Goal: Contribute content: Contribute content

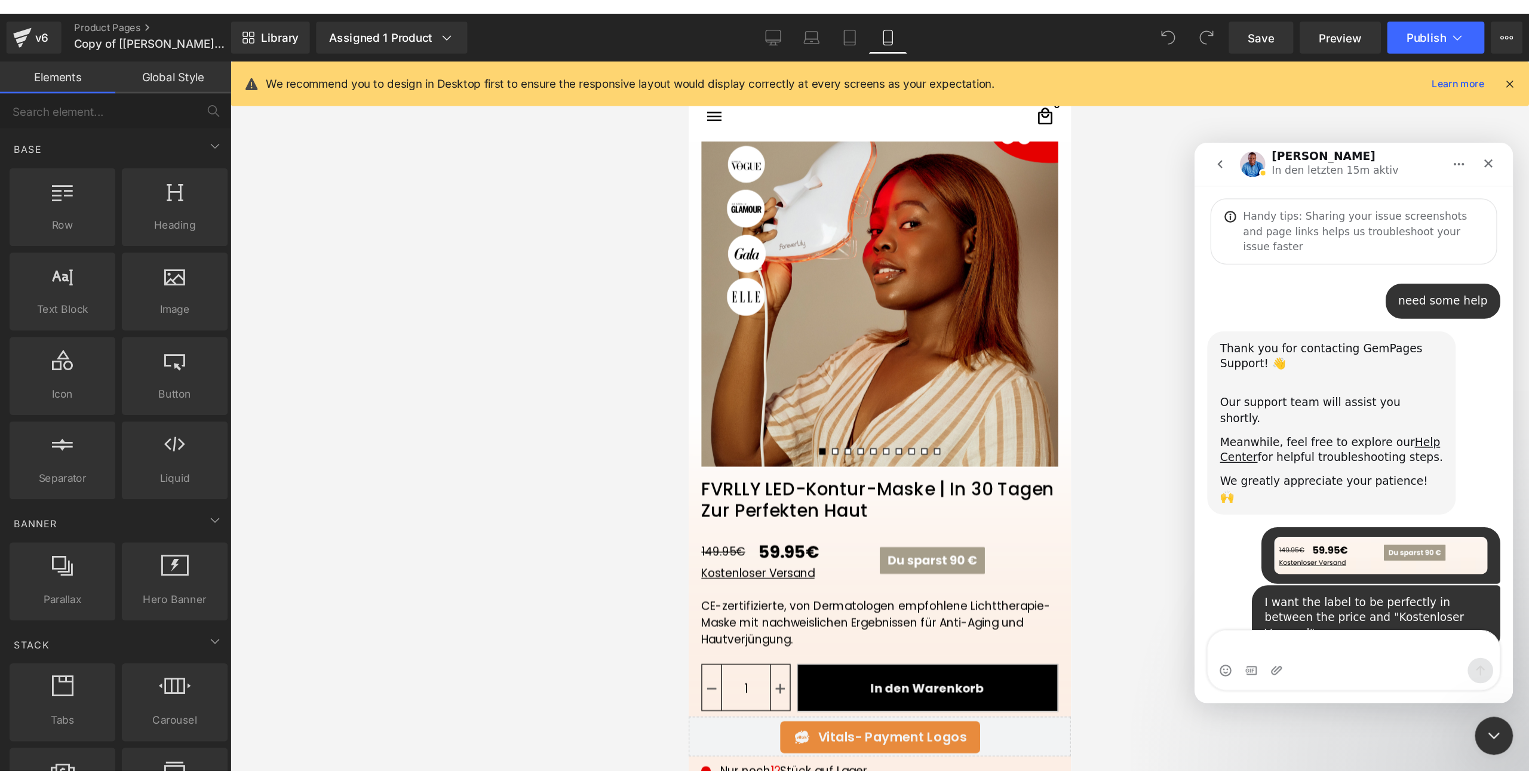
scroll to position [874, 0]
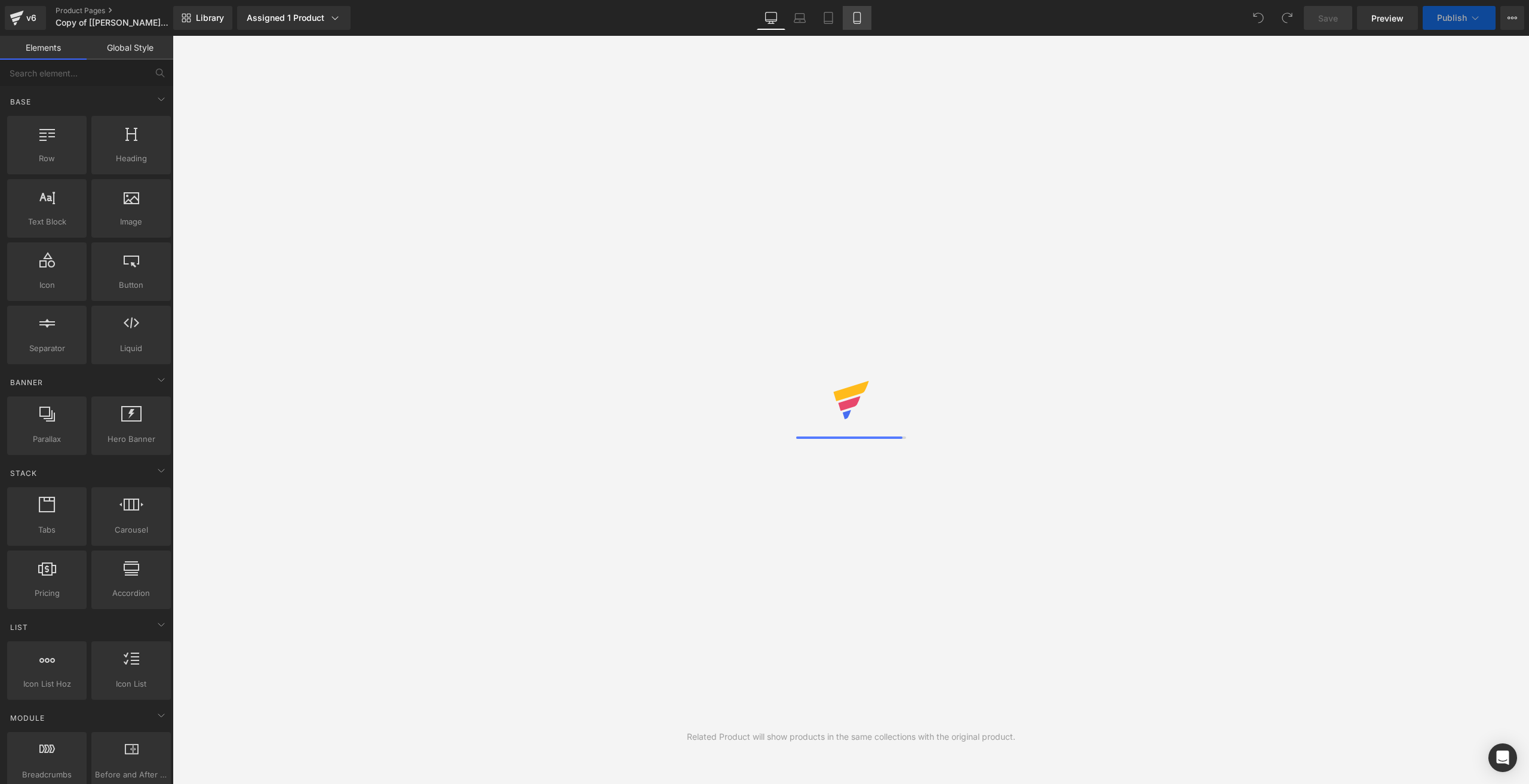
click at [863, 27] on link "Mobile" at bounding box center [857, 18] width 29 height 24
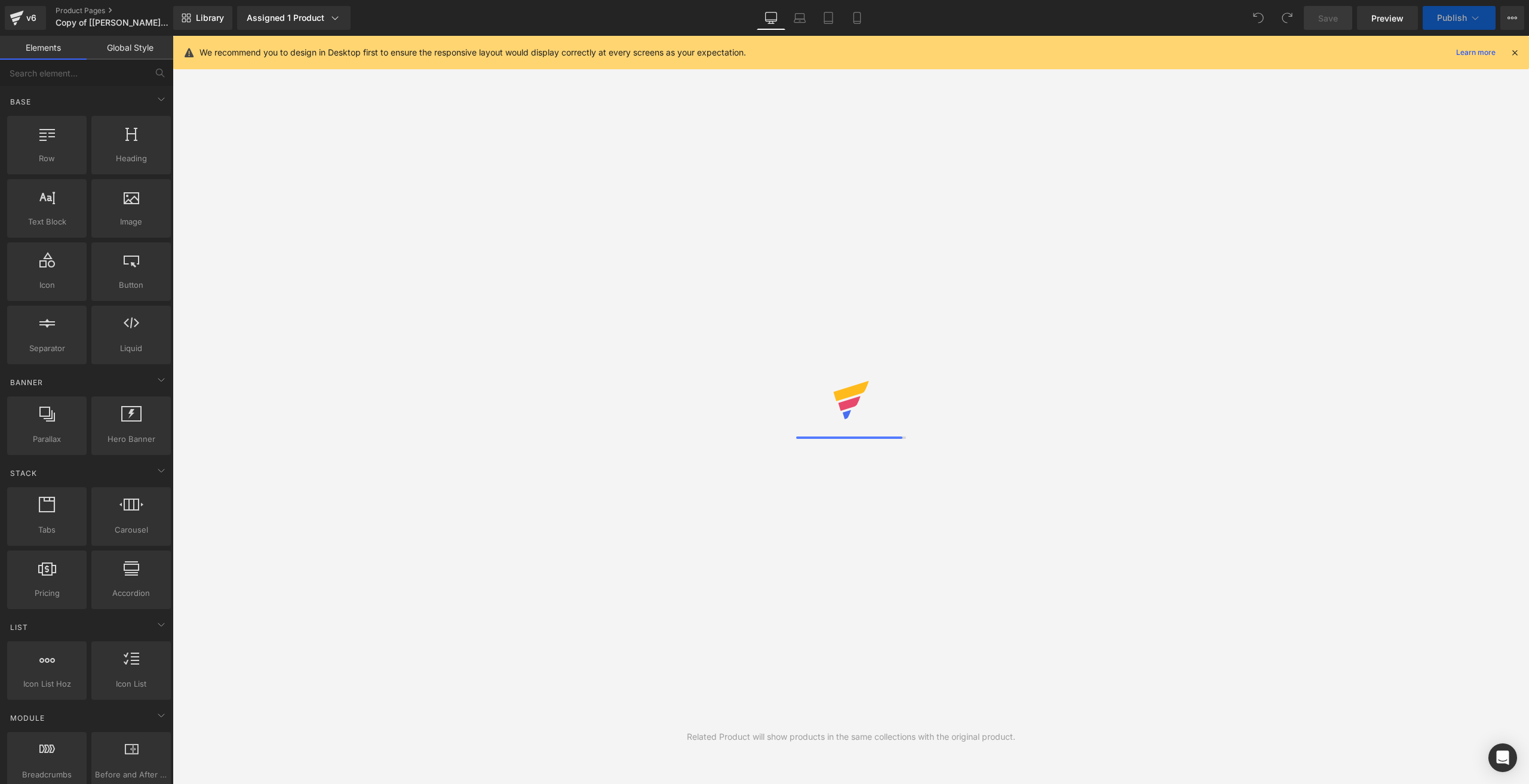
drag, startPoint x: 863, startPoint y: 25, endPoint x: 850, endPoint y: 52, distance: 30.0
click at [861, 25] on link "Mobile" at bounding box center [857, 18] width 29 height 24
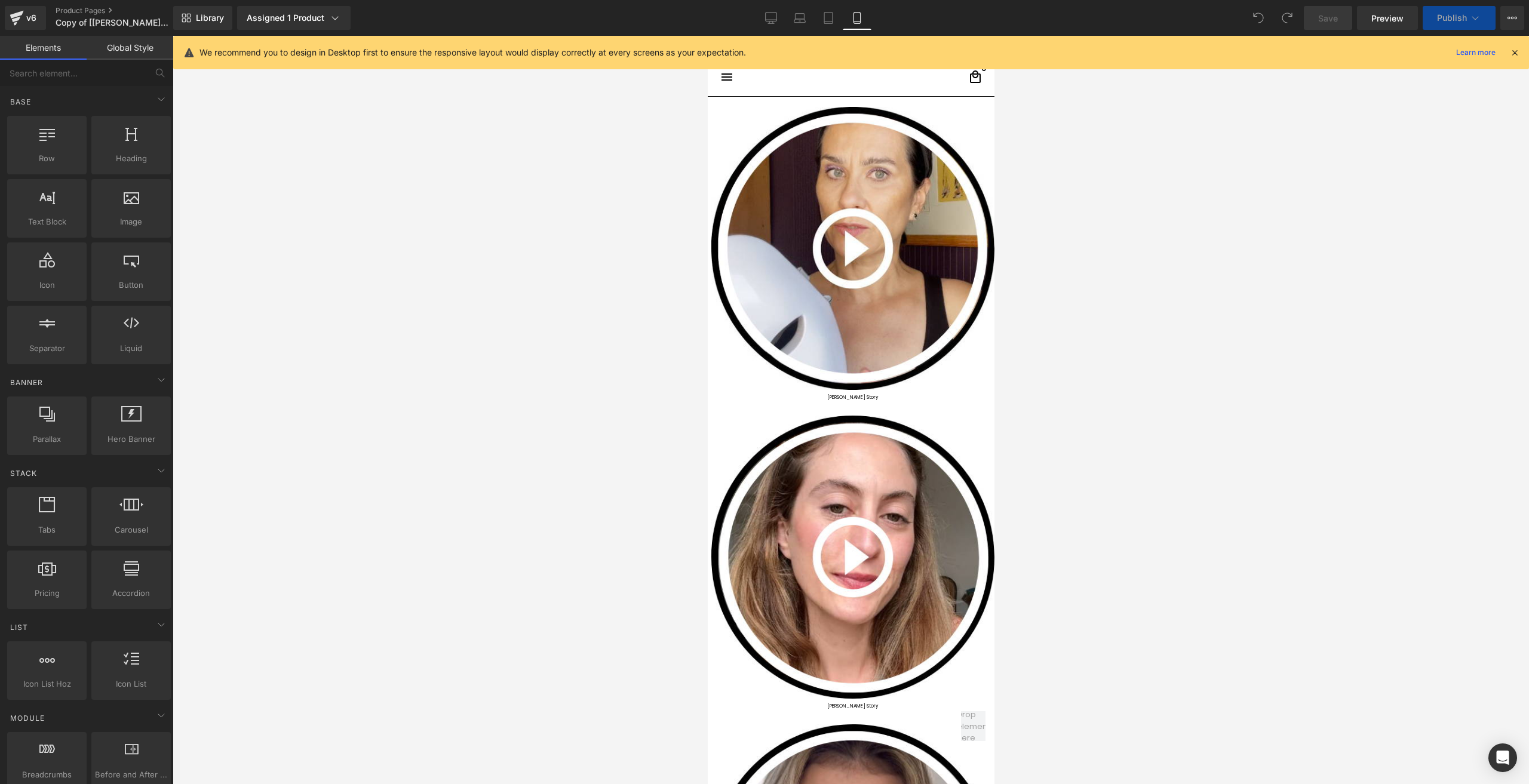
click at [853, 19] on icon at bounding box center [857, 18] width 12 height 12
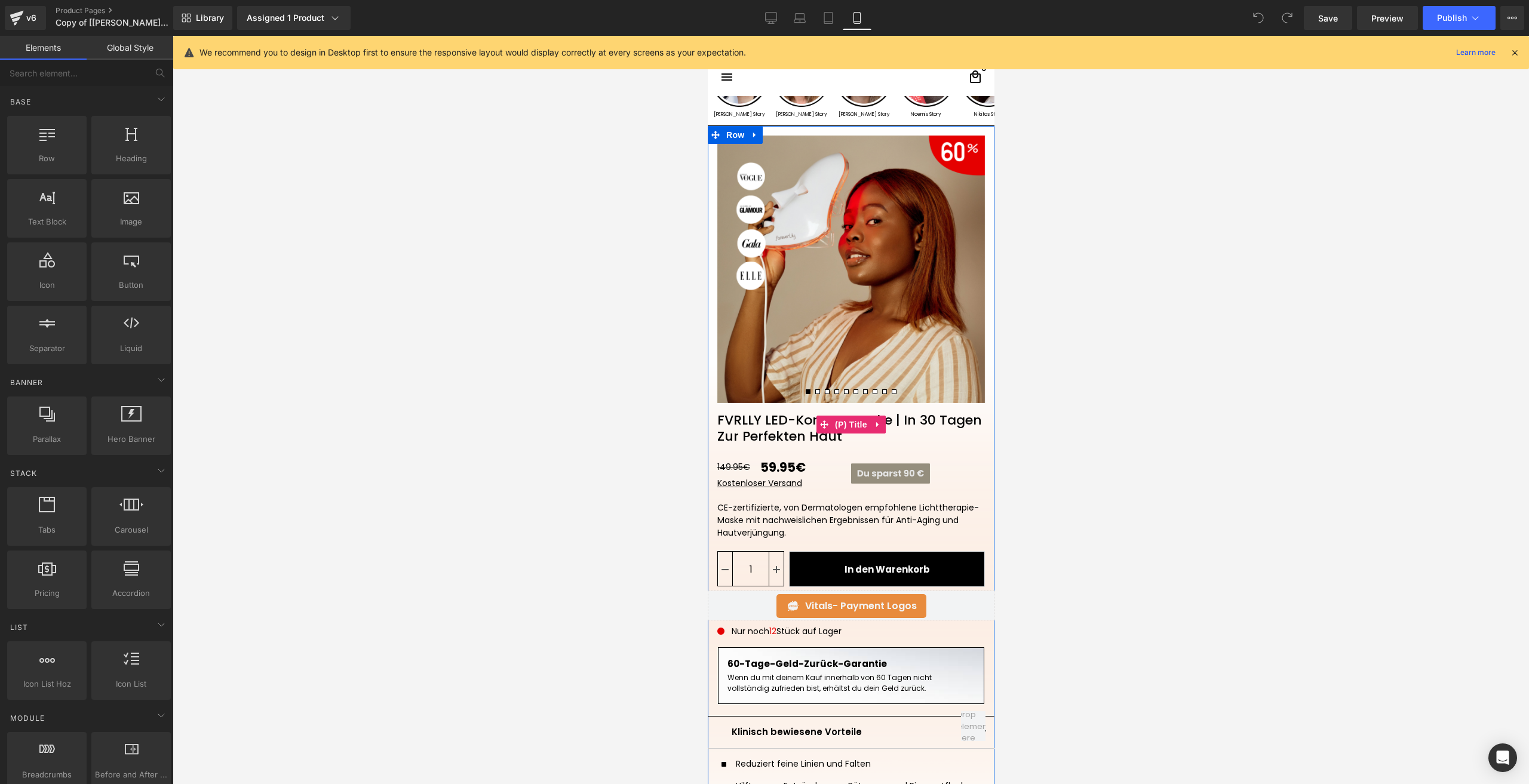
scroll to position [60, 0]
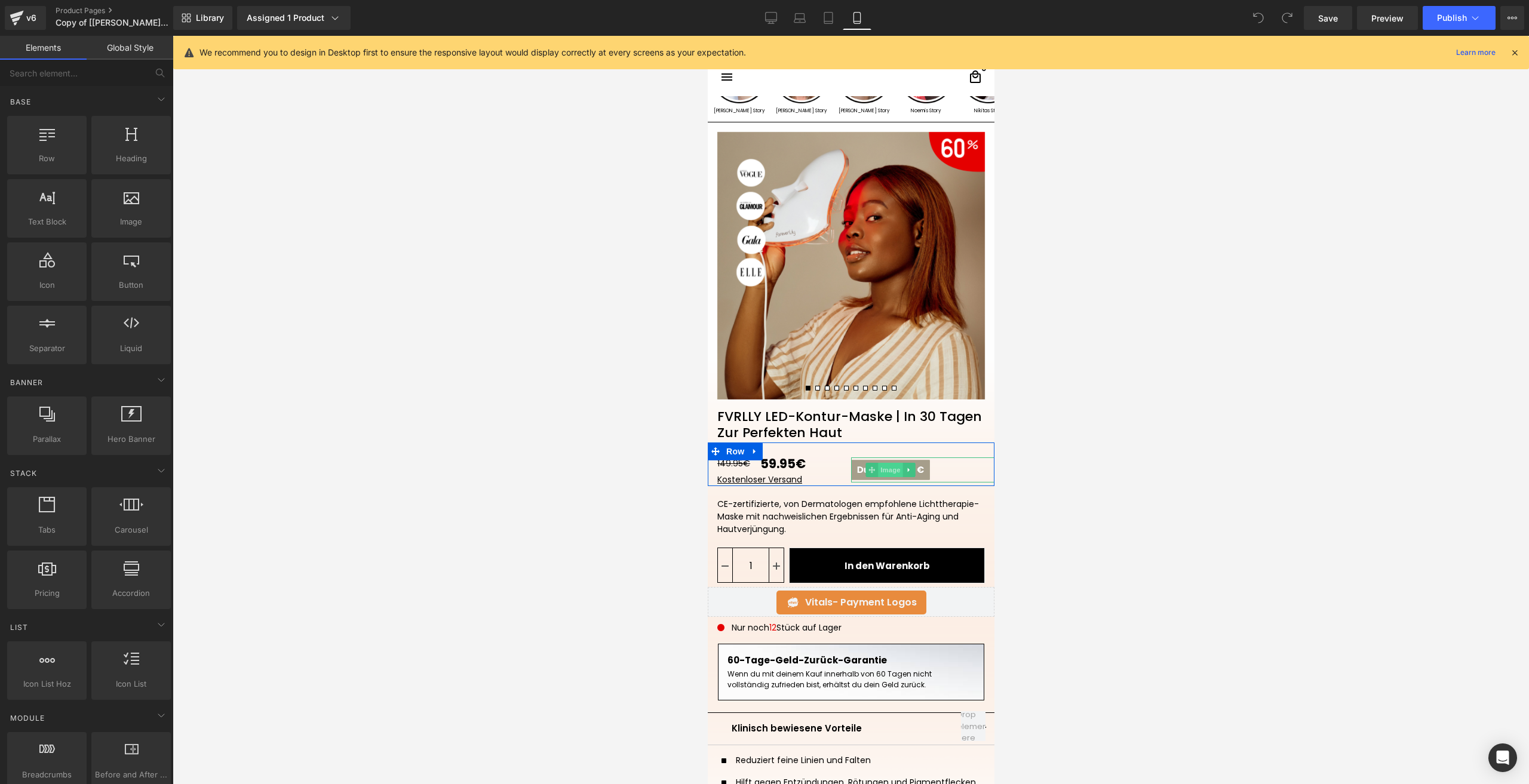
click at [881, 465] on span "Image" at bounding box center [890, 469] width 25 height 14
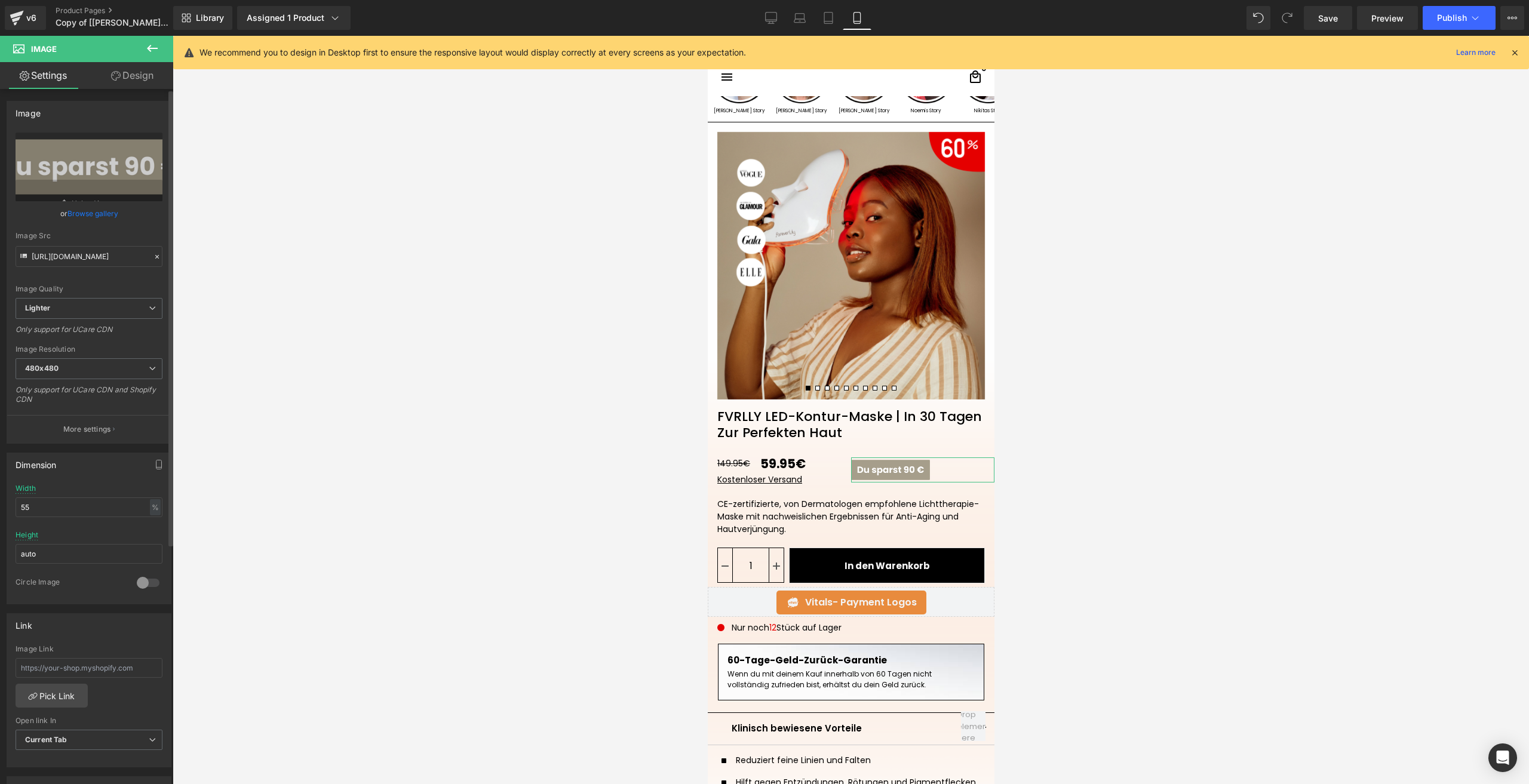
drag, startPoint x: 87, startPoint y: 416, endPoint x: 76, endPoint y: 220, distance: 196.3
click at [76, 220] on div "https://ucarecdn.com/67bb26ec-1c92-49ba-96af-0e9e1d0188c7/-/format/auto/-/previ…" at bounding box center [89, 288] width 164 height 311
click at [76, 220] on link "Browse gallery" at bounding box center [93, 214] width 51 height 21
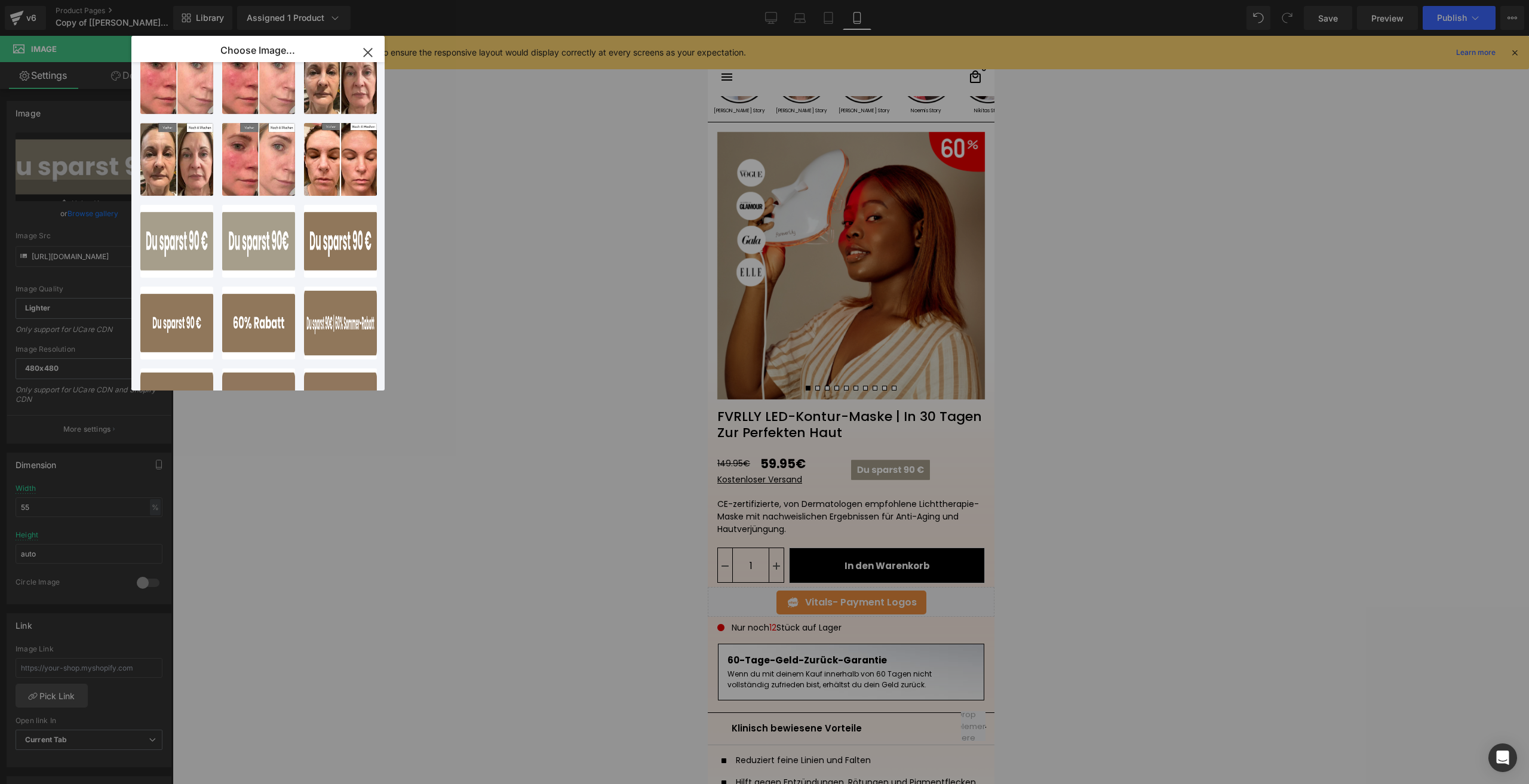
scroll to position [120, 0]
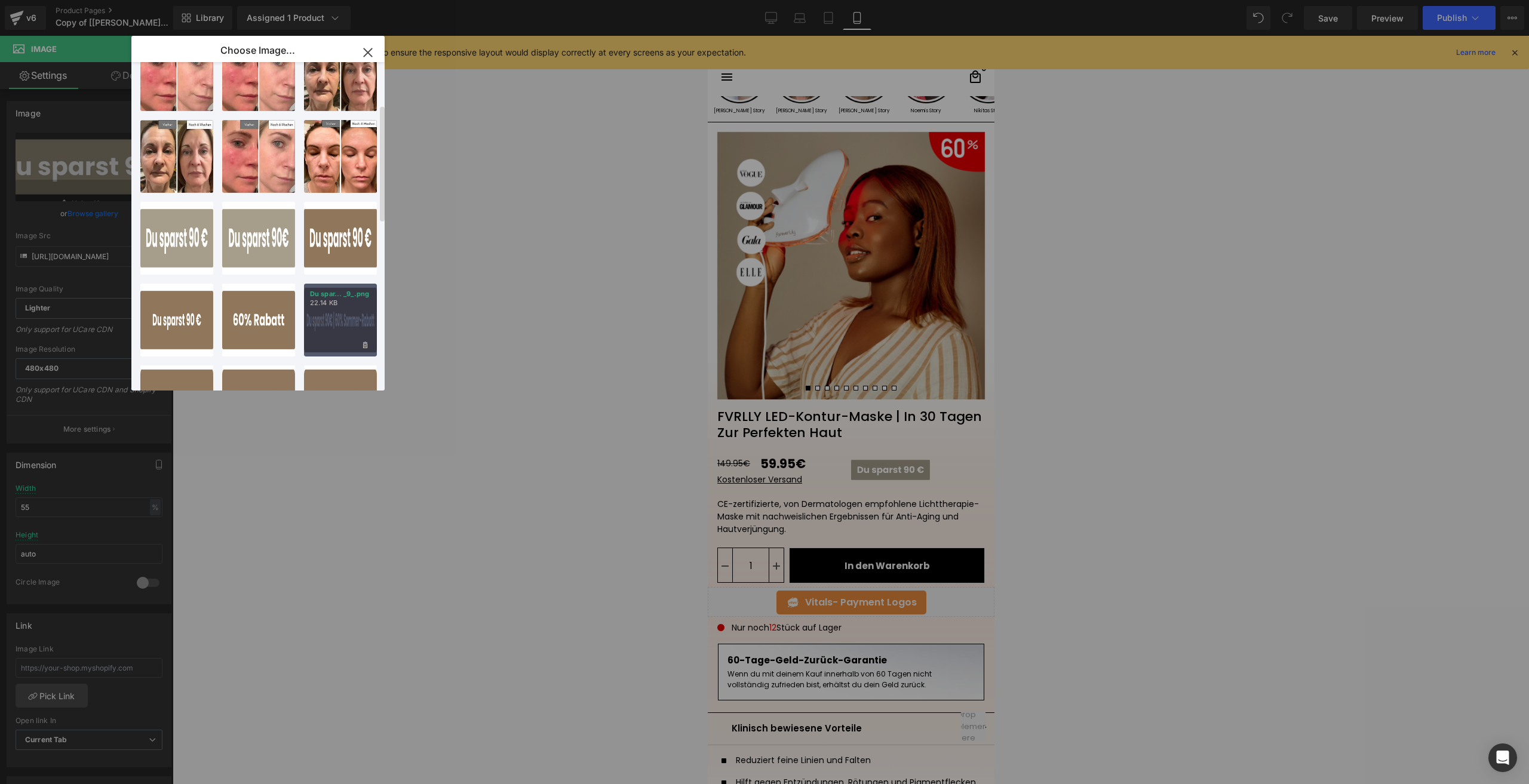
click at [342, 338] on div "Du spar... _9_.png 22.14 KB" at bounding box center [340, 320] width 73 height 73
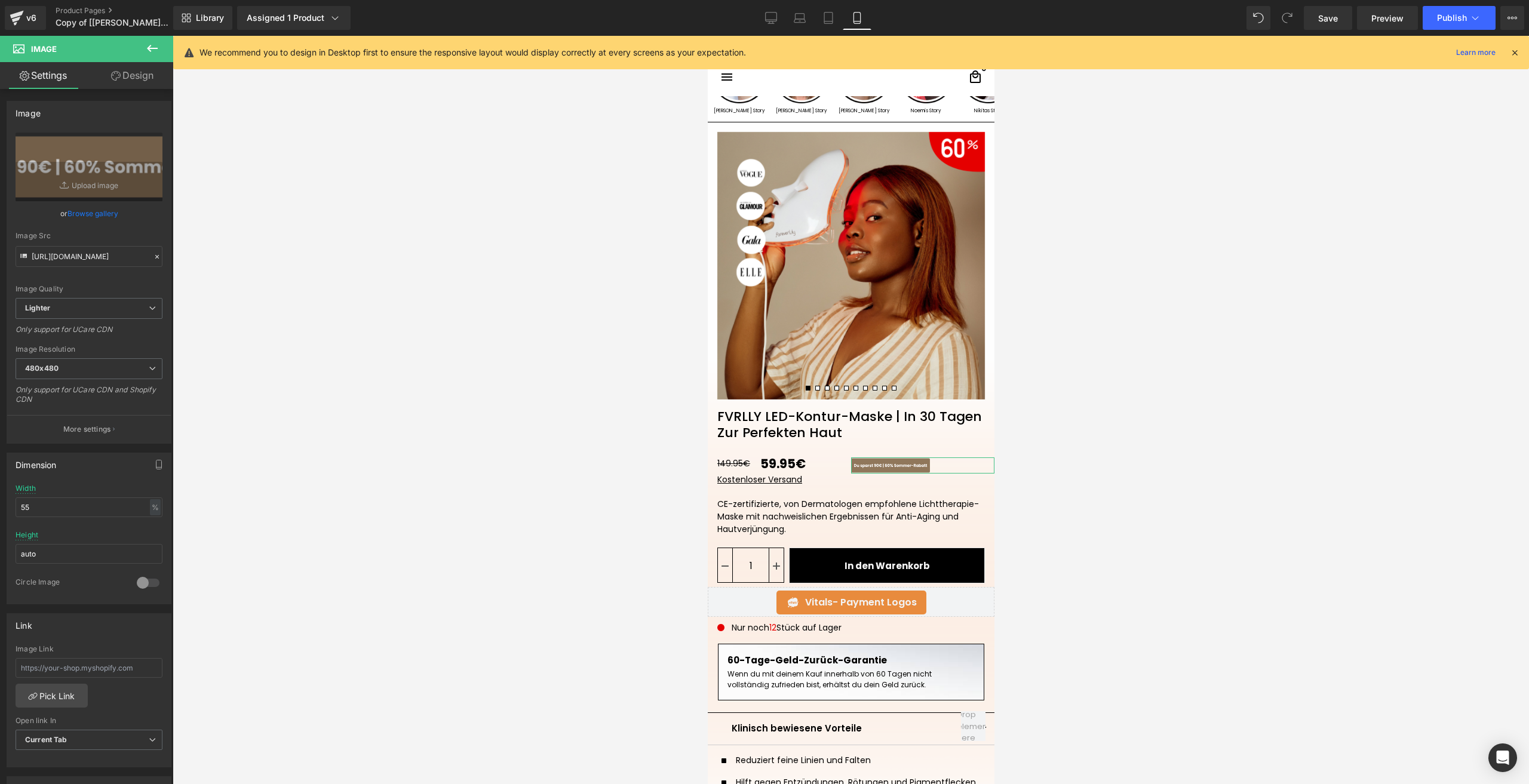
click at [124, 73] on link "Design" at bounding box center [132, 76] width 87 height 27
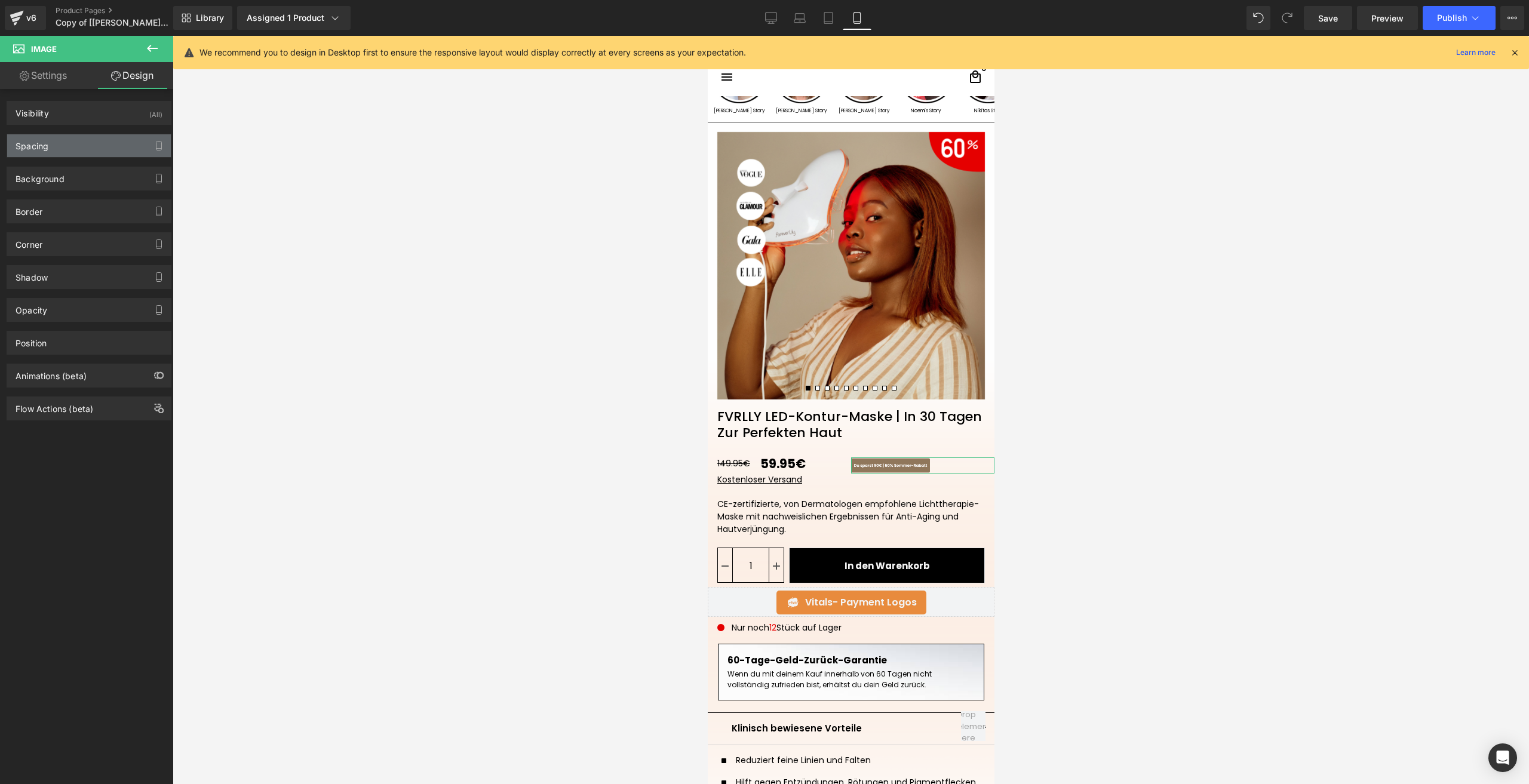
click at [69, 146] on div "Spacing" at bounding box center [89, 145] width 164 height 23
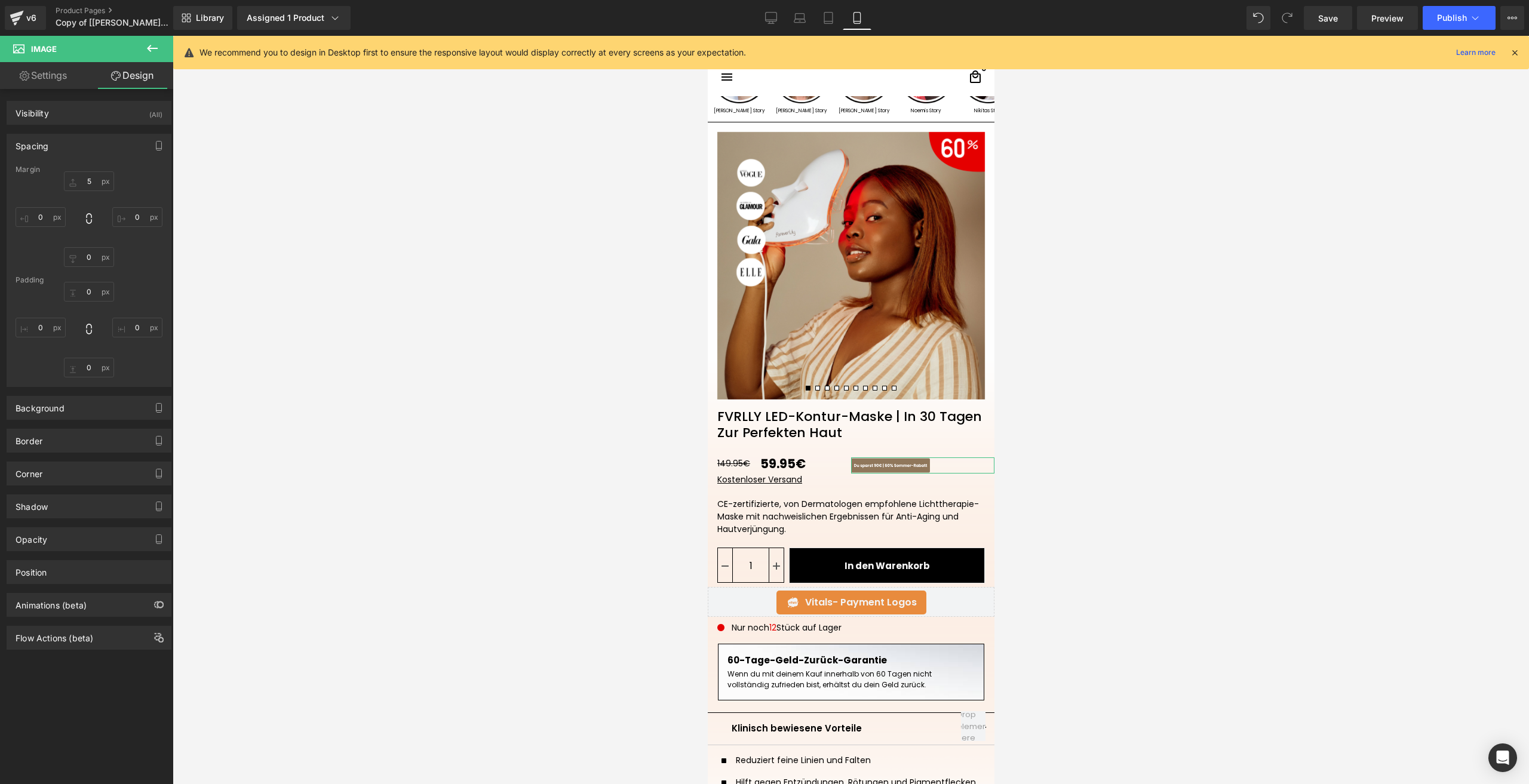
click at [57, 84] on link "Settings" at bounding box center [43, 76] width 87 height 27
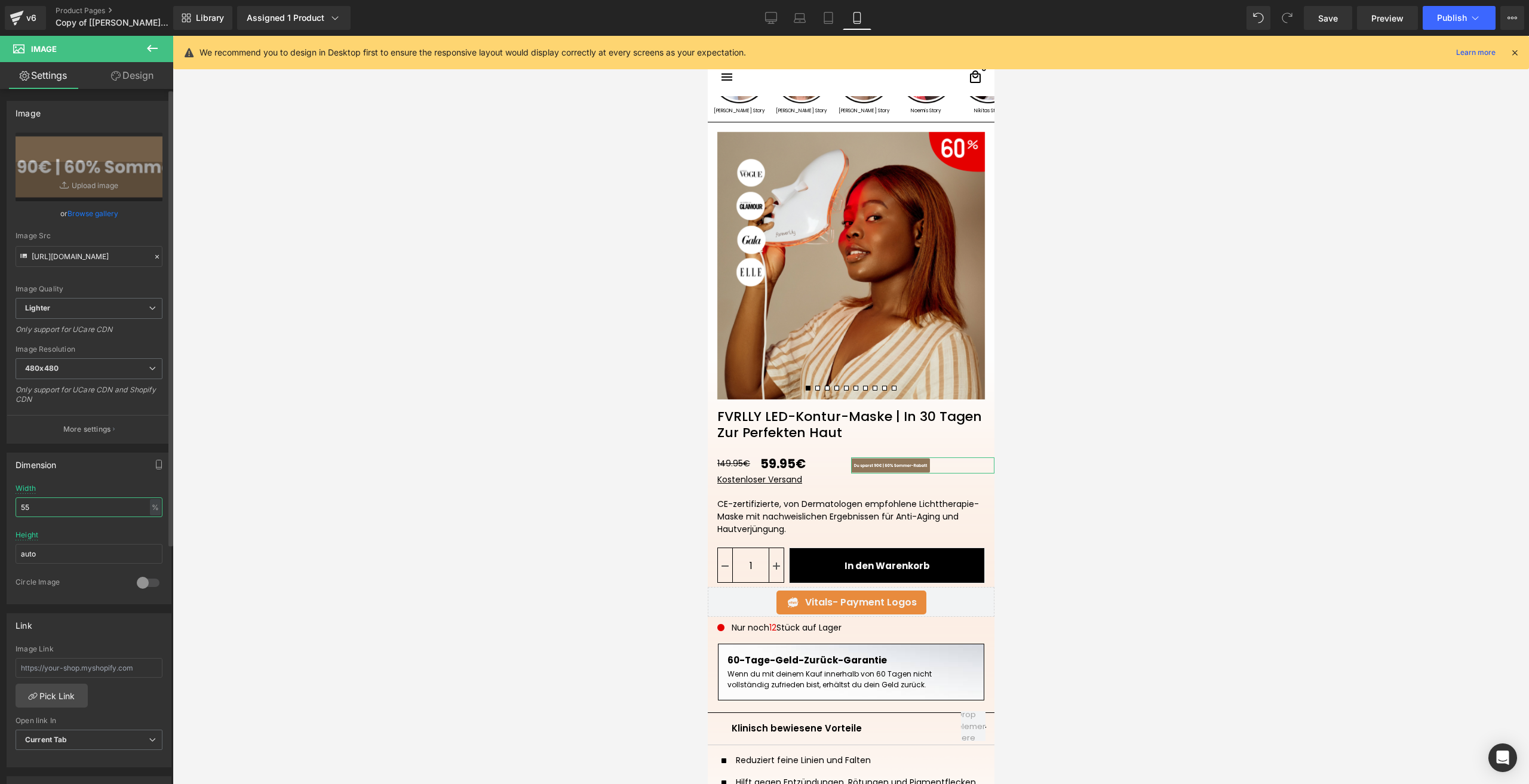
click at [38, 511] on input "55" at bounding box center [89, 506] width 147 height 19
click at [1315, 25] on link "Save" at bounding box center [1328, 18] width 48 height 24
click at [1447, 21] on span "Publish" at bounding box center [1451, 18] width 30 height 9
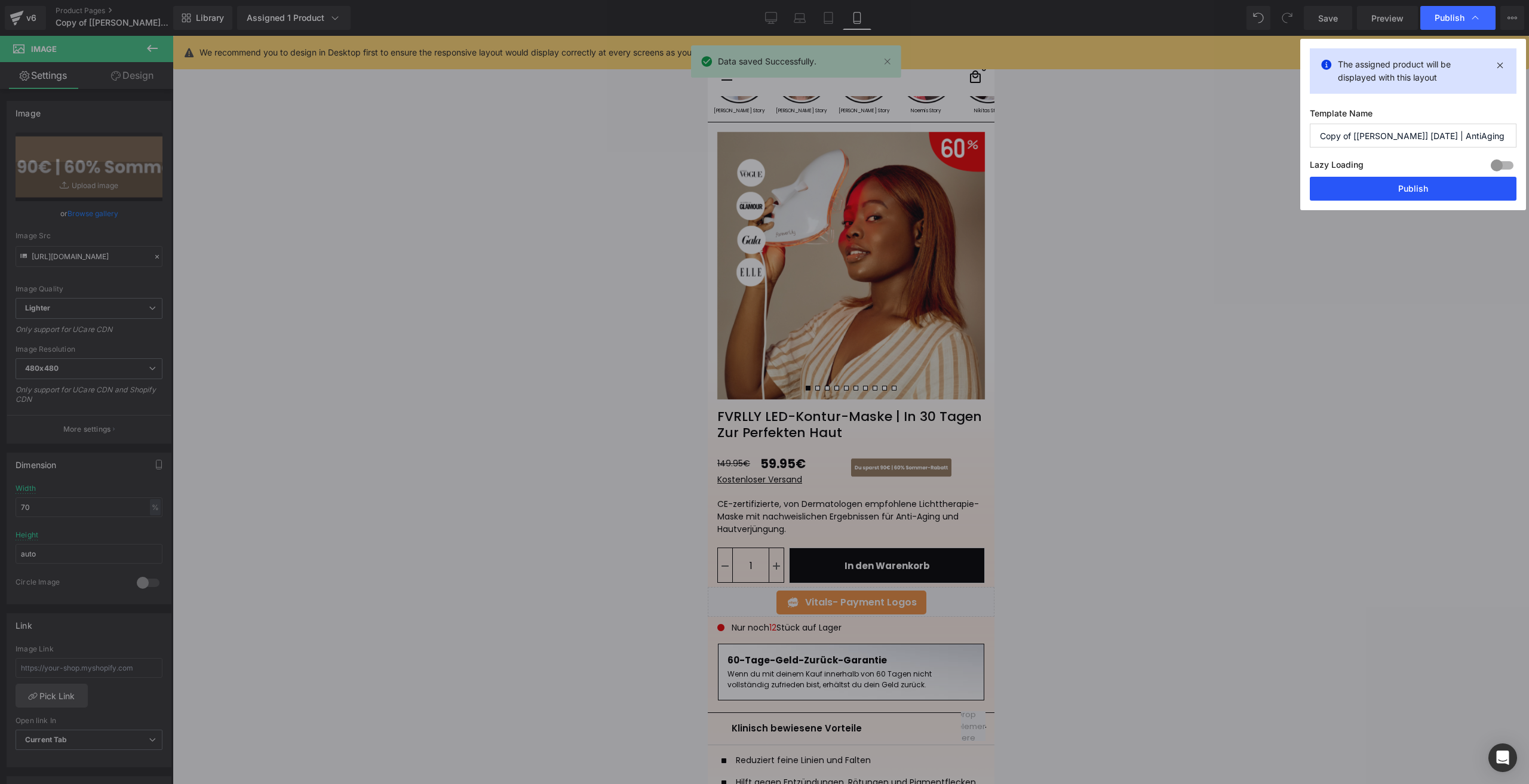
click at [1363, 180] on button "Publish" at bounding box center [1413, 188] width 207 height 24
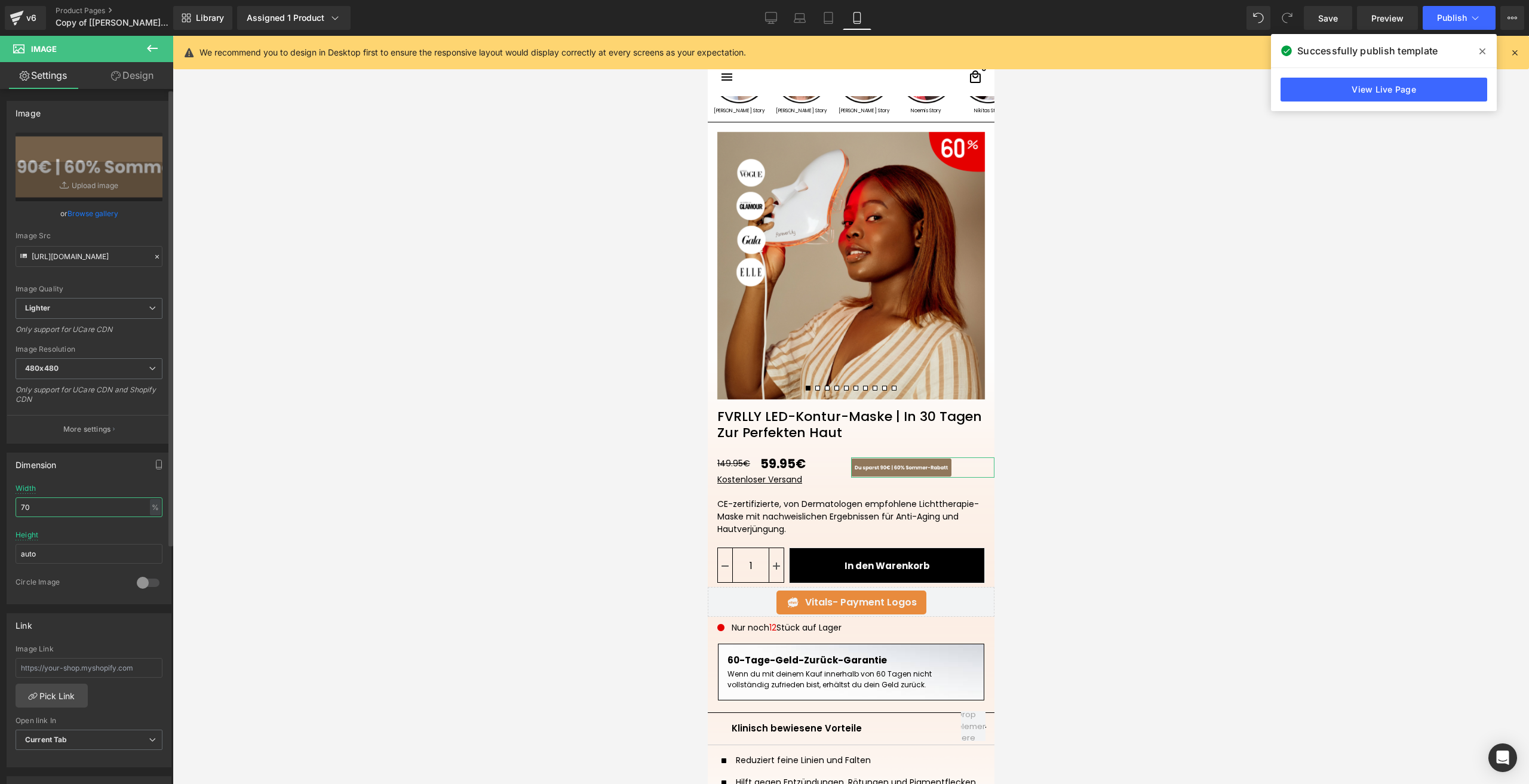
click at [40, 512] on input "70" at bounding box center [89, 506] width 147 height 19
type input "80"
click at [1318, 11] on link "Save" at bounding box center [1328, 18] width 48 height 24
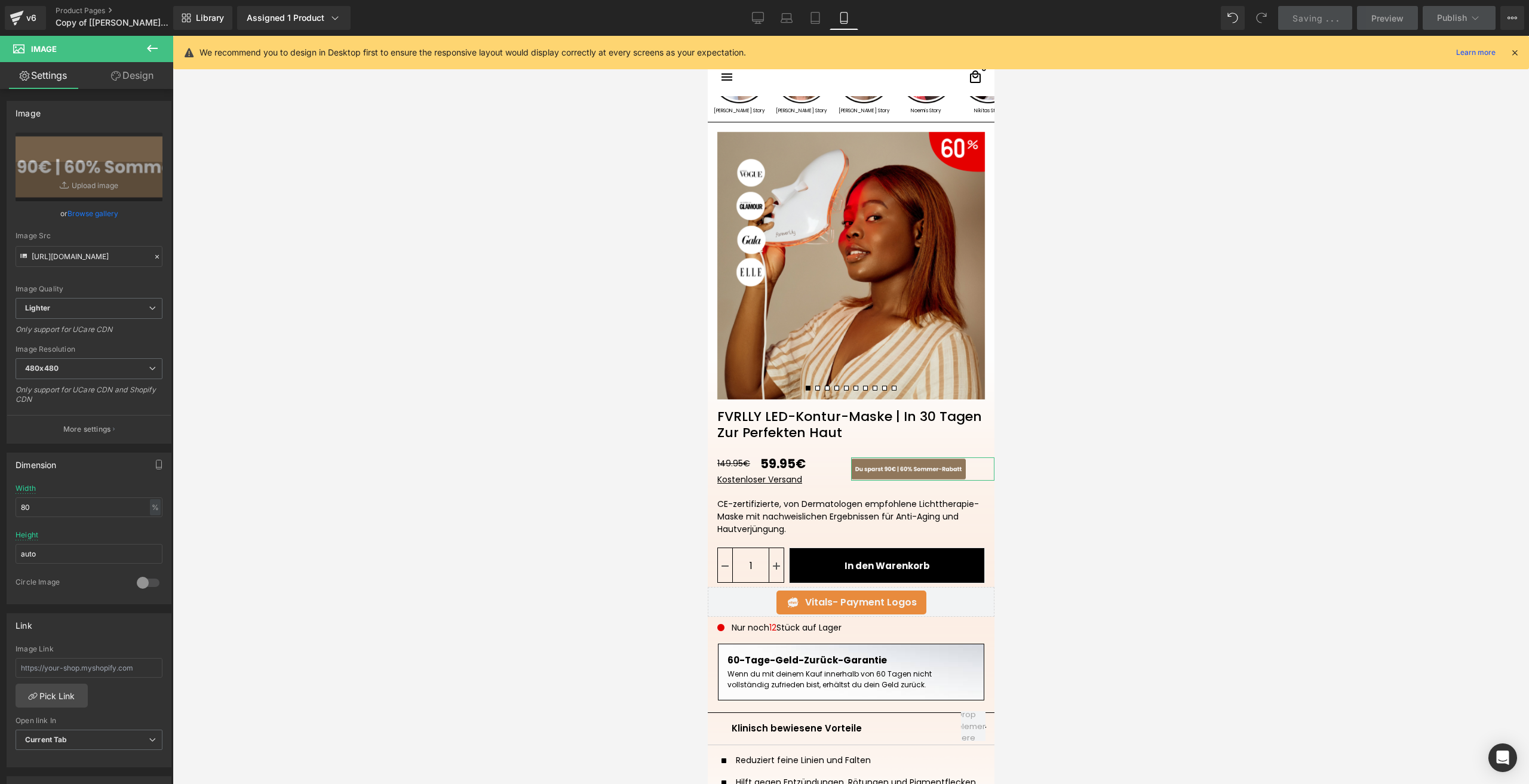
click at [126, 77] on link "Design" at bounding box center [132, 76] width 87 height 27
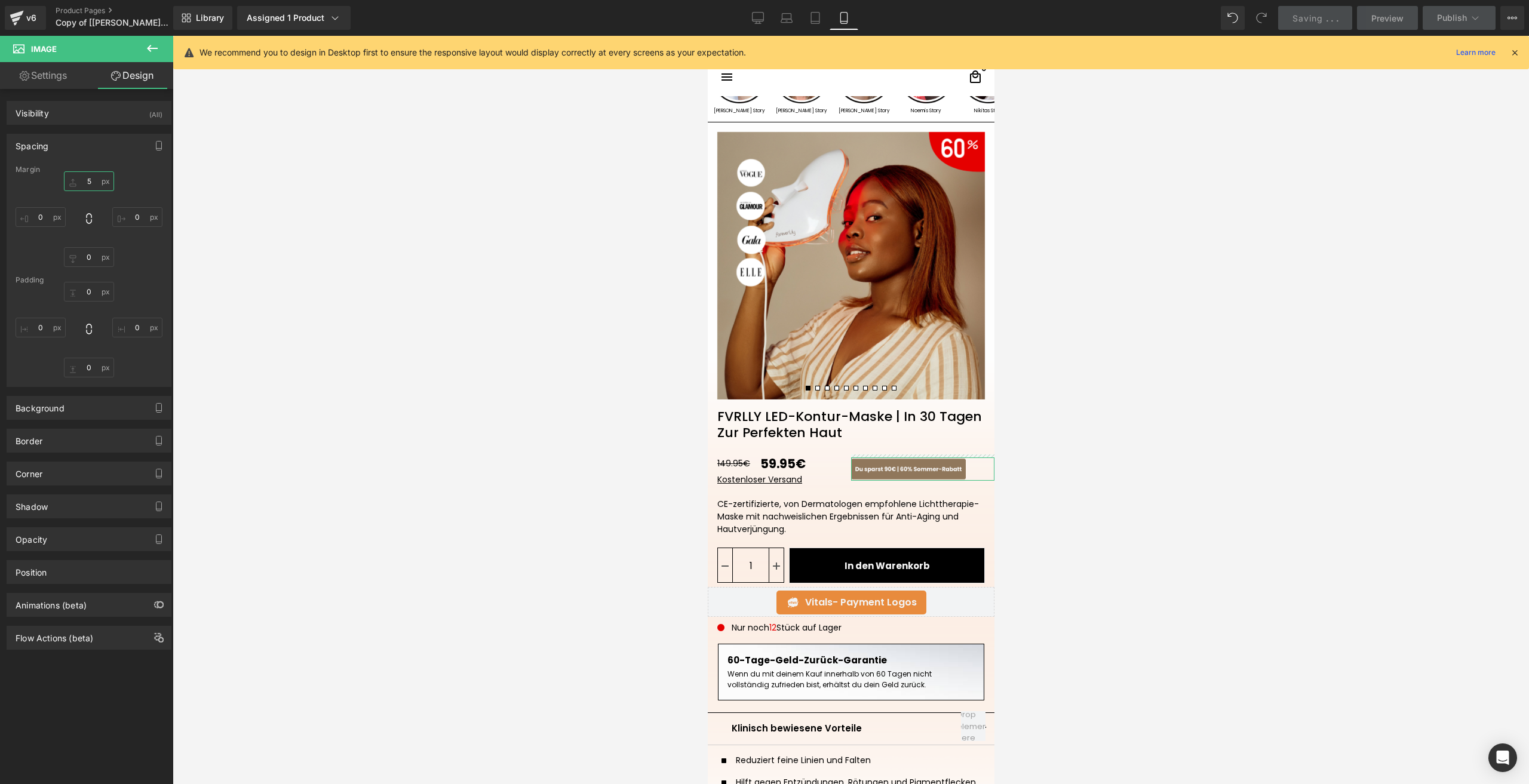
click at [101, 186] on input "5" at bounding box center [89, 181] width 50 height 19
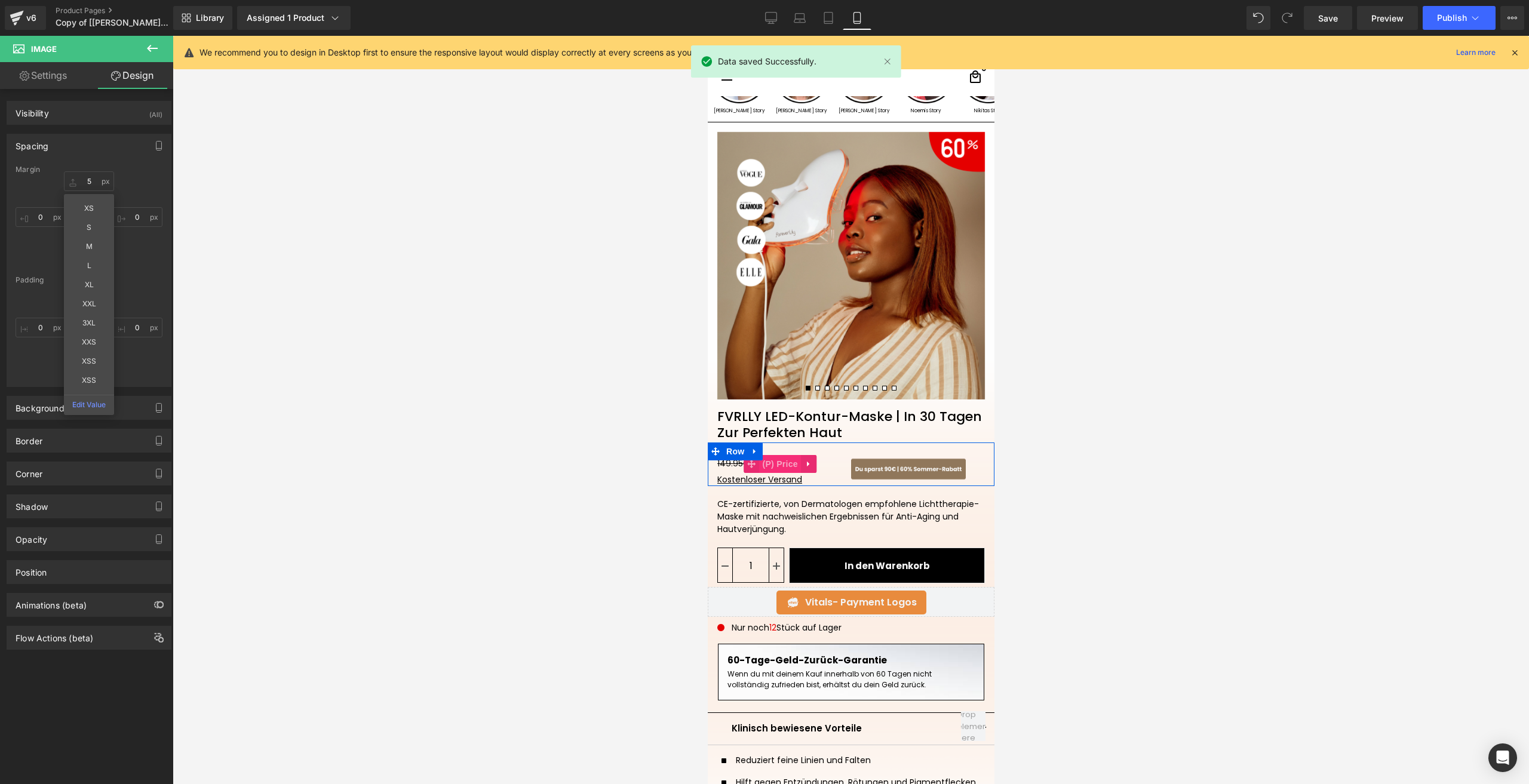
click at [765, 468] on span "(P) Price" at bounding box center [780, 463] width 42 height 18
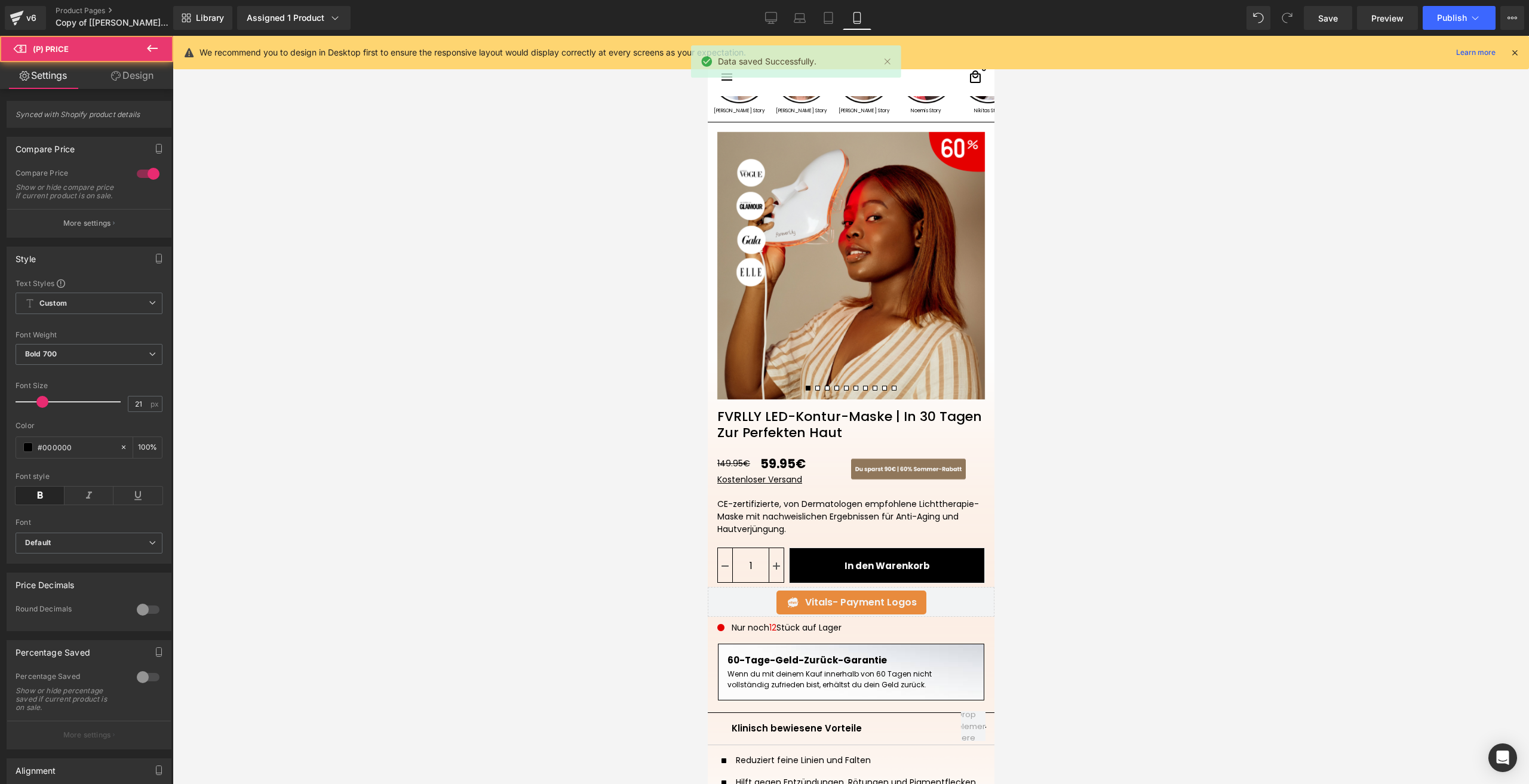
click at [142, 68] on link "Design" at bounding box center [132, 76] width 87 height 27
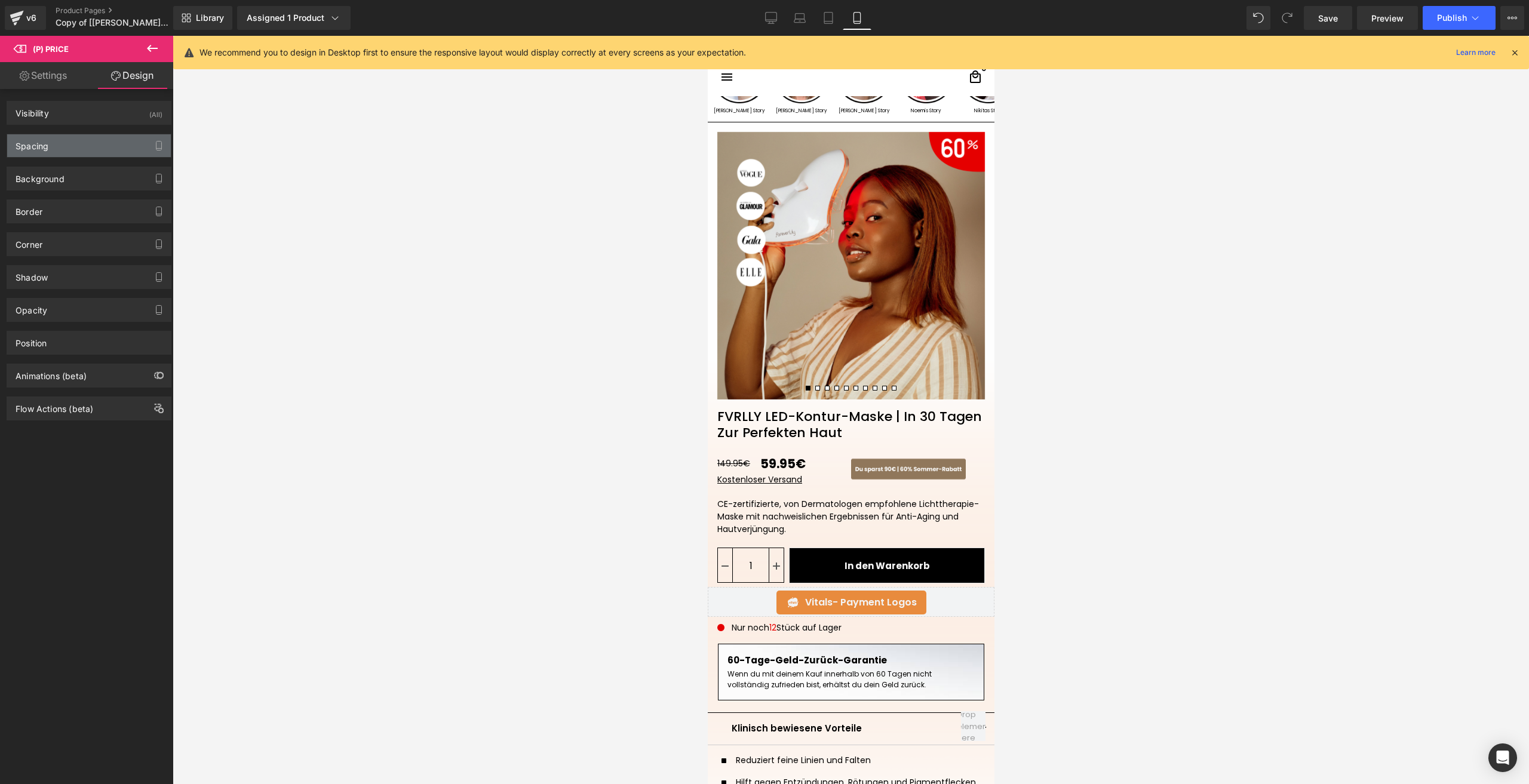
click at [69, 150] on div "Spacing" at bounding box center [89, 145] width 164 height 23
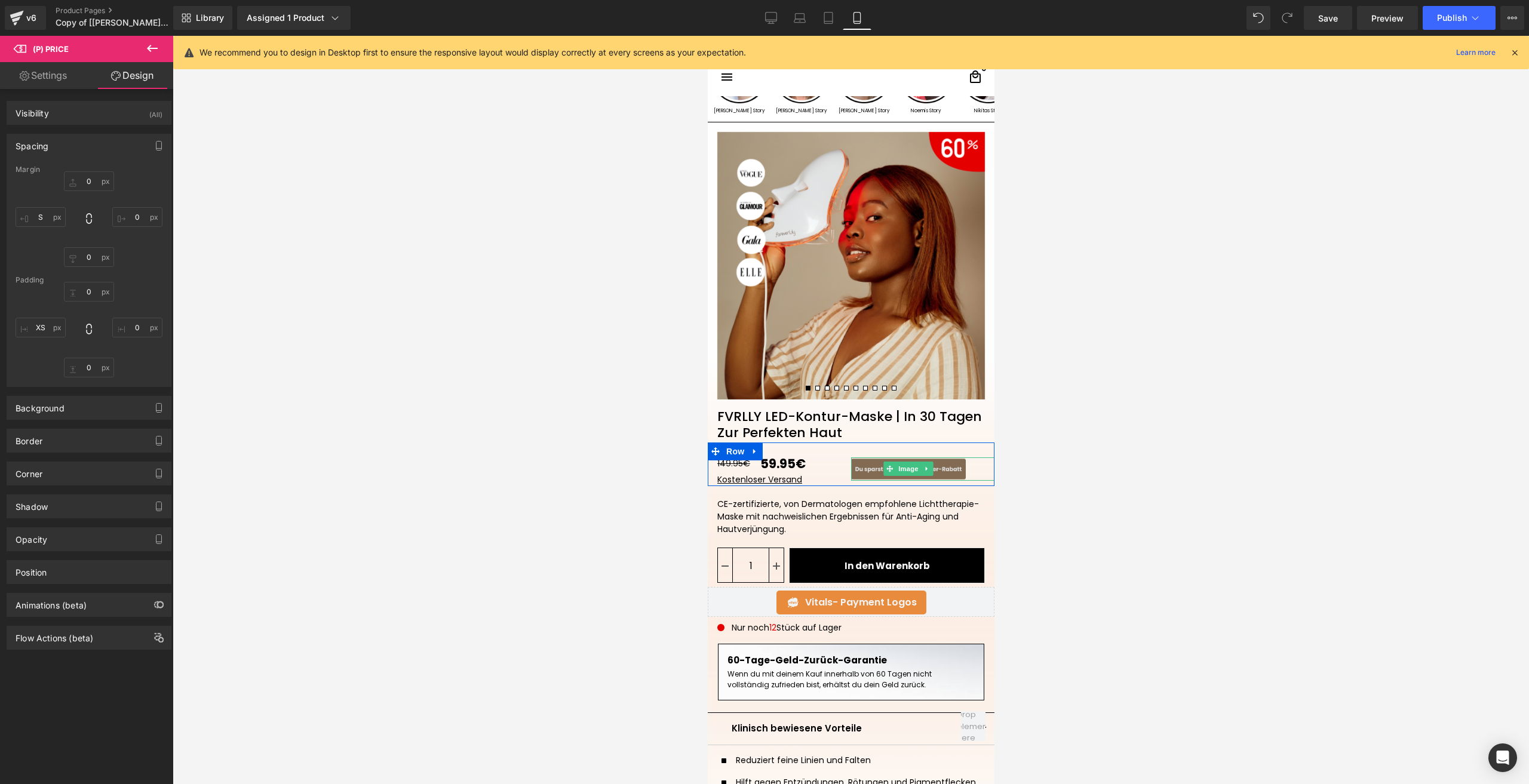
click at [896, 463] on span "Image" at bounding box center [908, 468] width 25 height 14
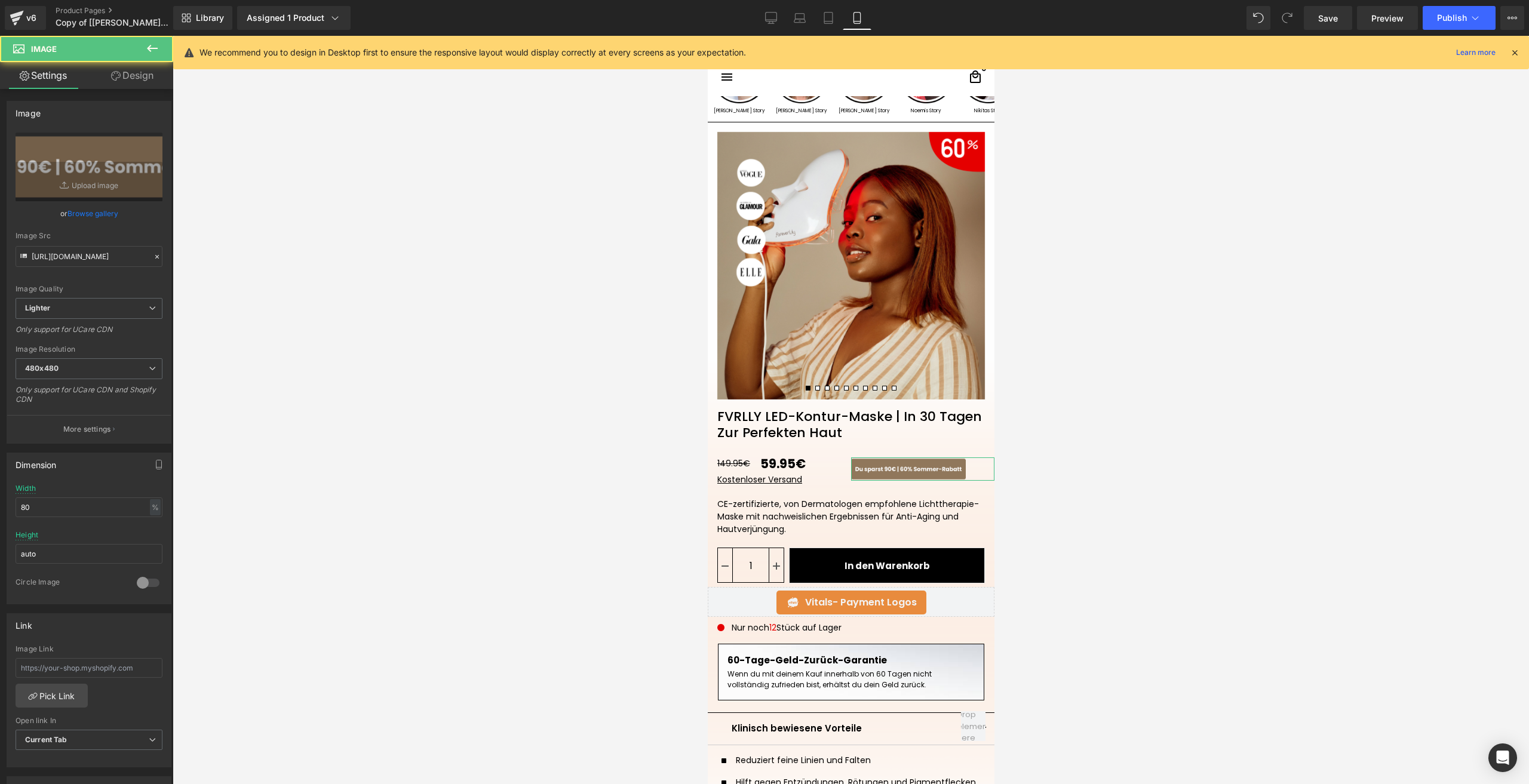
click at [144, 63] on link "Design" at bounding box center [132, 76] width 87 height 27
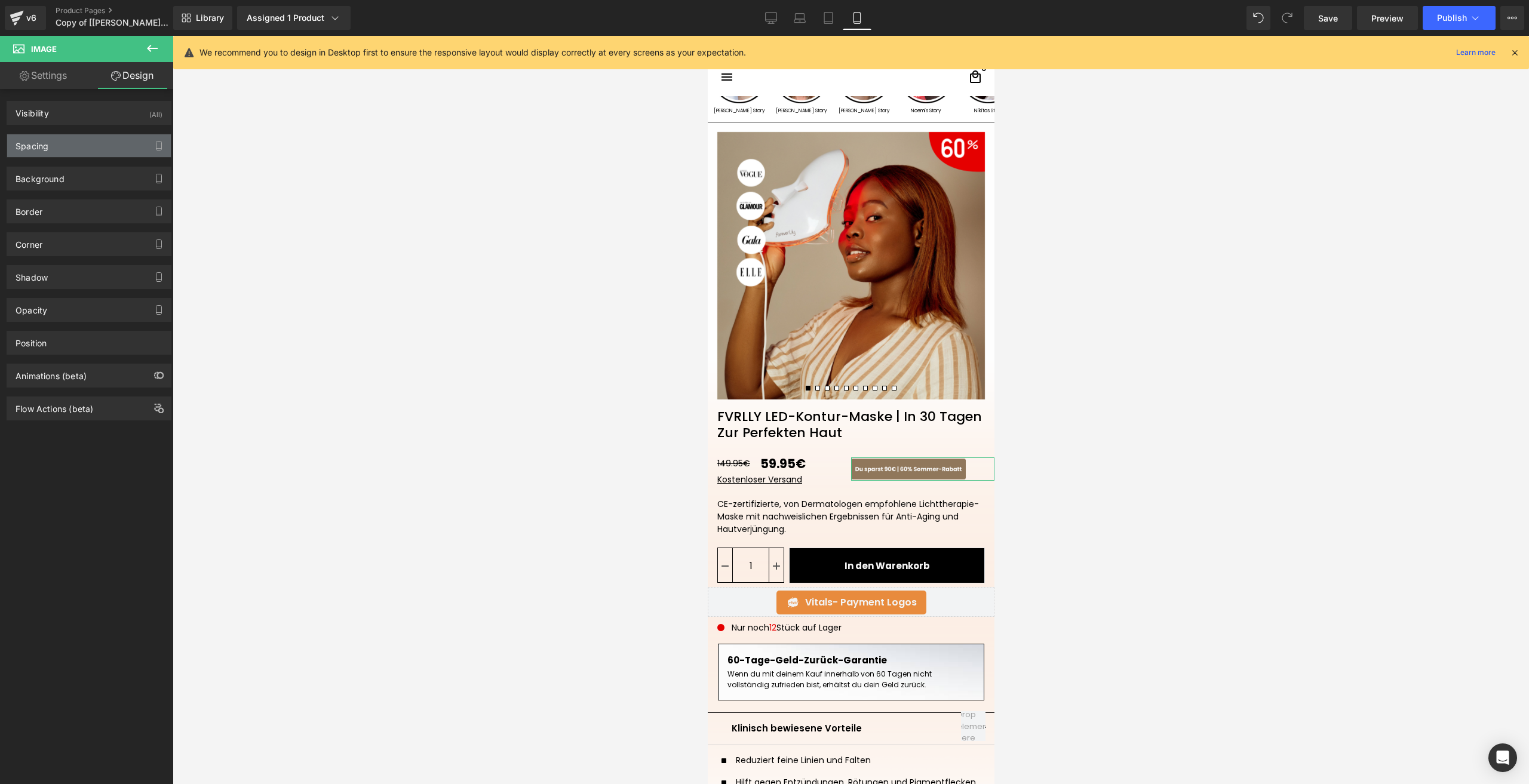
click at [73, 142] on div "Spacing" at bounding box center [89, 145] width 164 height 23
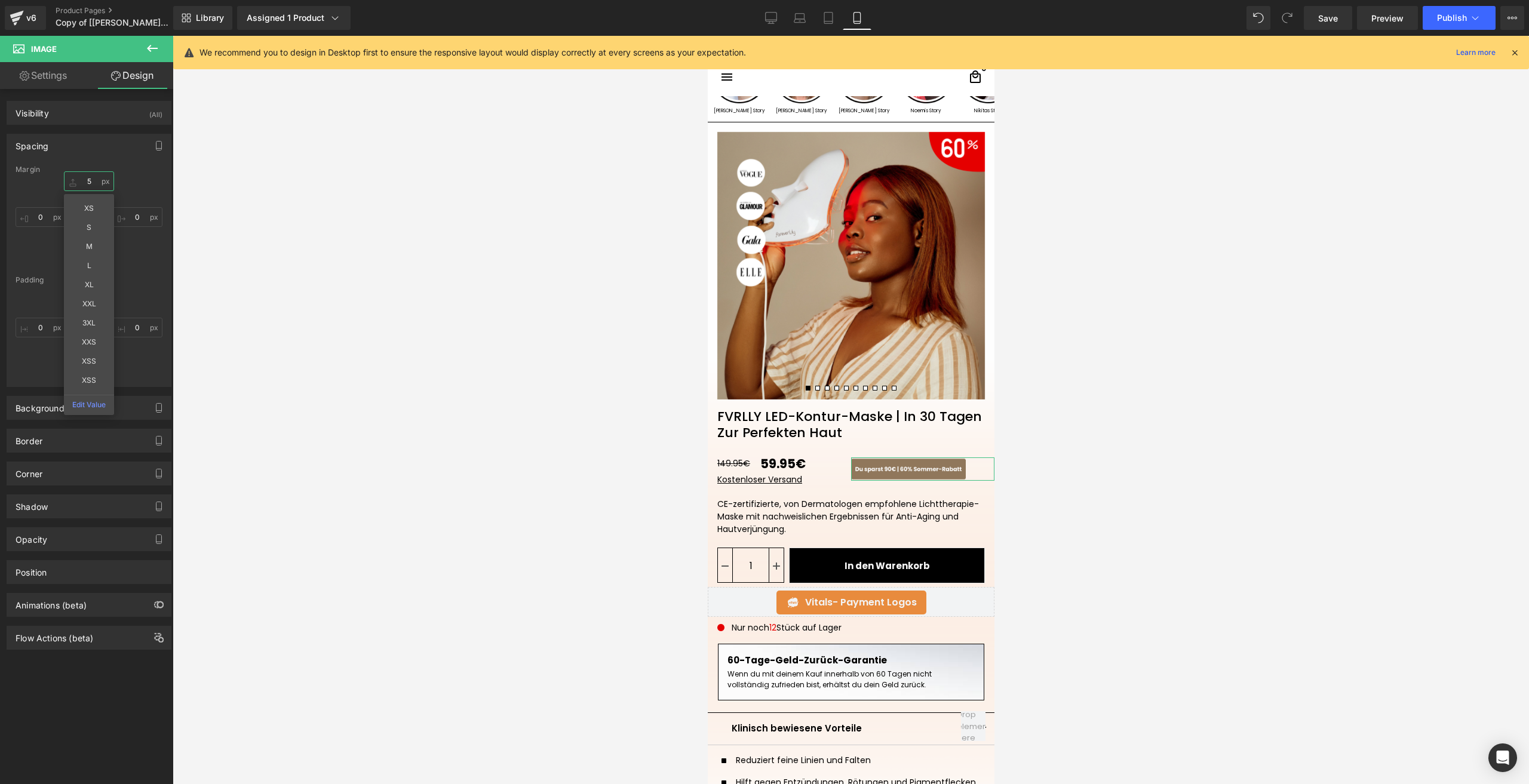
click at [89, 188] on input "text" at bounding box center [89, 181] width 50 height 19
type input "8"
click at [1320, 13] on span "Save" at bounding box center [1328, 18] width 19 height 13
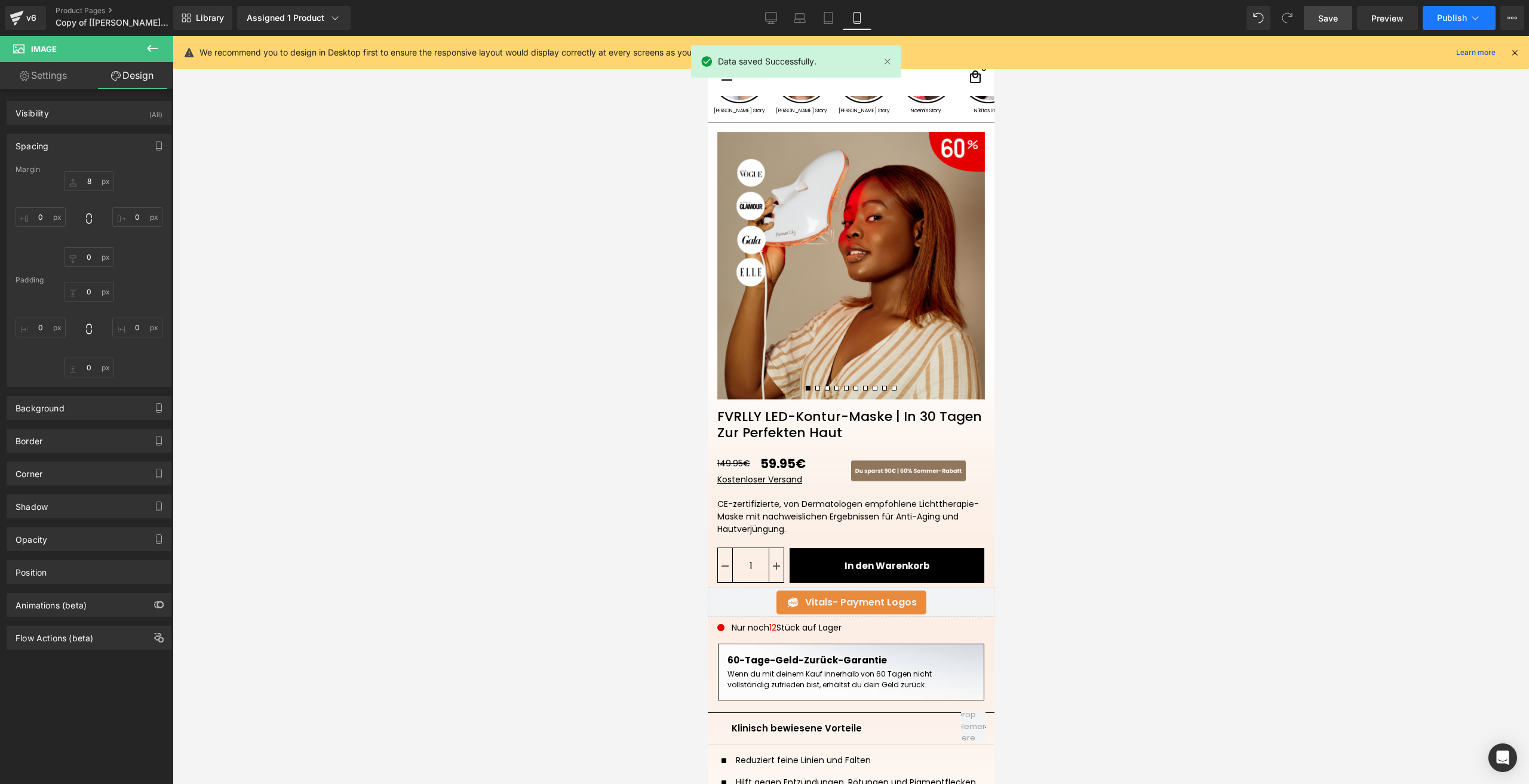
click at [1434, 16] on button "Publish" at bounding box center [1459, 18] width 73 height 24
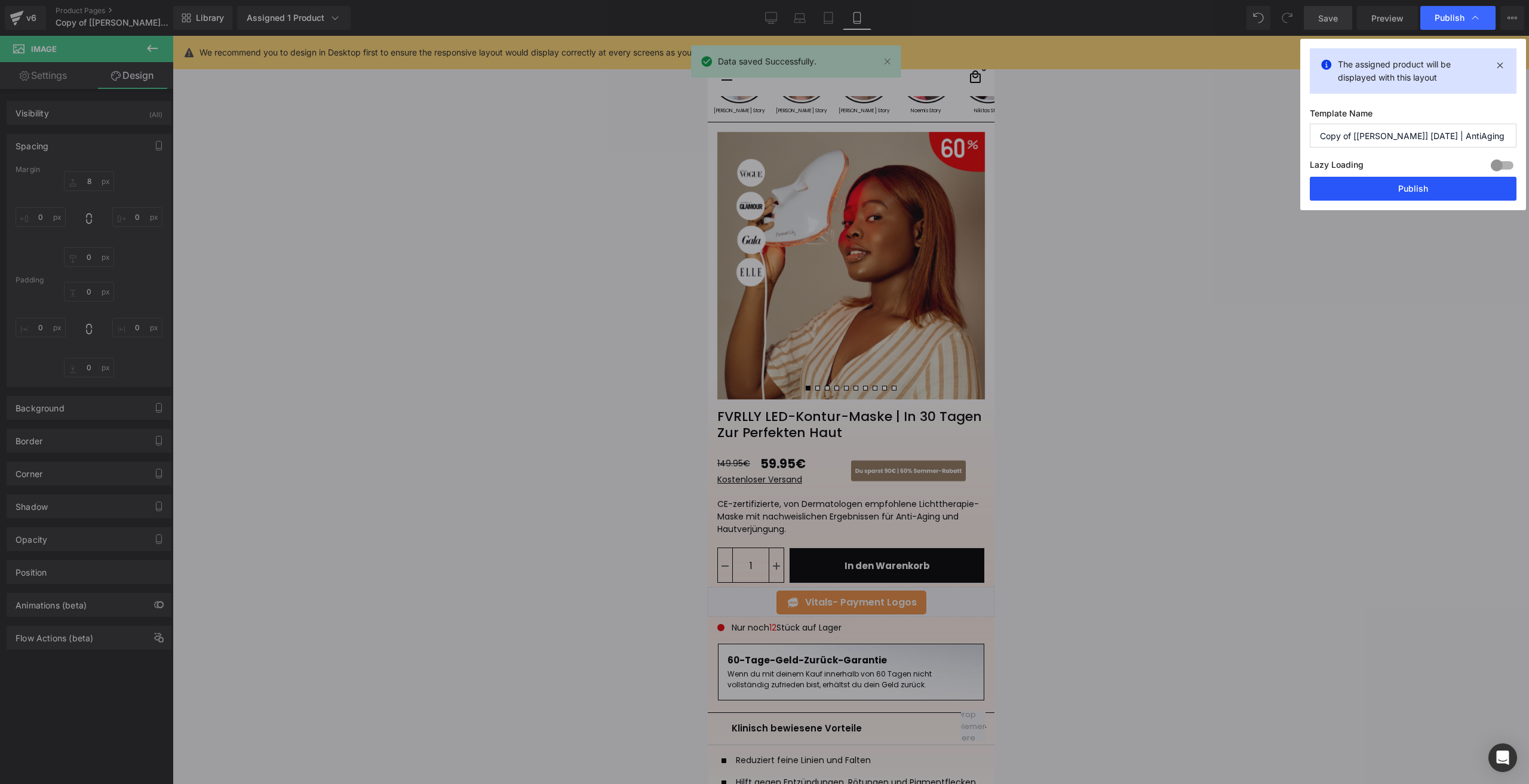
click at [1342, 179] on button "Publish" at bounding box center [1413, 188] width 207 height 24
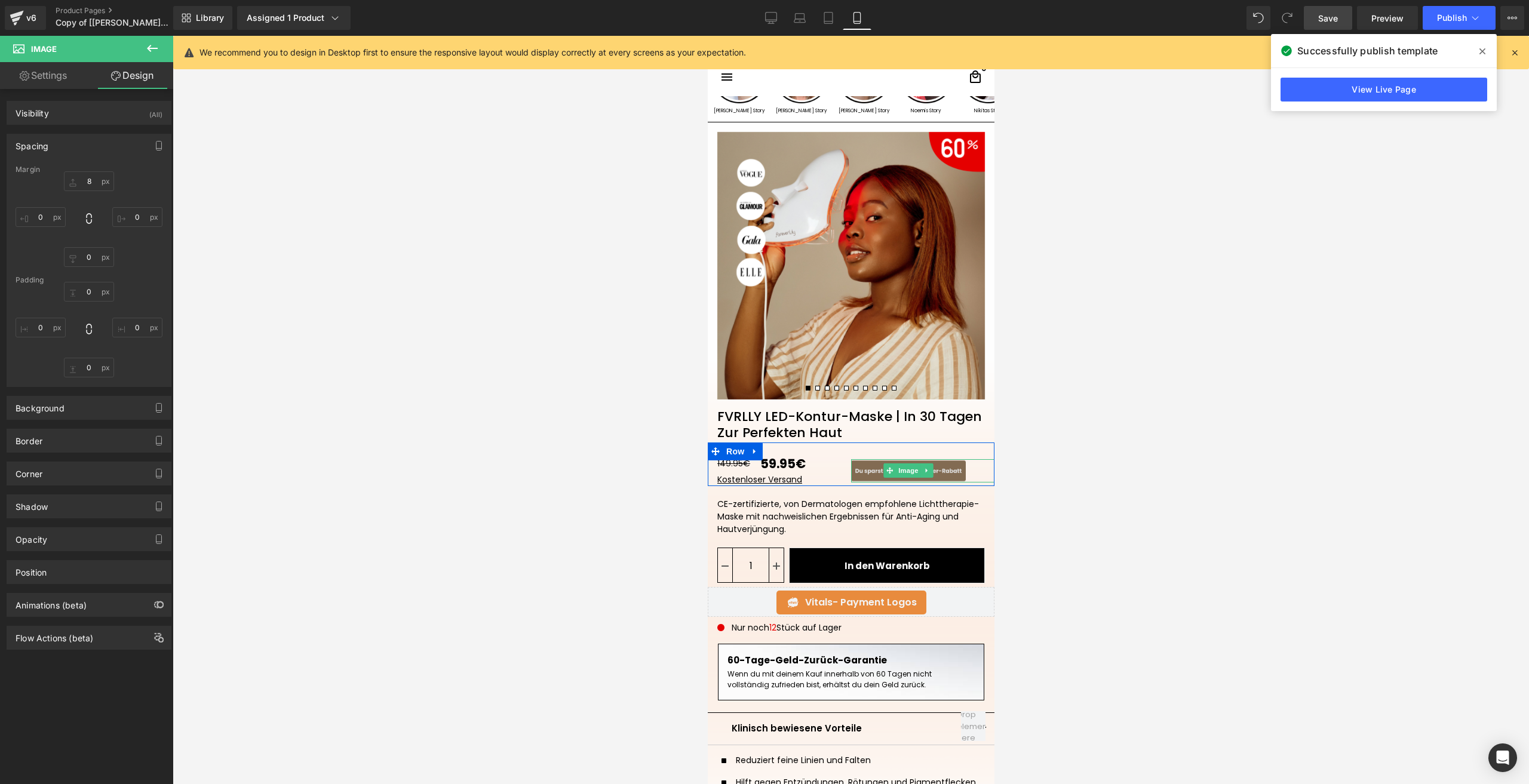
click at [877, 479] on img at bounding box center [908, 470] width 115 height 23
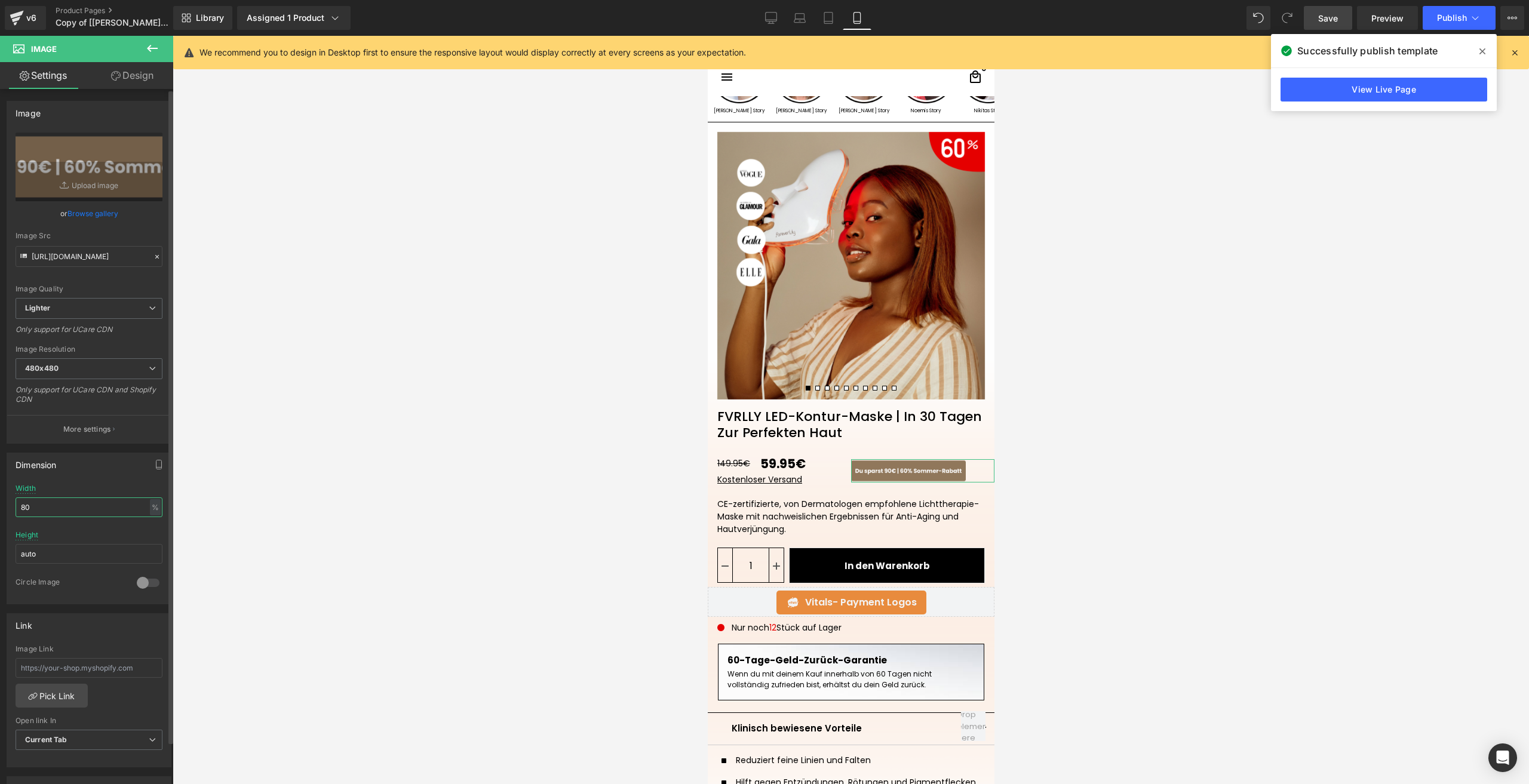
click at [57, 510] on input "80" at bounding box center [89, 506] width 147 height 19
click at [903, 475] on span "Image" at bounding box center [912, 472] width 25 height 14
type input "85"
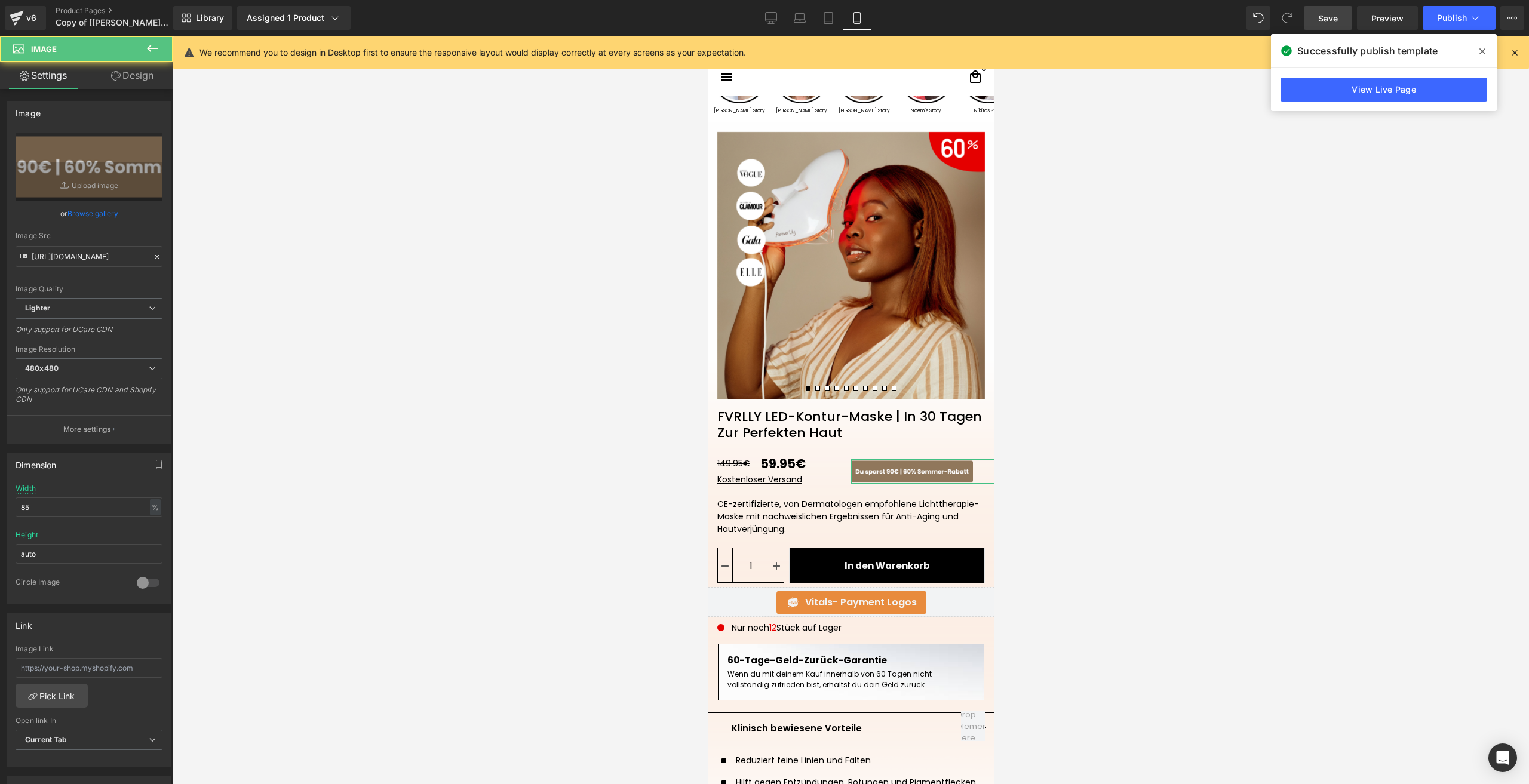
click at [138, 75] on link "Design" at bounding box center [132, 76] width 87 height 27
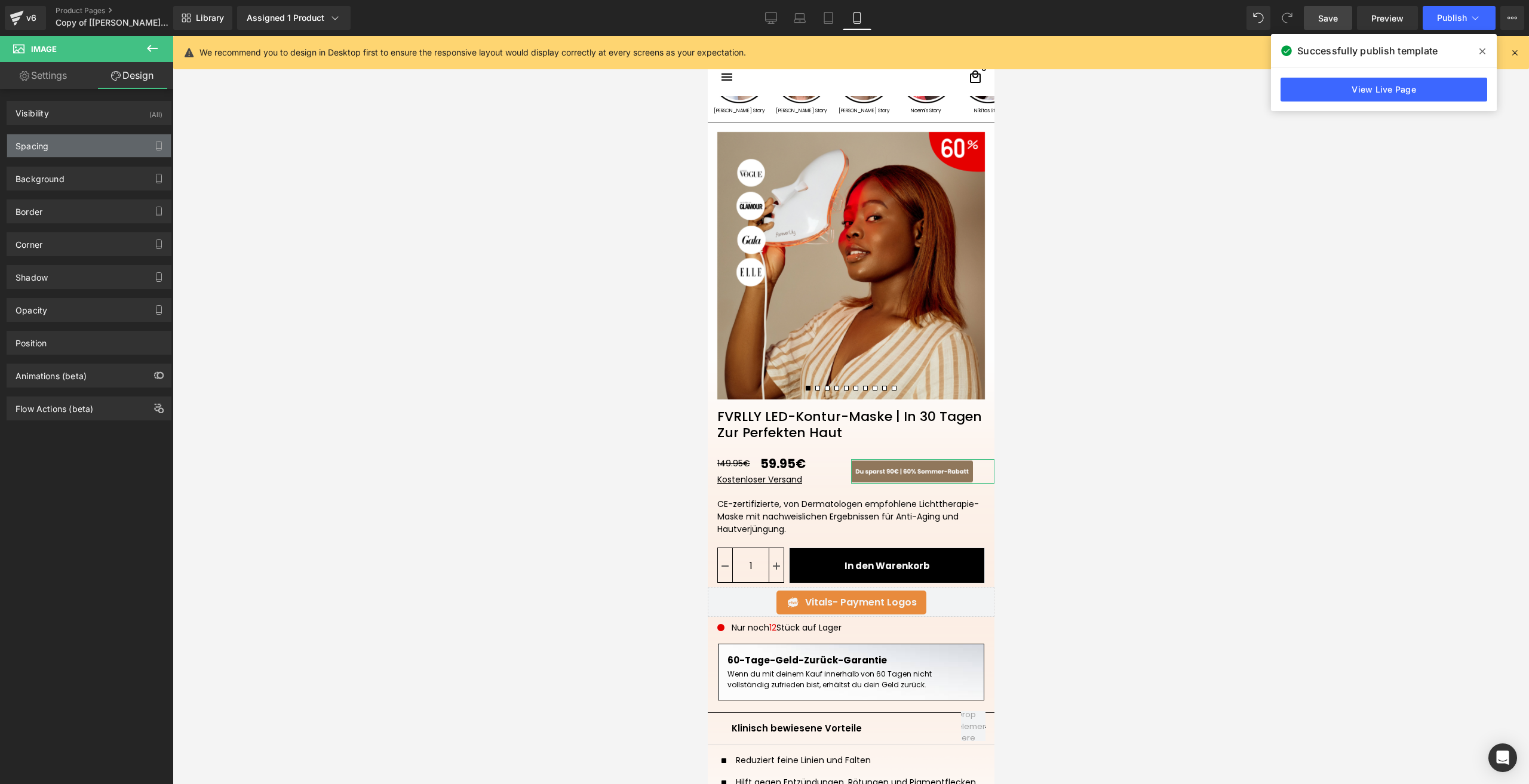
click at [61, 145] on div "Spacing" at bounding box center [89, 145] width 164 height 23
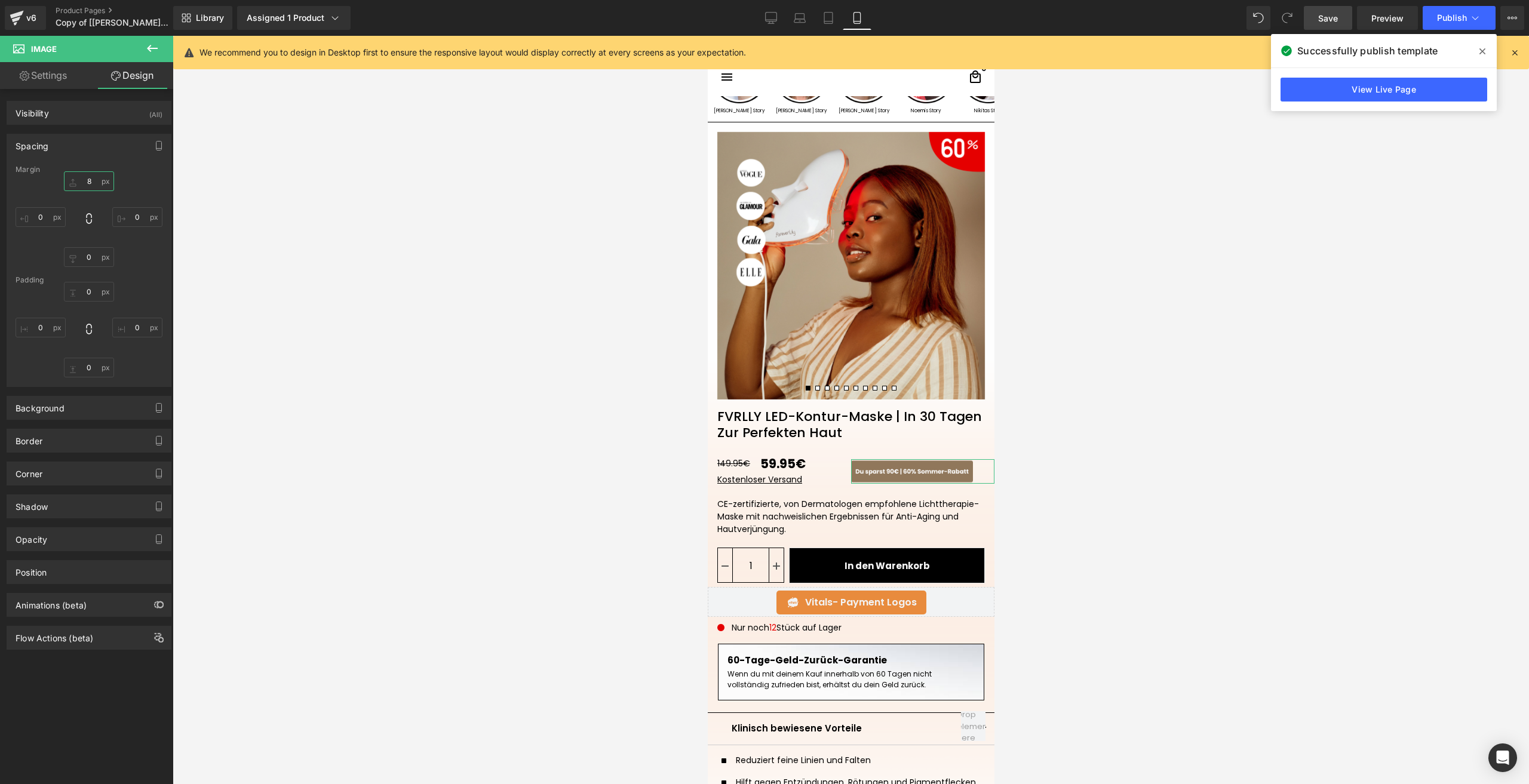
click at [84, 176] on input "8" at bounding box center [89, 181] width 50 height 19
click at [95, 183] on input "8" at bounding box center [89, 181] width 50 height 19
type input "11"
click at [1318, 21] on link "Save" at bounding box center [1328, 18] width 48 height 24
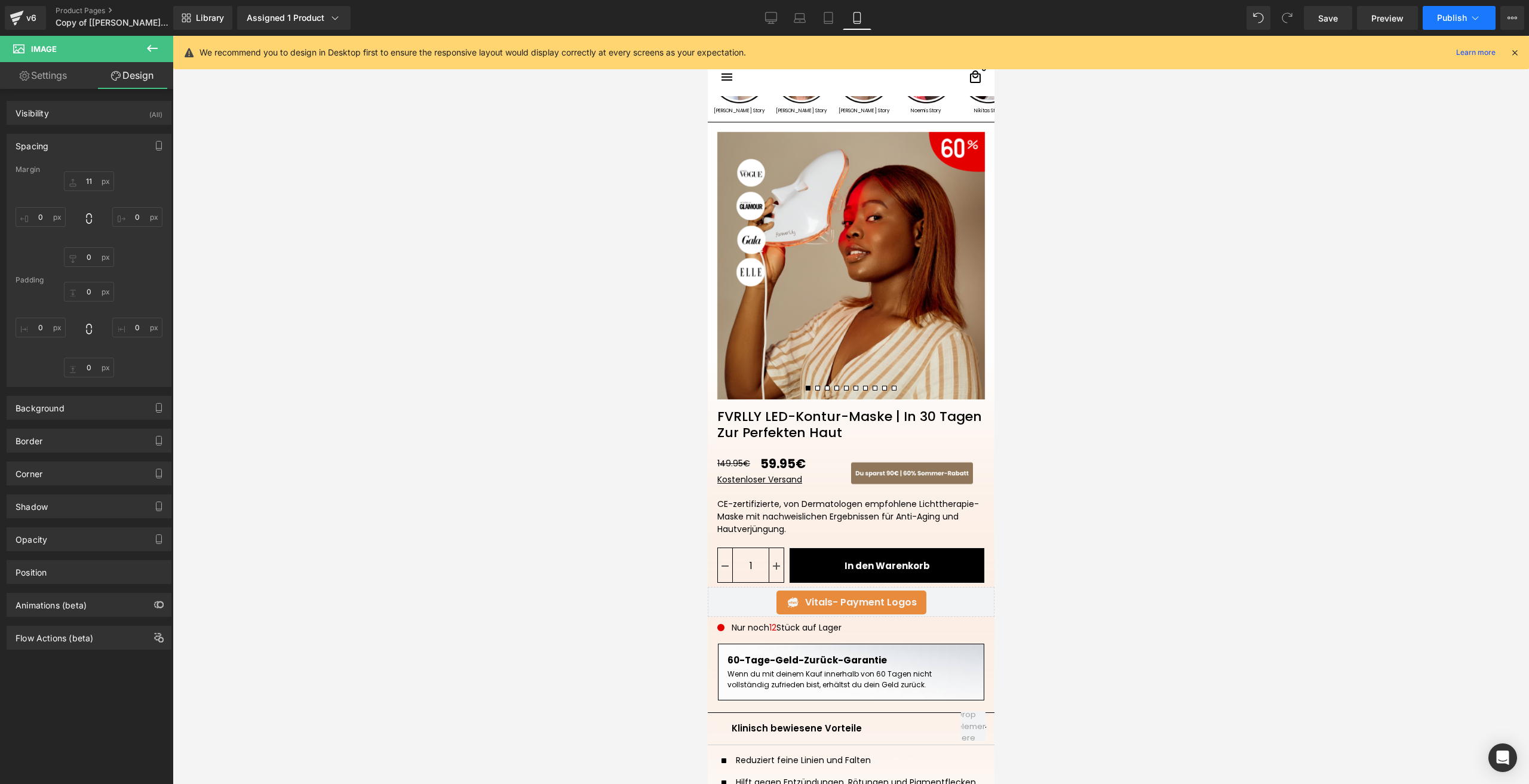
click at [1452, 14] on span "Publish" at bounding box center [1451, 18] width 30 height 9
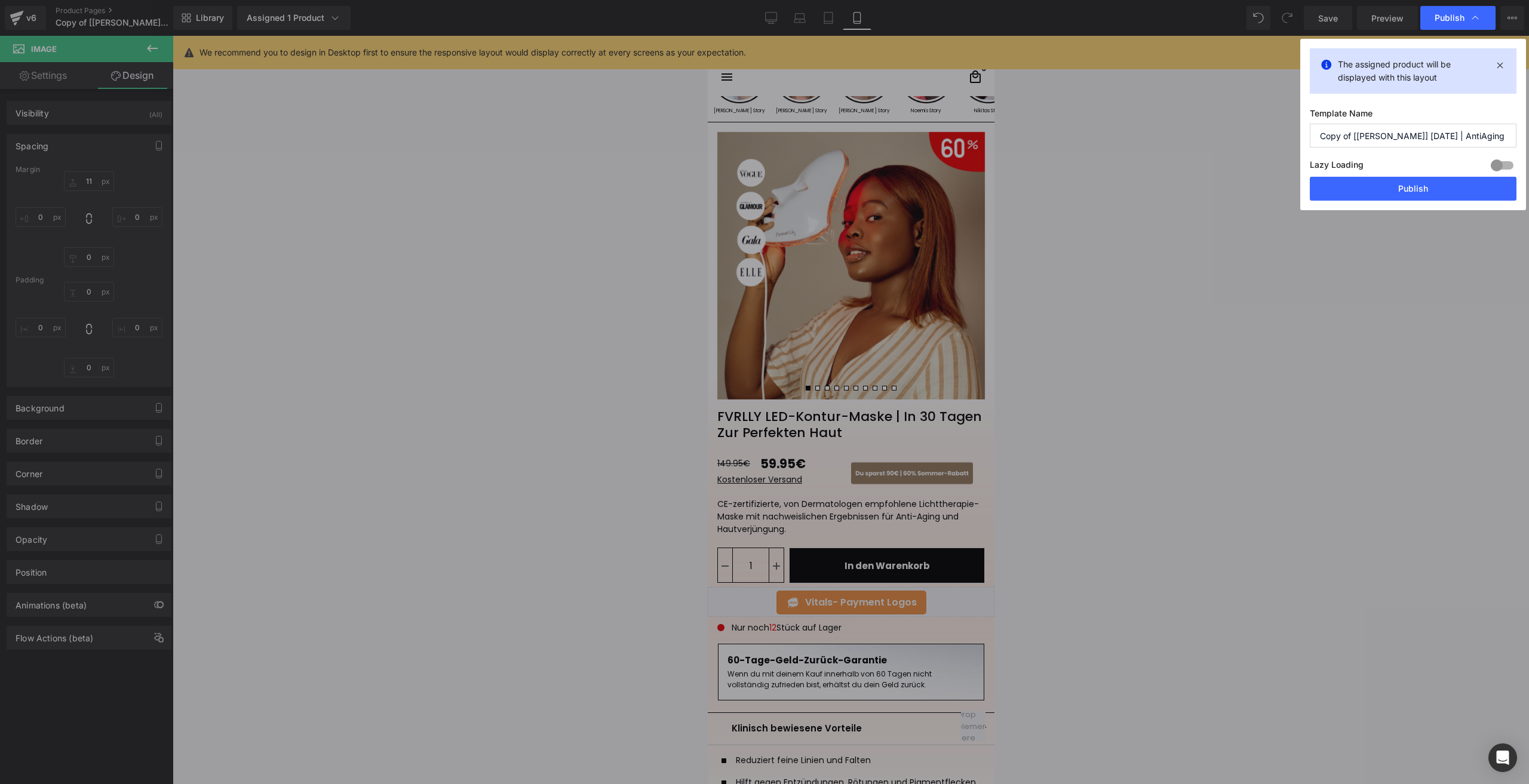
click at [1320, 201] on div "The assigned product will be displayed with this layout Template Name Copy of […" at bounding box center [1412, 124] width 225 height 171
click at [1313, 187] on button "Publish" at bounding box center [1413, 188] width 207 height 24
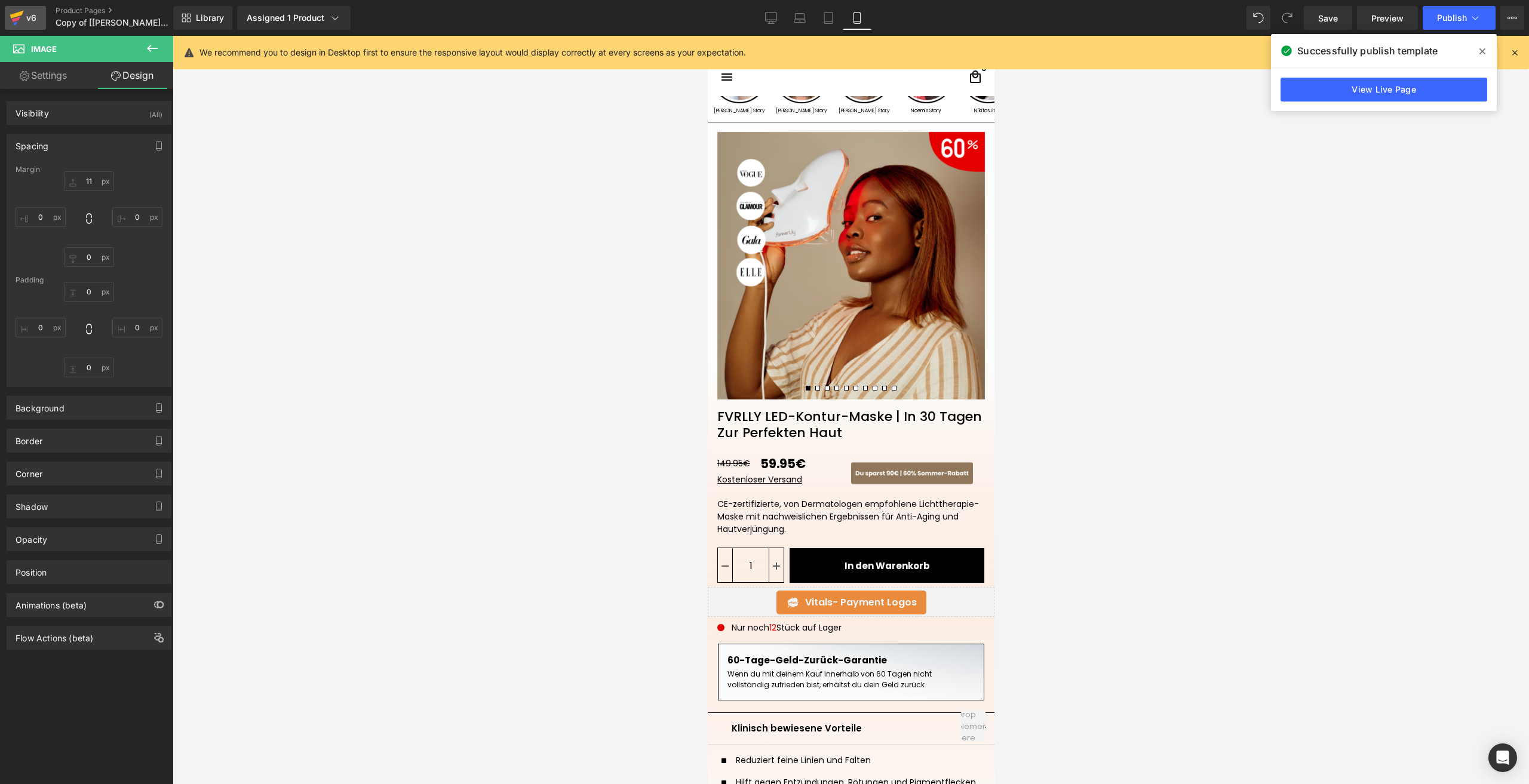
click at [30, 18] on div "v6" at bounding box center [31, 18] width 15 height 15
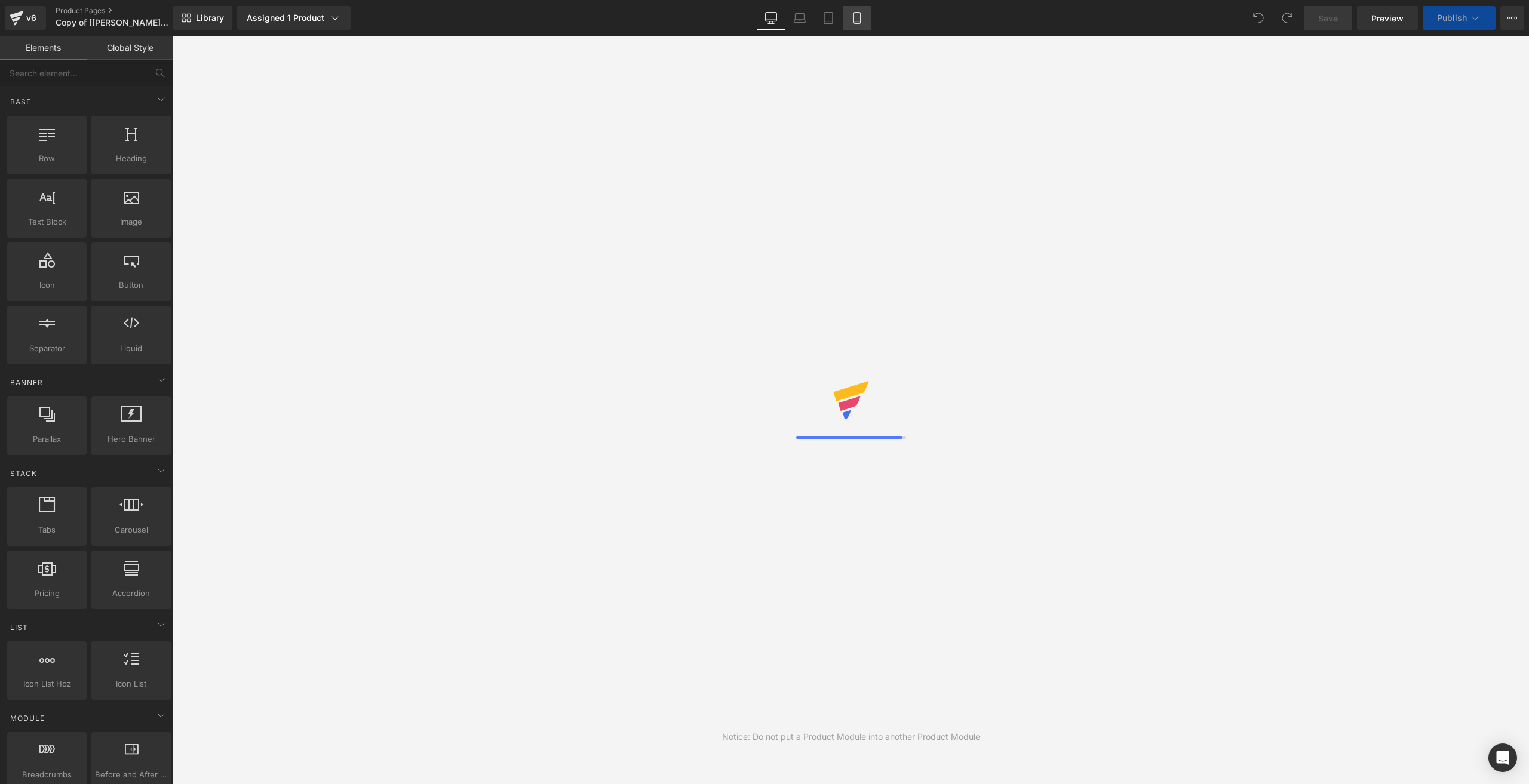
click at [864, 24] on link "Mobile" at bounding box center [857, 18] width 29 height 24
click at [863, 24] on link "Mobile" at bounding box center [857, 18] width 29 height 24
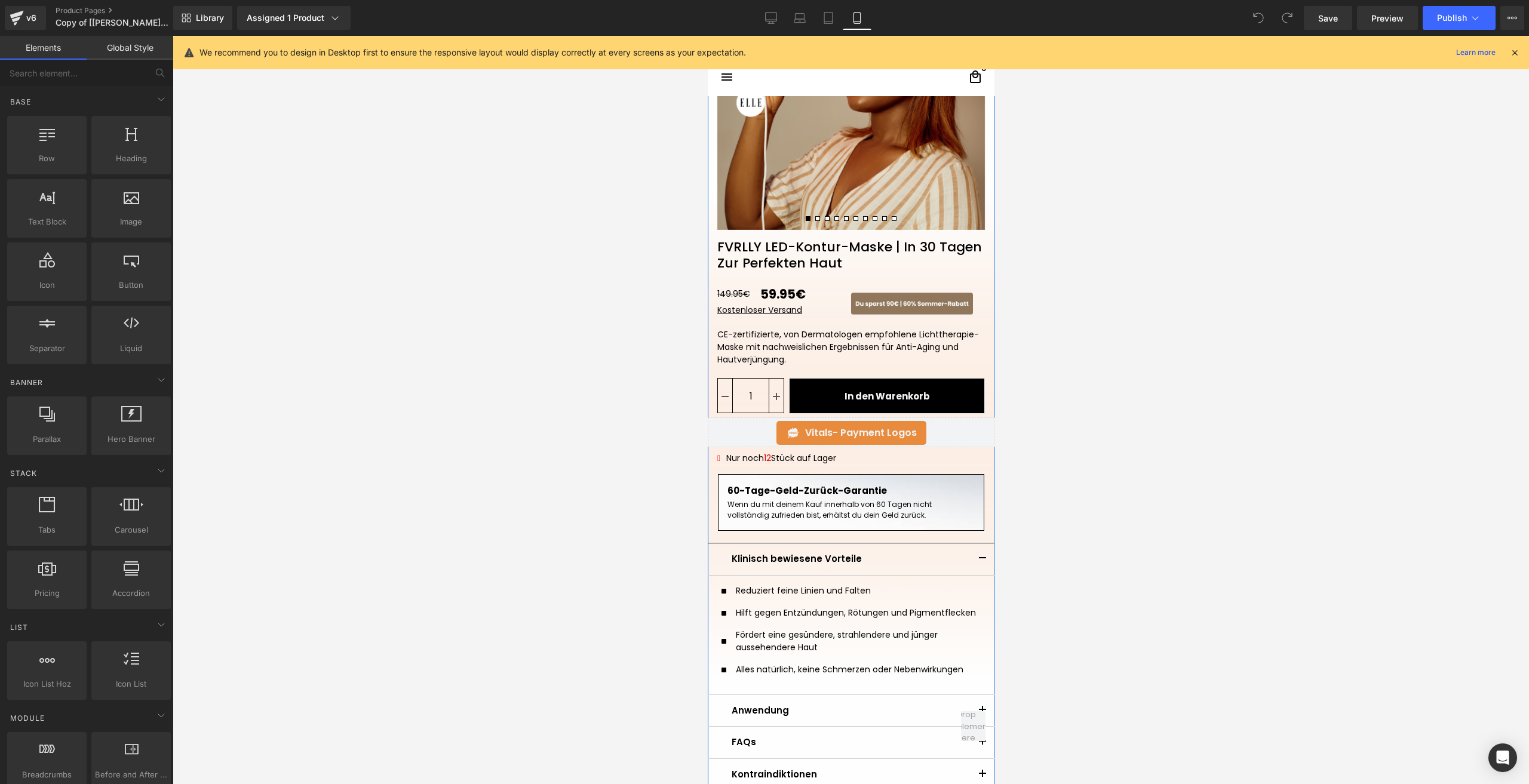
scroll to position [239, 0]
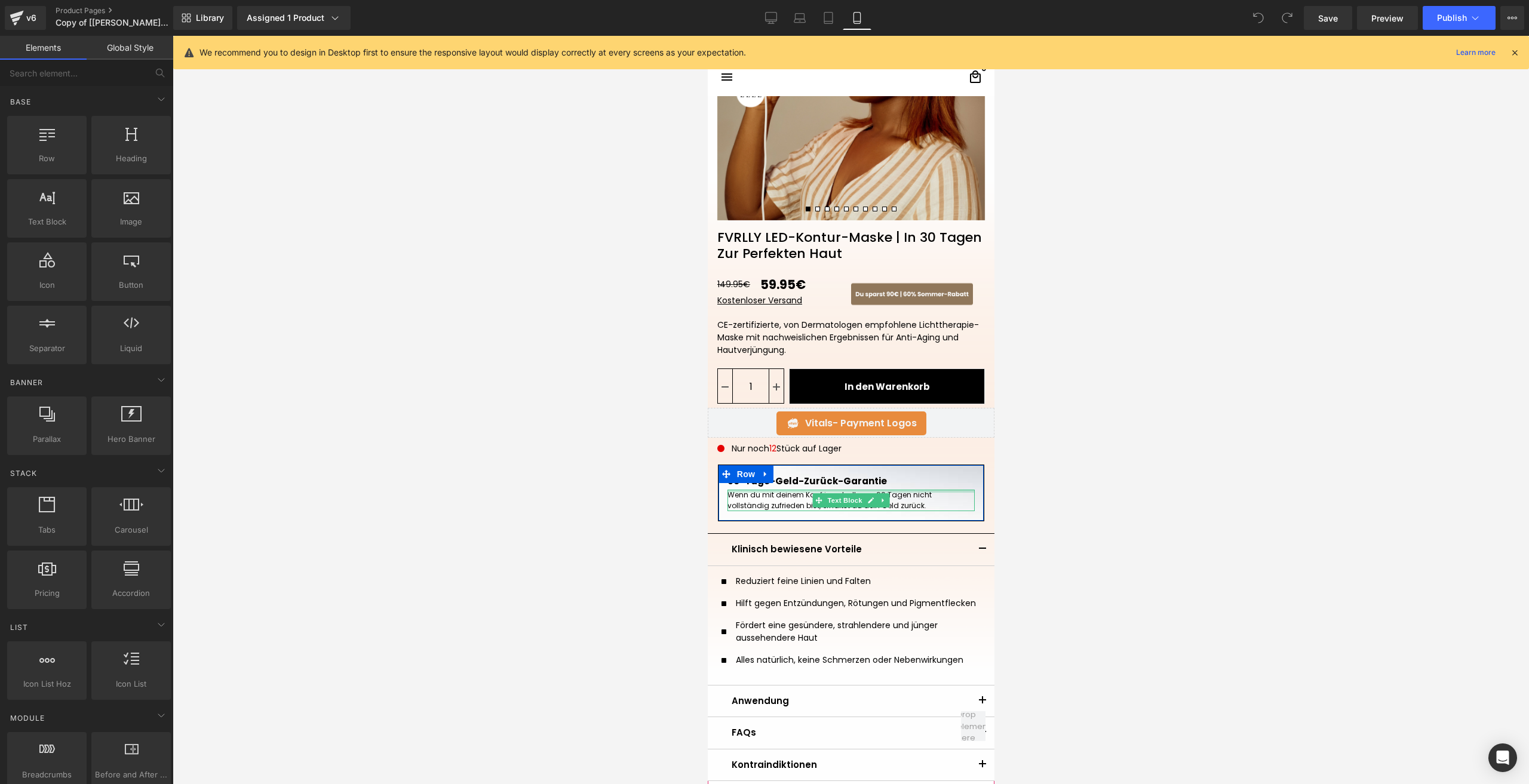
click at [741, 489] on div at bounding box center [850, 491] width 247 height 3
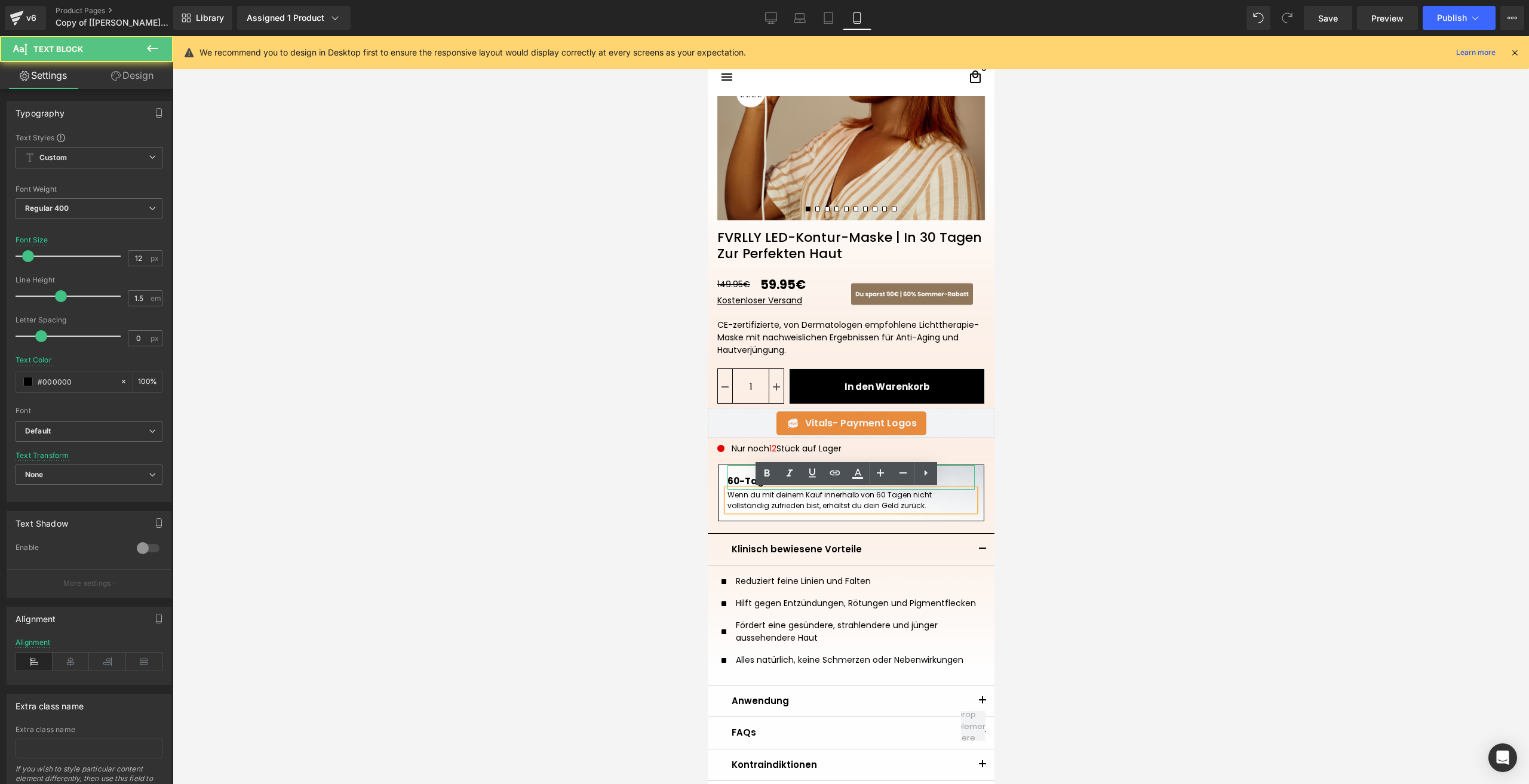
click at [729, 480] on p "60-Tage-Geld-Zurück-Garantie" at bounding box center [850, 482] width 247 height 14
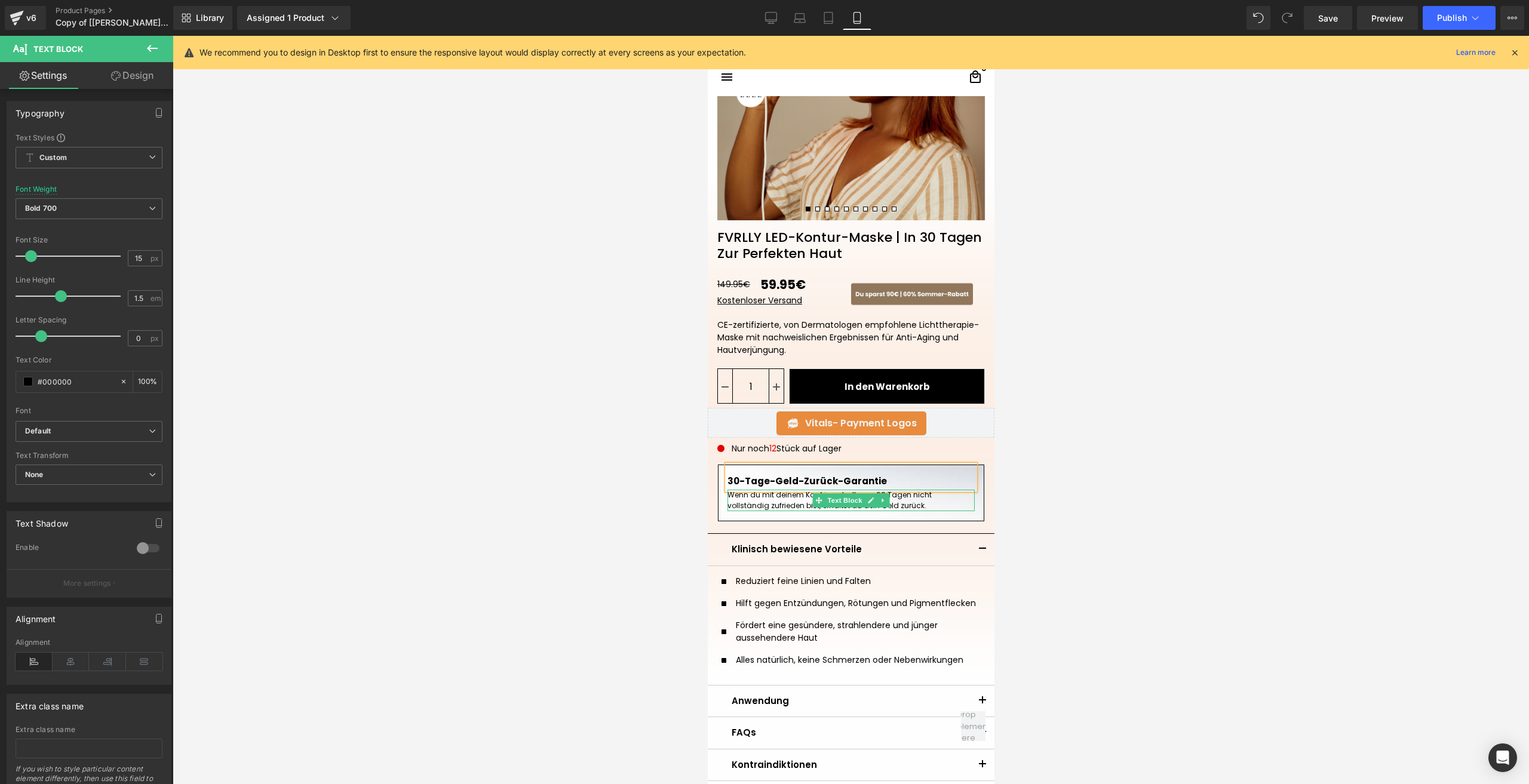
click at [914, 495] on p "Wenn du mit deinem Kauf innerhalb von 60 Tagen nicht vollständig zufrieden bist…" at bounding box center [850, 500] width 247 height 21
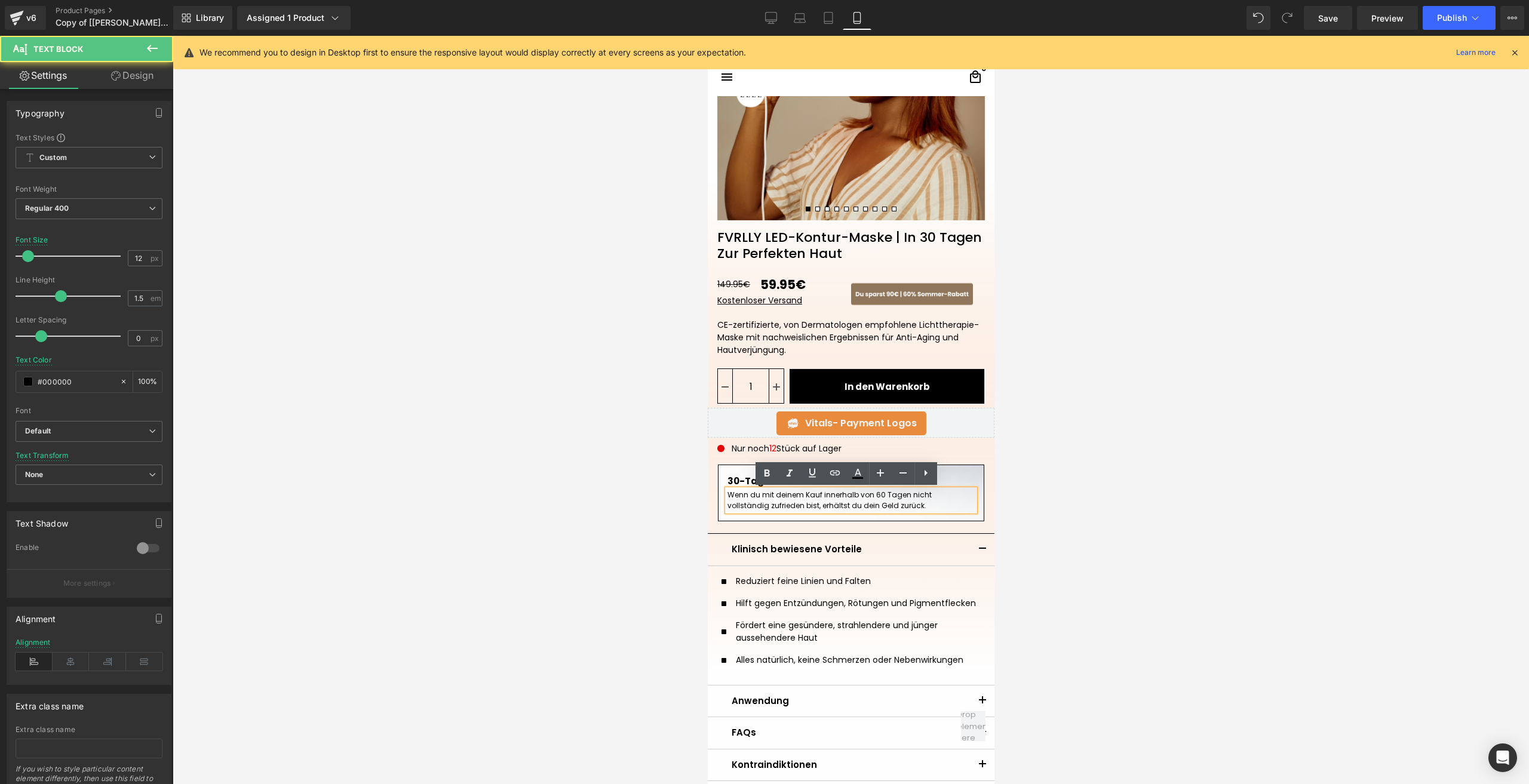
click at [873, 498] on p "Wenn du mit deinem Kauf innerhalb von 60 Tagen nicht vollständig zufrieden bist…" at bounding box center [850, 500] width 247 height 21
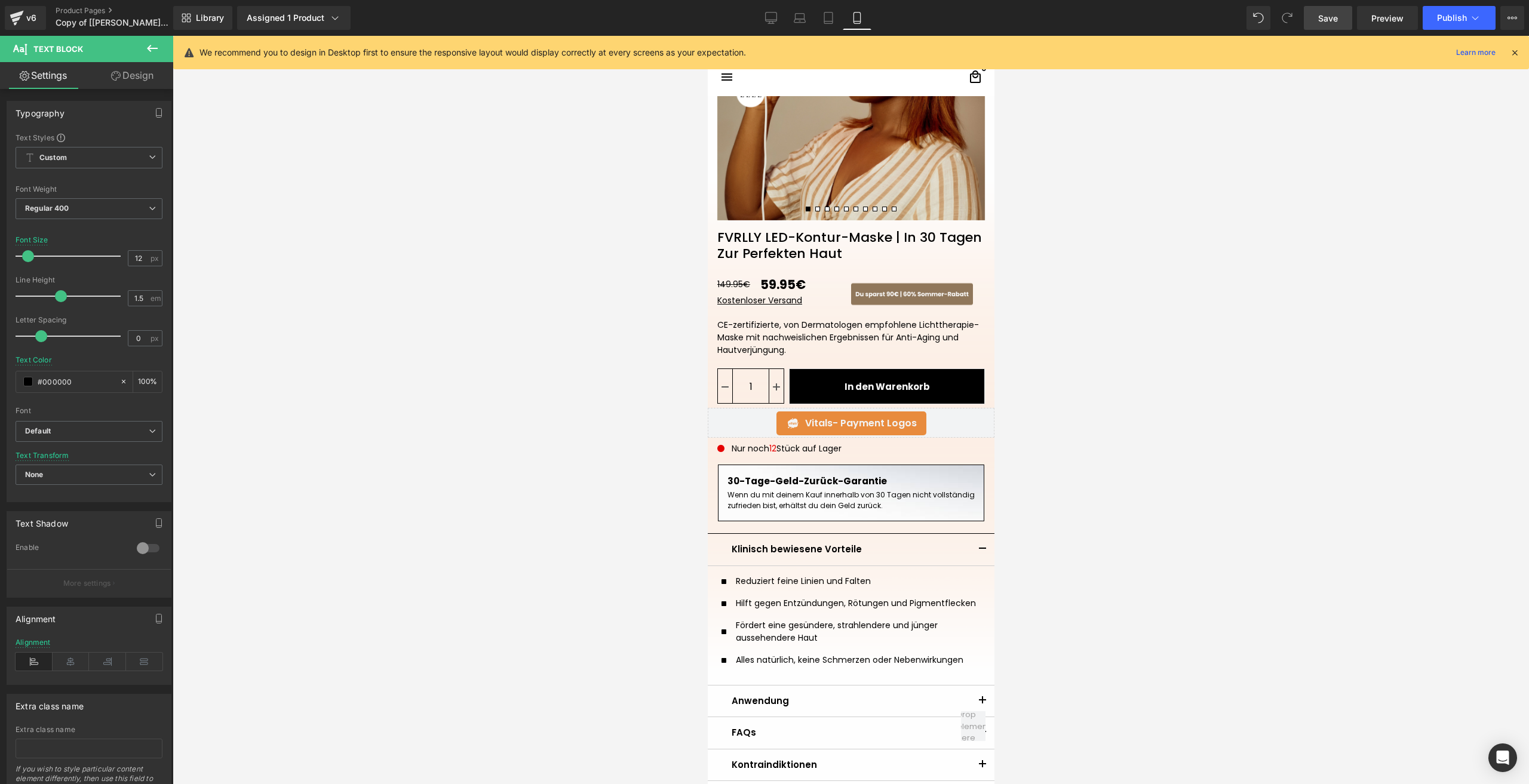
click at [1326, 25] on link "Save" at bounding box center [1328, 18] width 48 height 24
click at [1435, 22] on button "Publish" at bounding box center [1459, 18] width 73 height 24
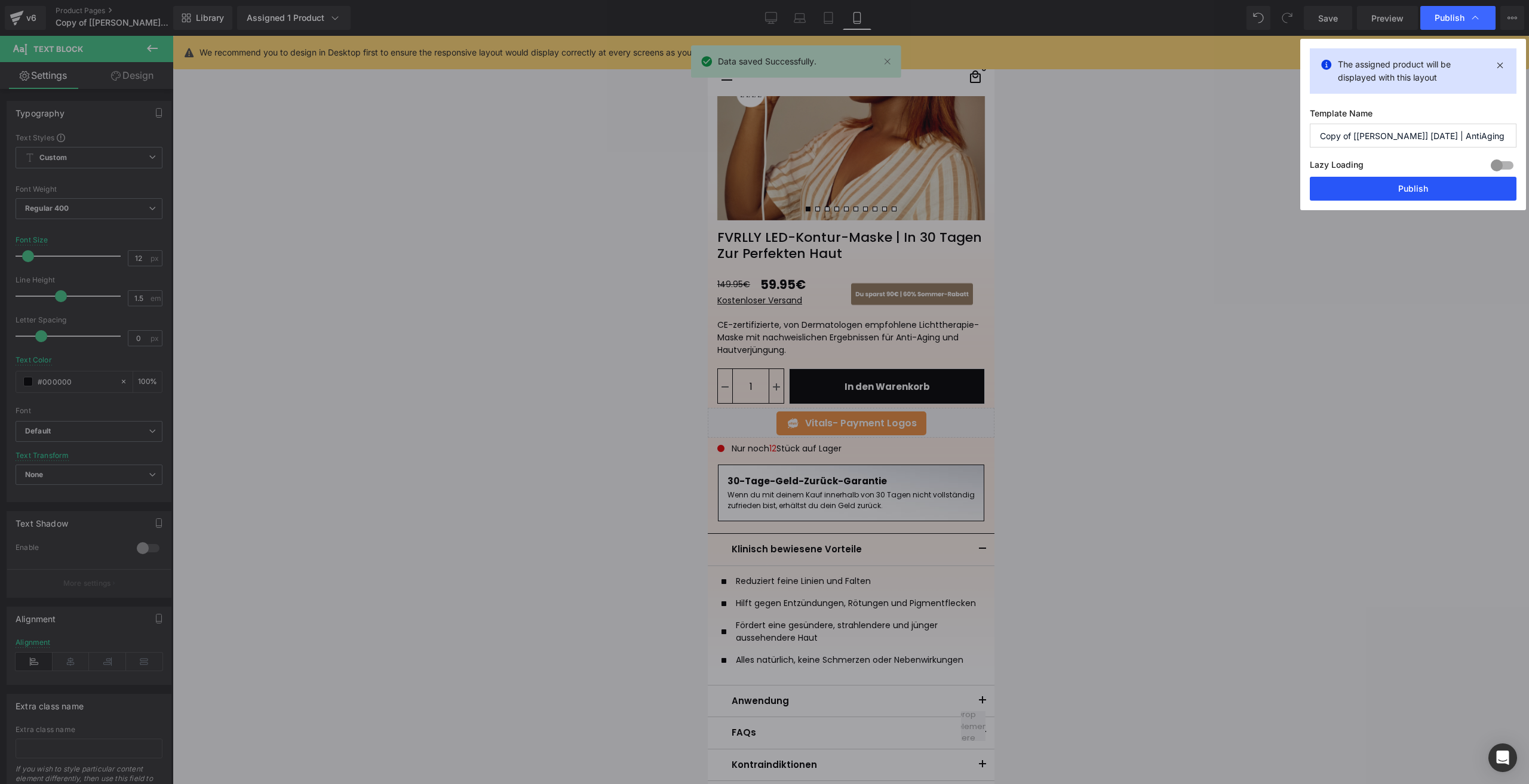
click at [1374, 181] on button "Publish" at bounding box center [1413, 188] width 207 height 24
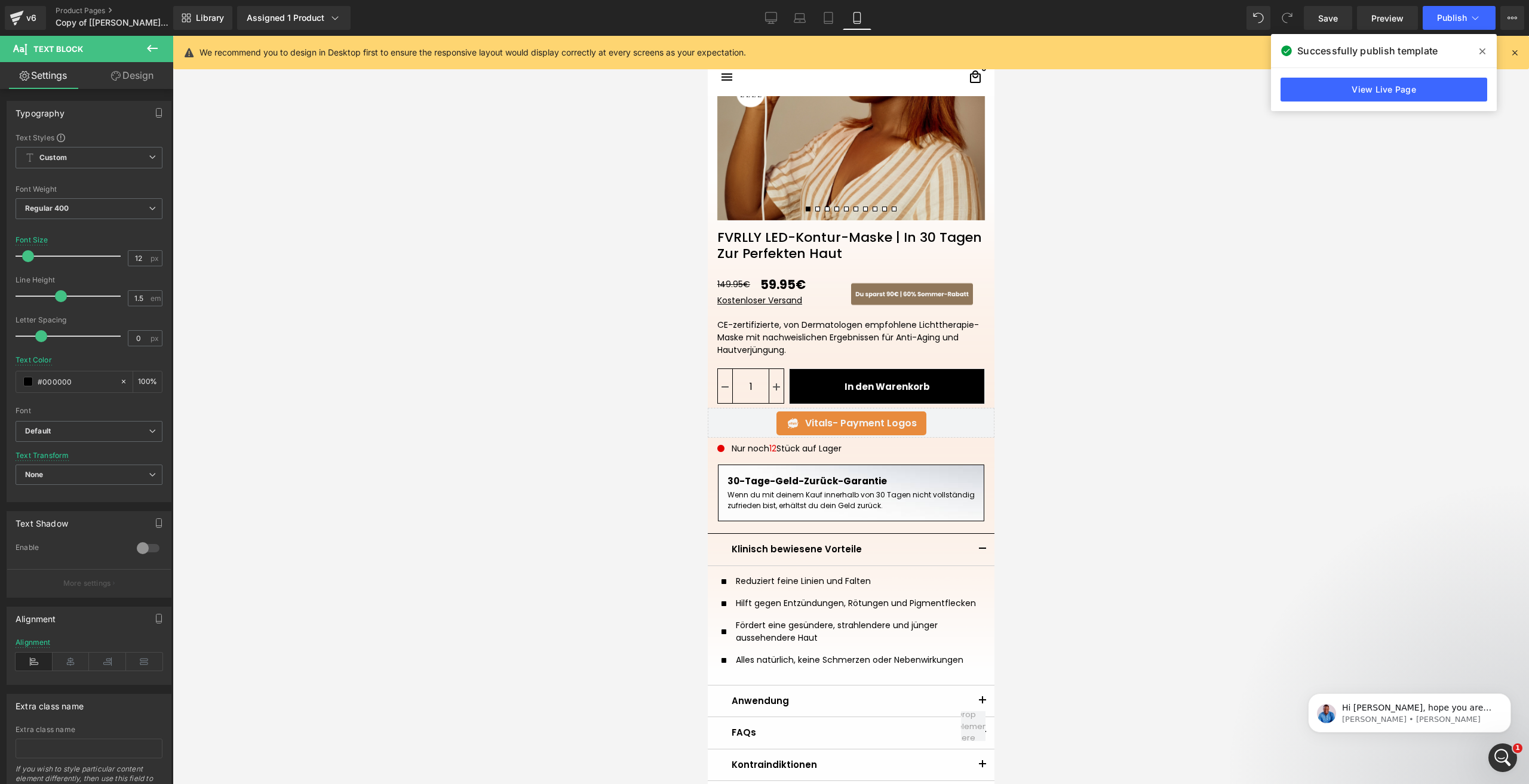
scroll to position [0, 0]
click at [1503, 759] on icon "Intercom-Nachrichtendienst öffnen" at bounding box center [1501, 755] width 19 height 19
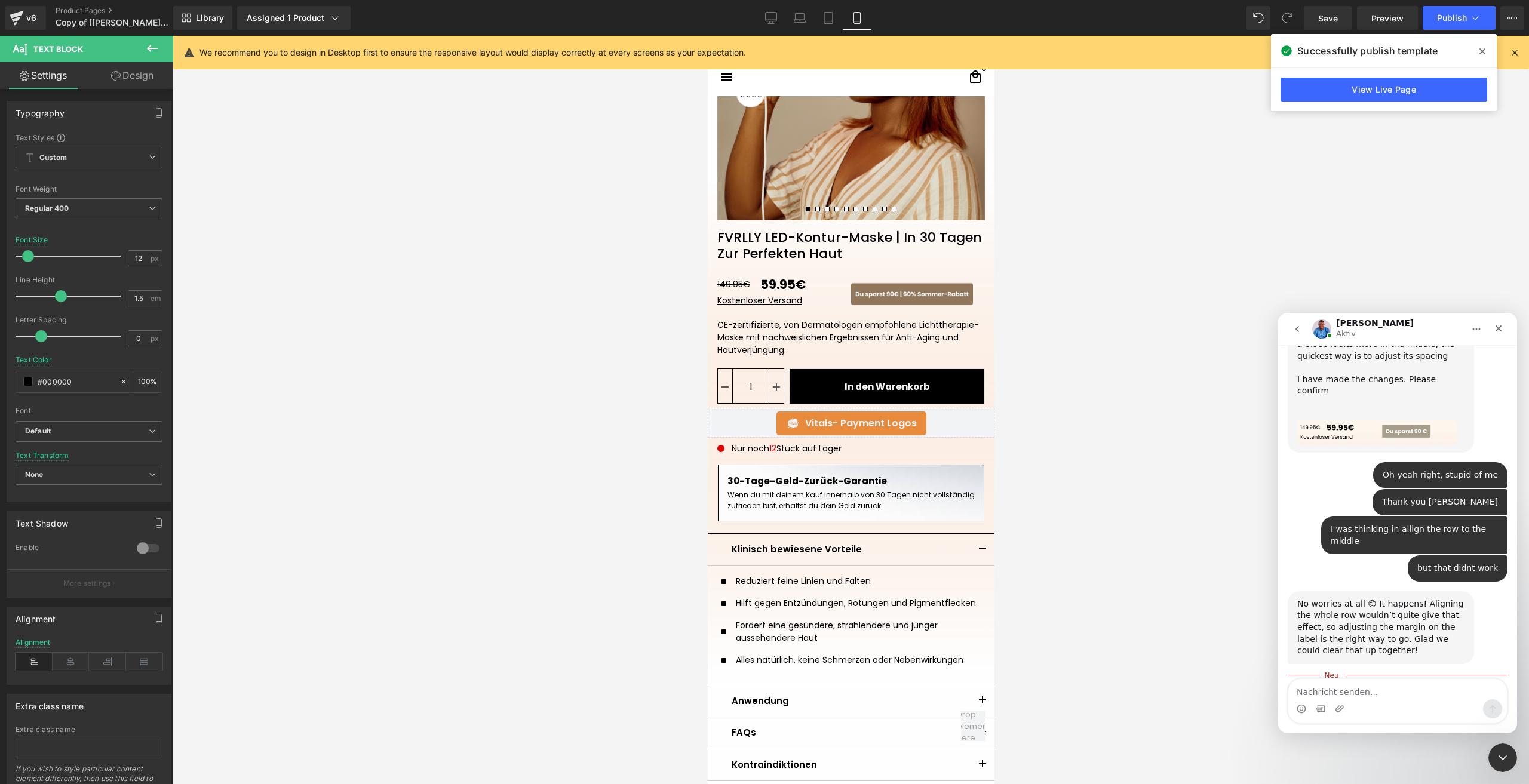
scroll to position [992, 0]
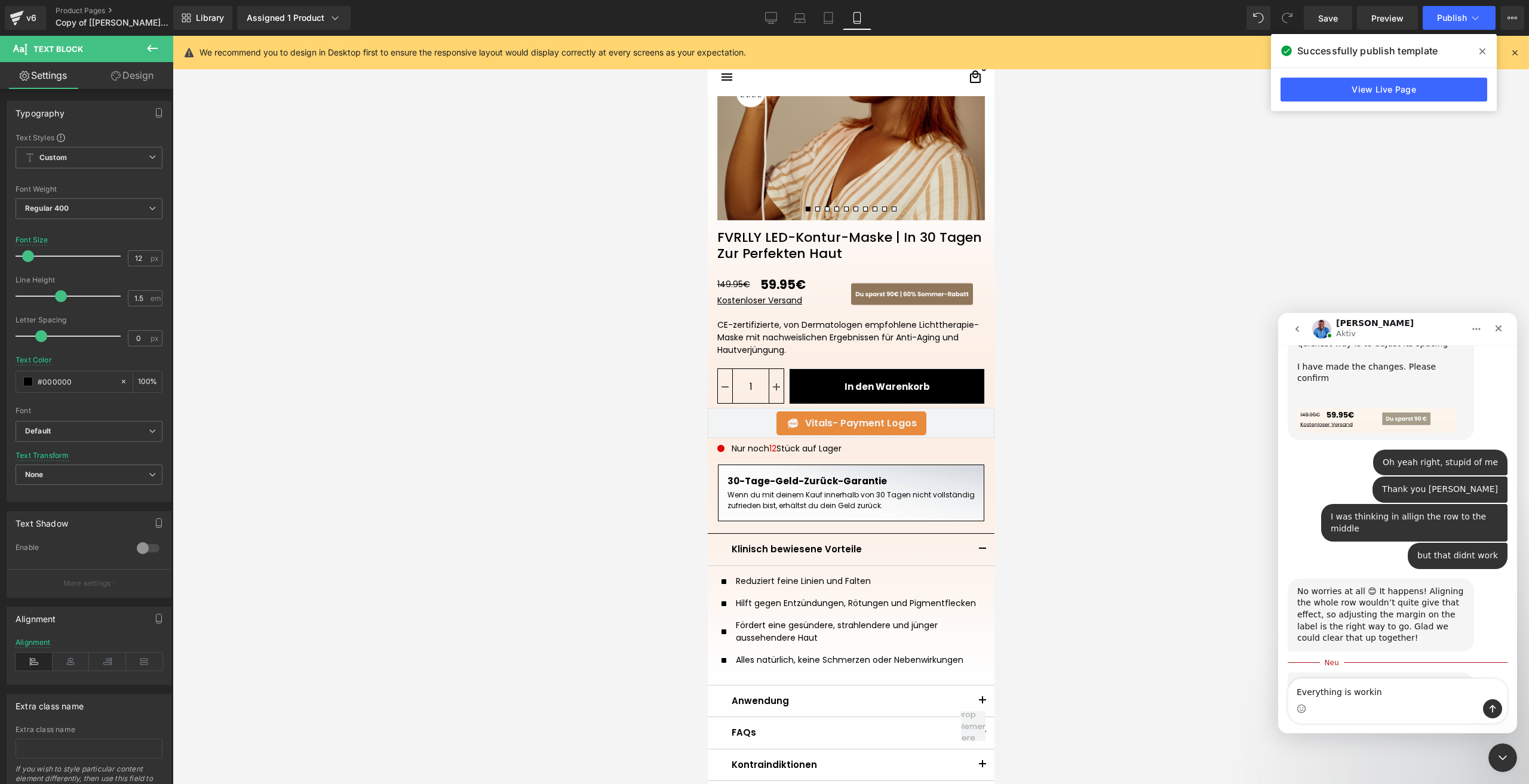
type textarea "Everything is working"
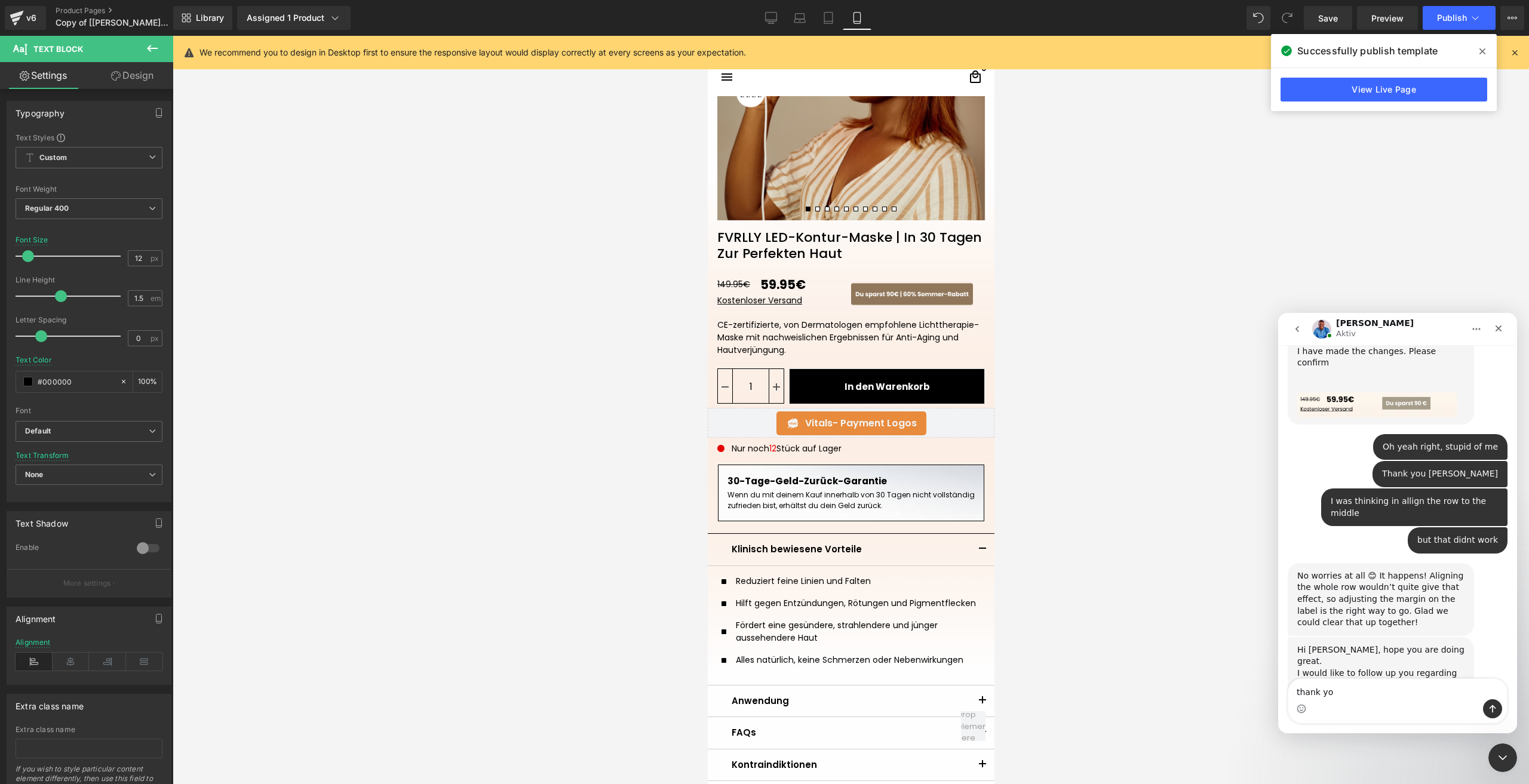
type textarea "thank you"
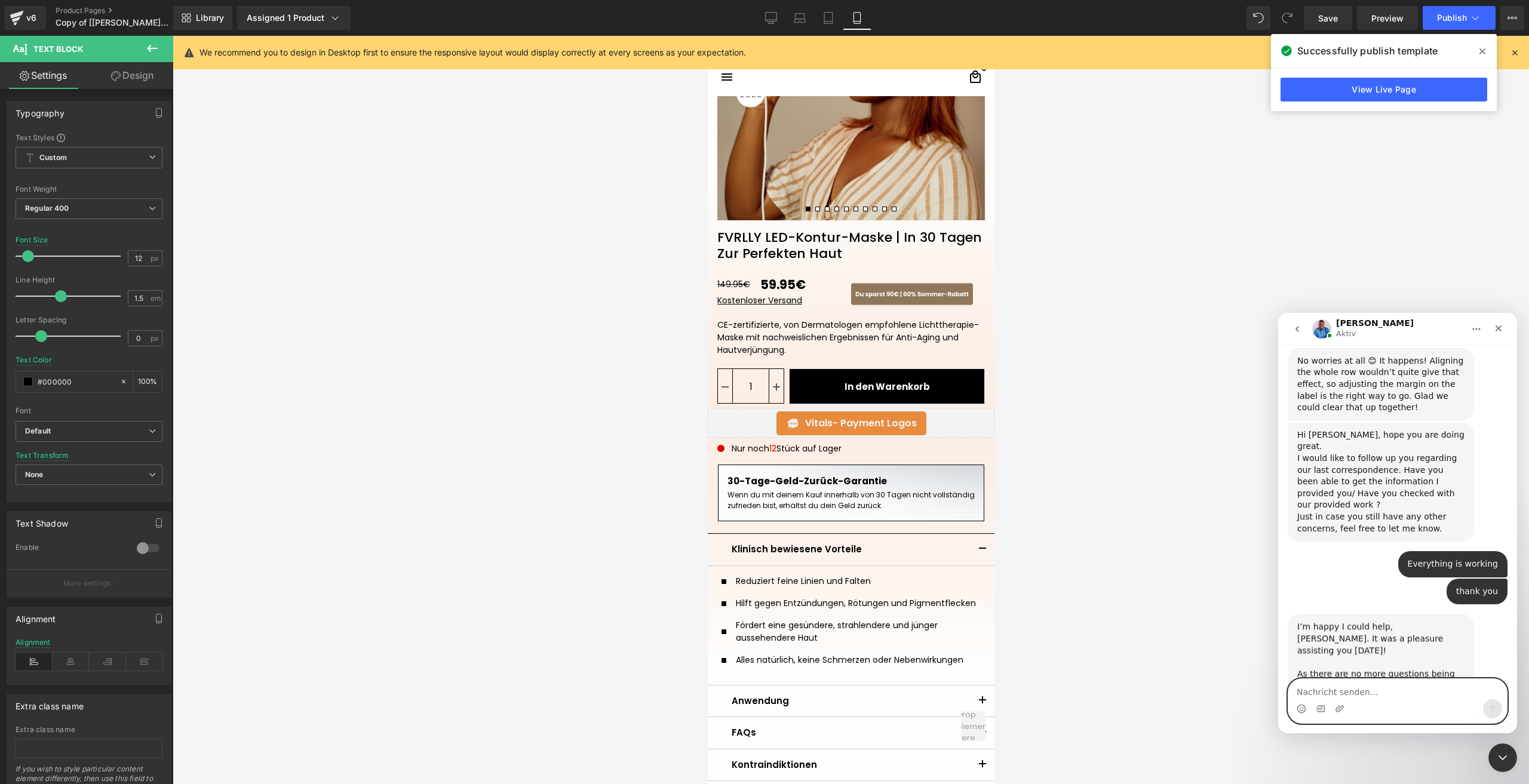
scroll to position [1223, 0]
drag, startPoint x: 1130, startPoint y: 461, endPoint x: 1011, endPoint y: 484, distance: 121.2
click at [1130, 460] on div at bounding box center [764, 374] width 1529 height 749
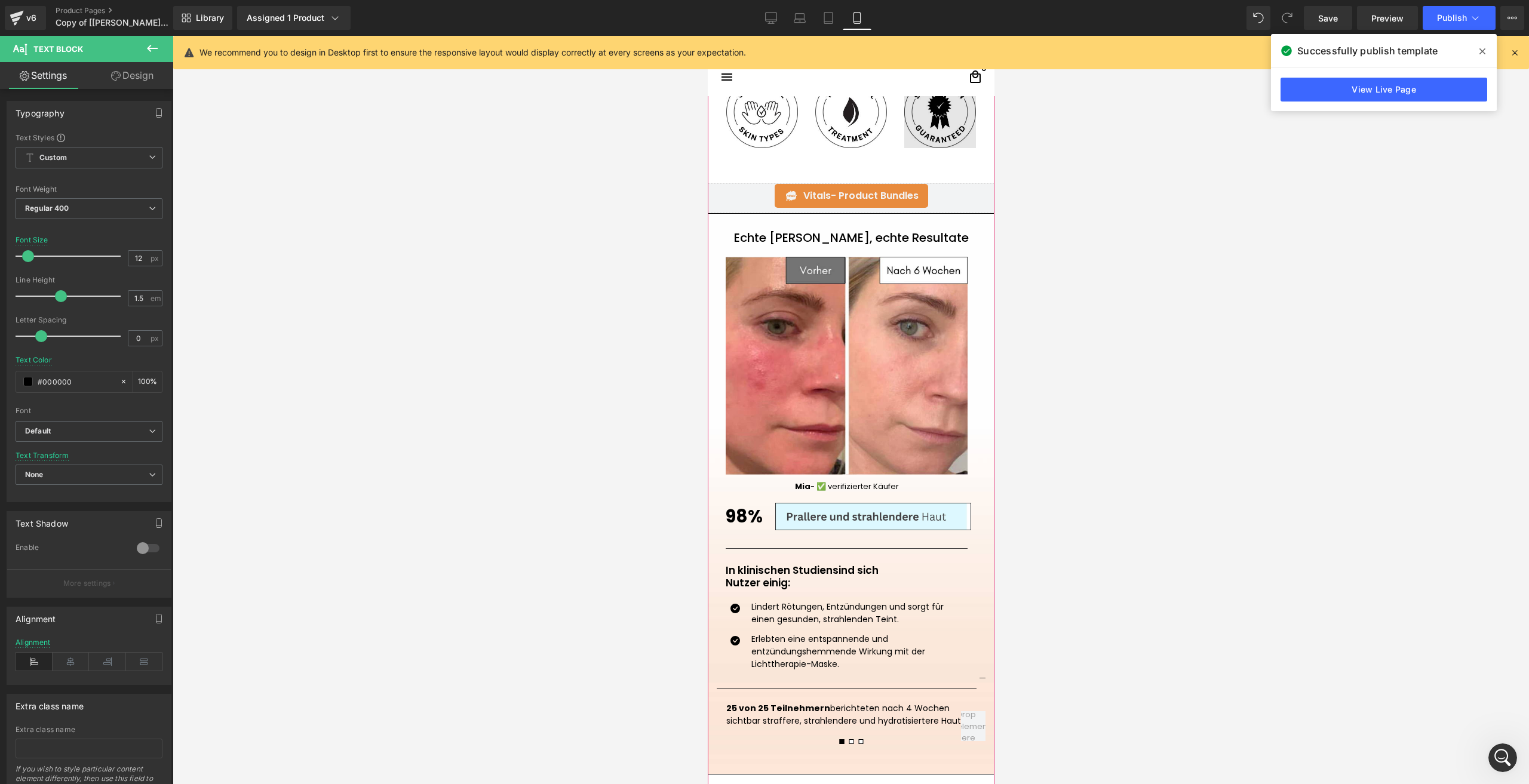
scroll to position [1075, 0]
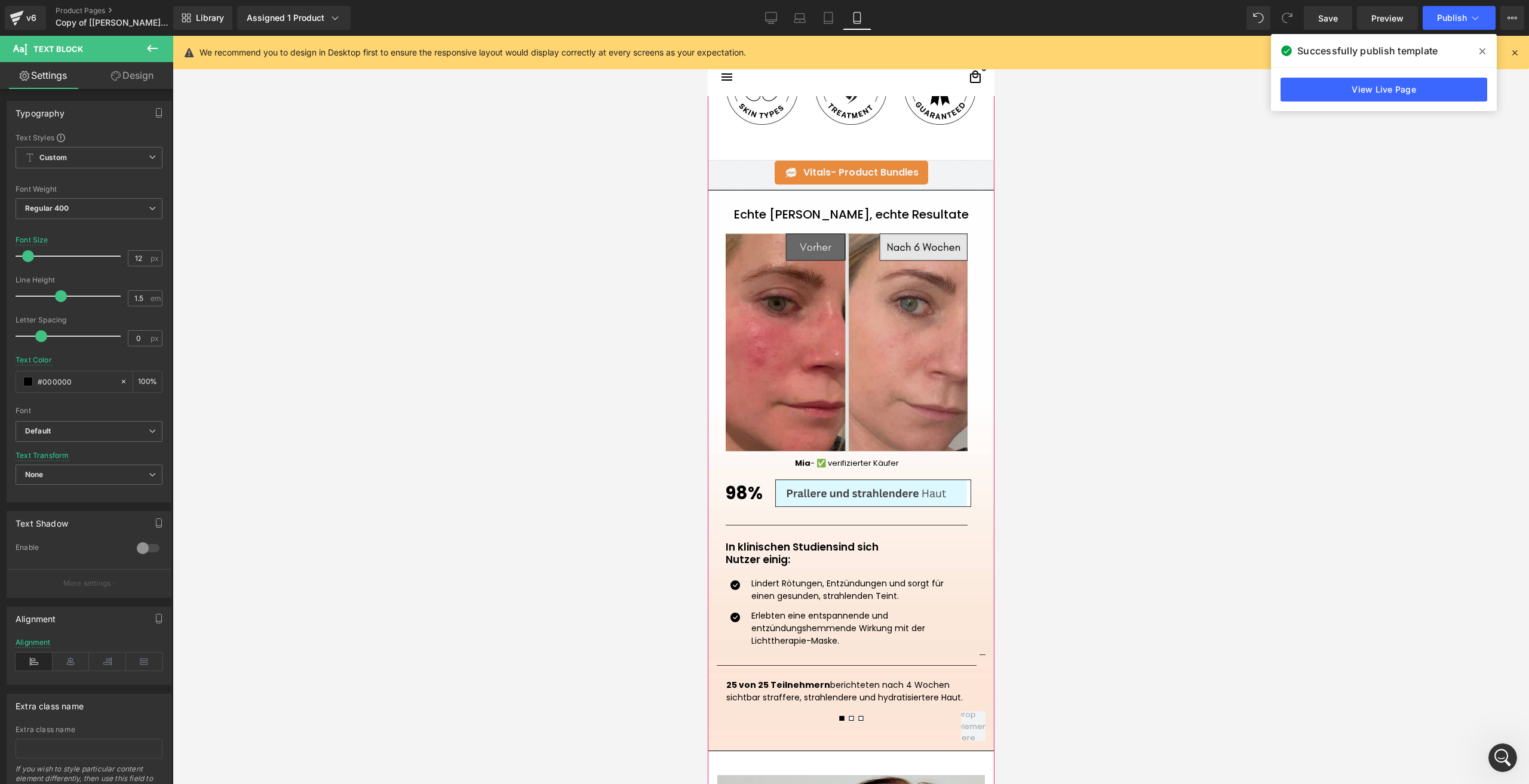
click at [876, 347] on img at bounding box center [846, 343] width 242 height 218
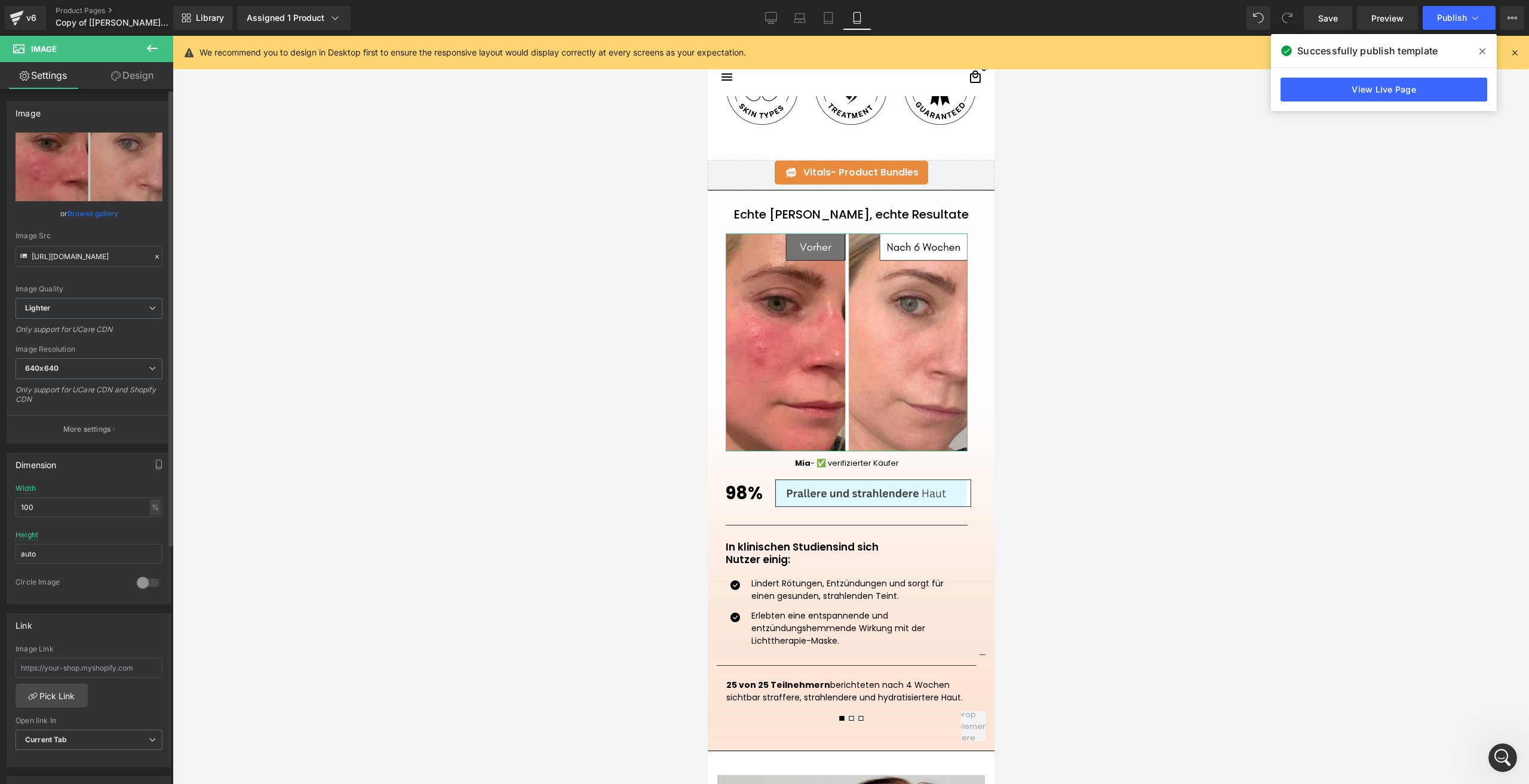
click at [89, 215] on link "Browse gallery" at bounding box center [93, 214] width 51 height 21
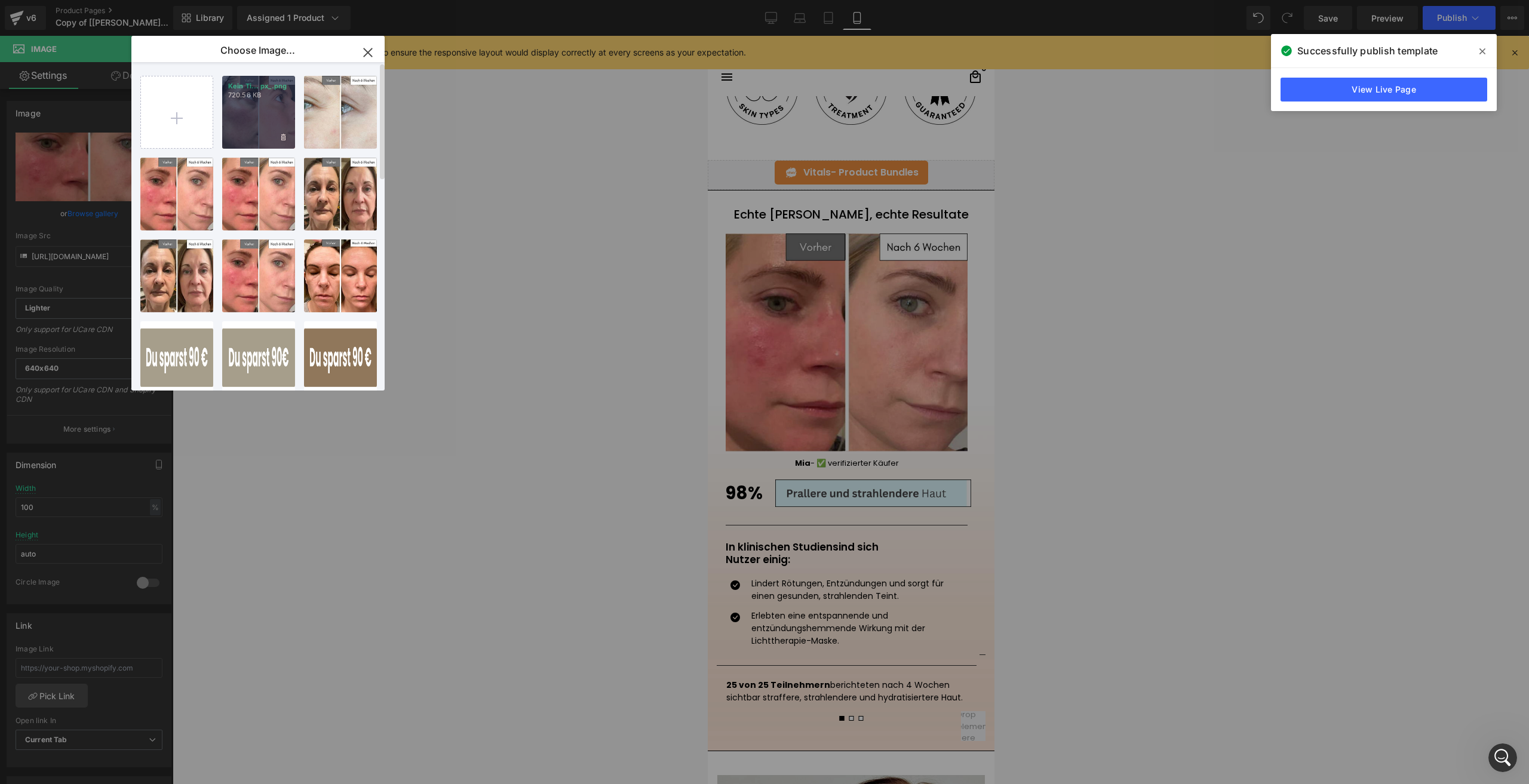
click at [266, 121] on div "Kein Ti... px_.png 720.56 KB" at bounding box center [258, 112] width 73 height 73
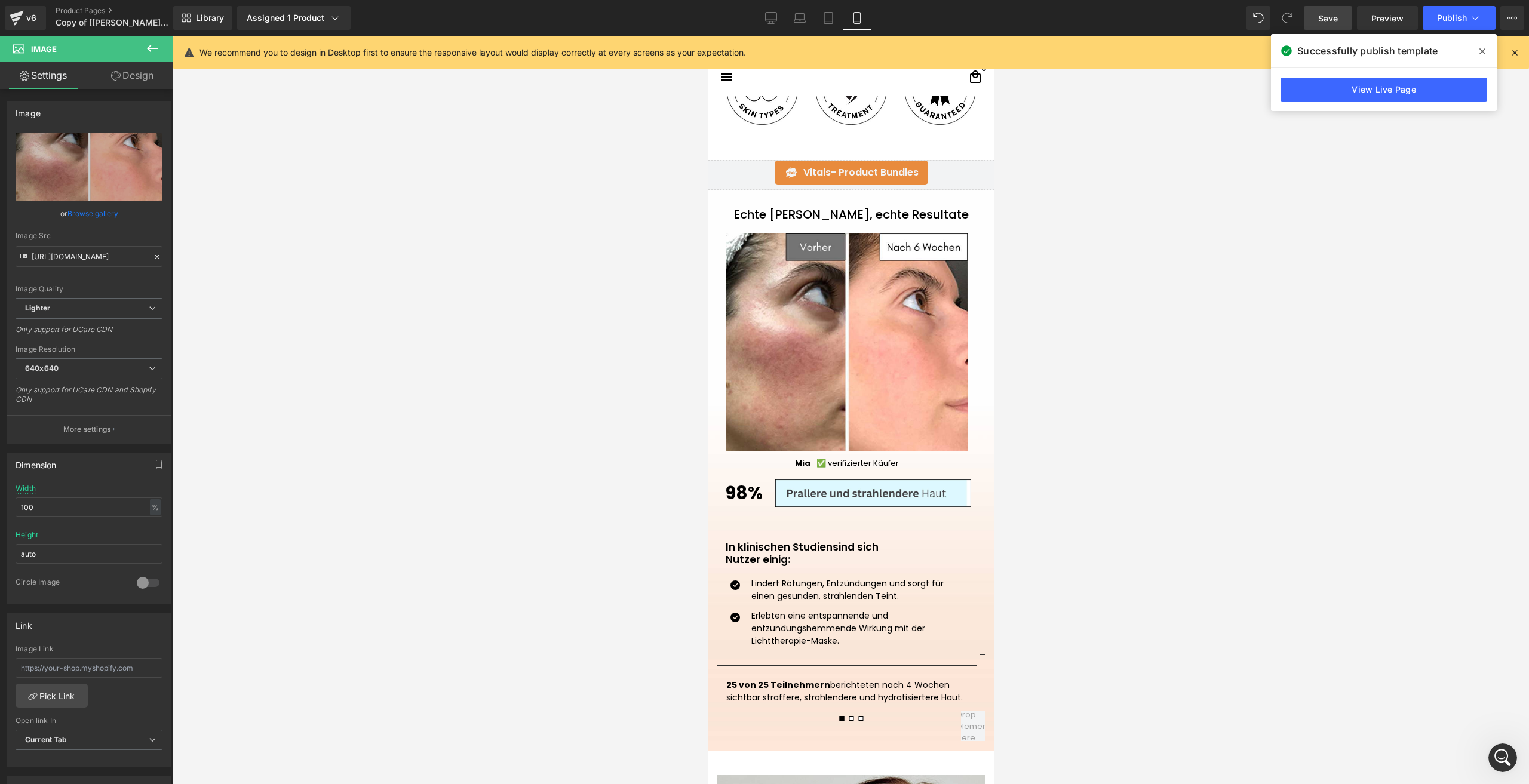
click at [1317, 18] on link "Save" at bounding box center [1328, 18] width 48 height 24
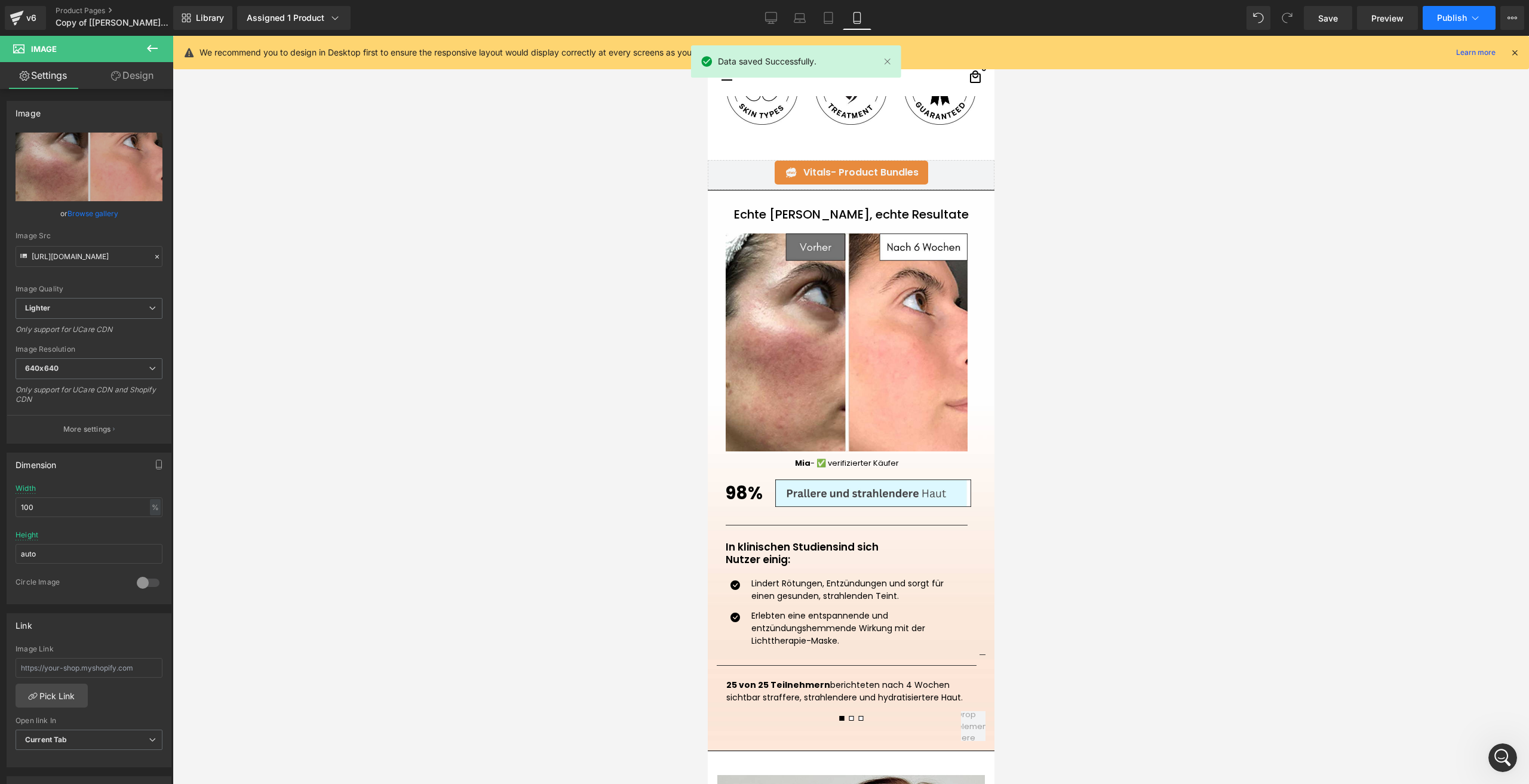
click at [1448, 22] on span "Publish" at bounding box center [1451, 18] width 30 height 9
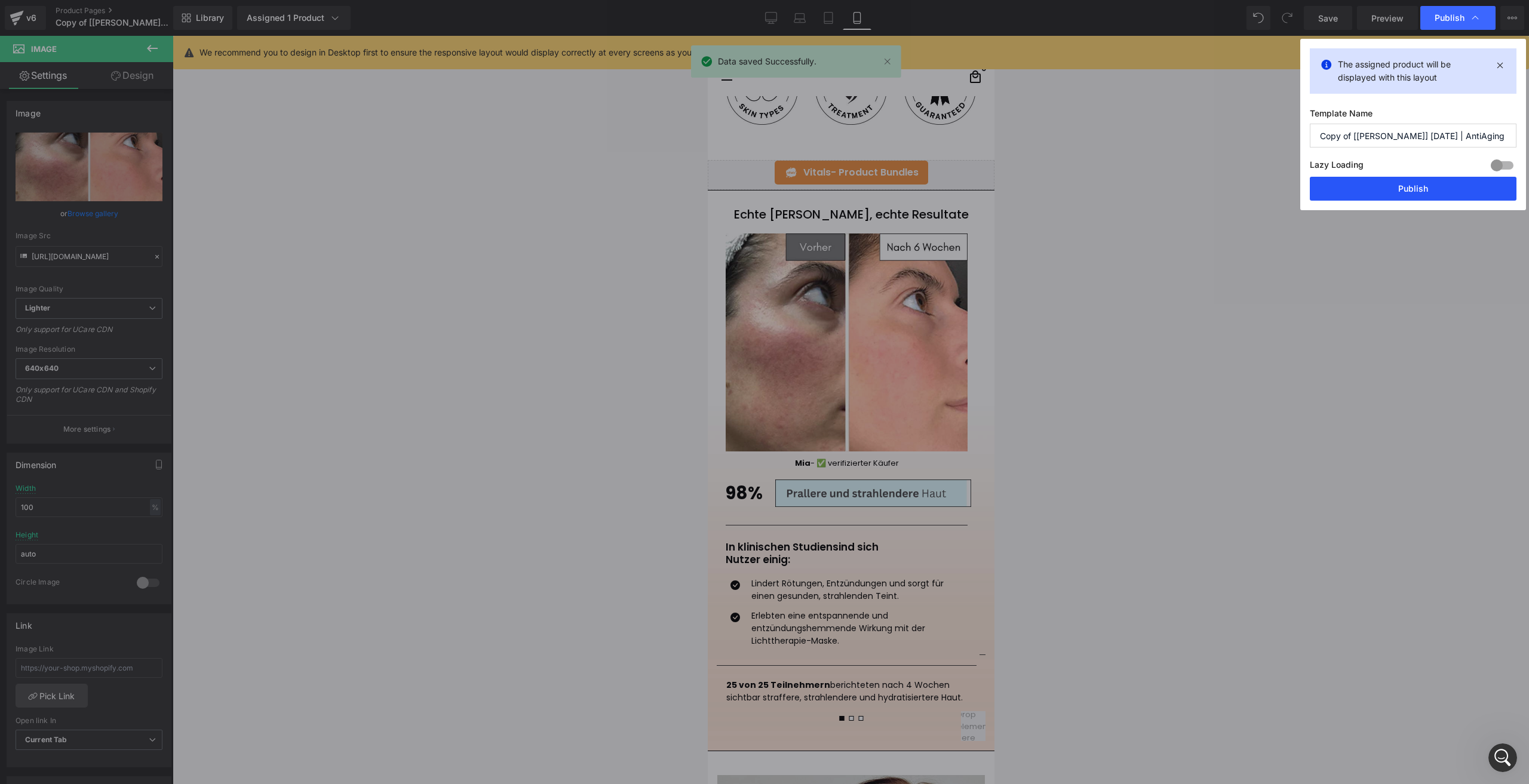
click at [1347, 193] on button "Publish" at bounding box center [1413, 188] width 207 height 24
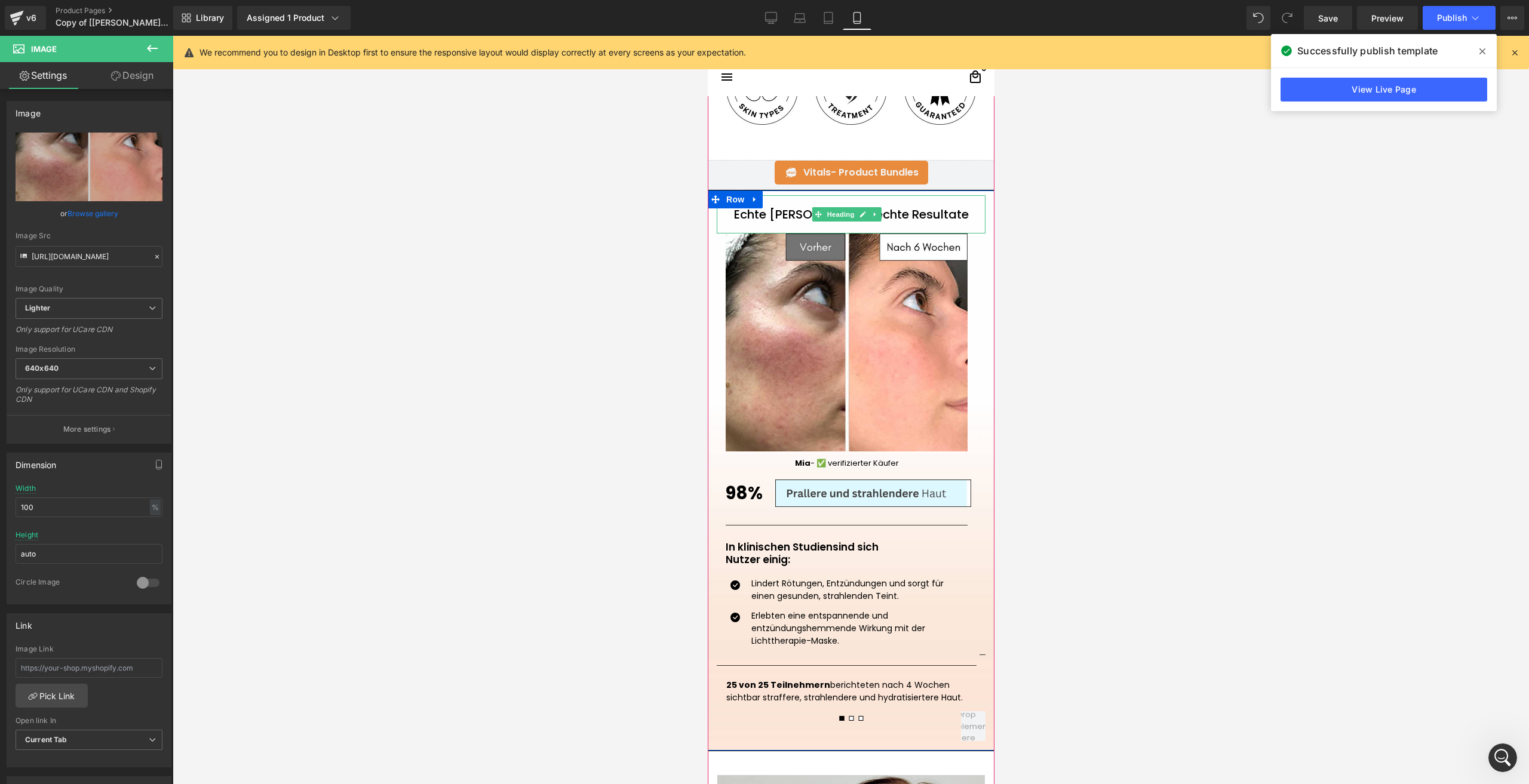
click at [796, 209] on h1 "Echte [PERSON_NAME], echte Resultate" at bounding box center [850, 214] width 268 height 14
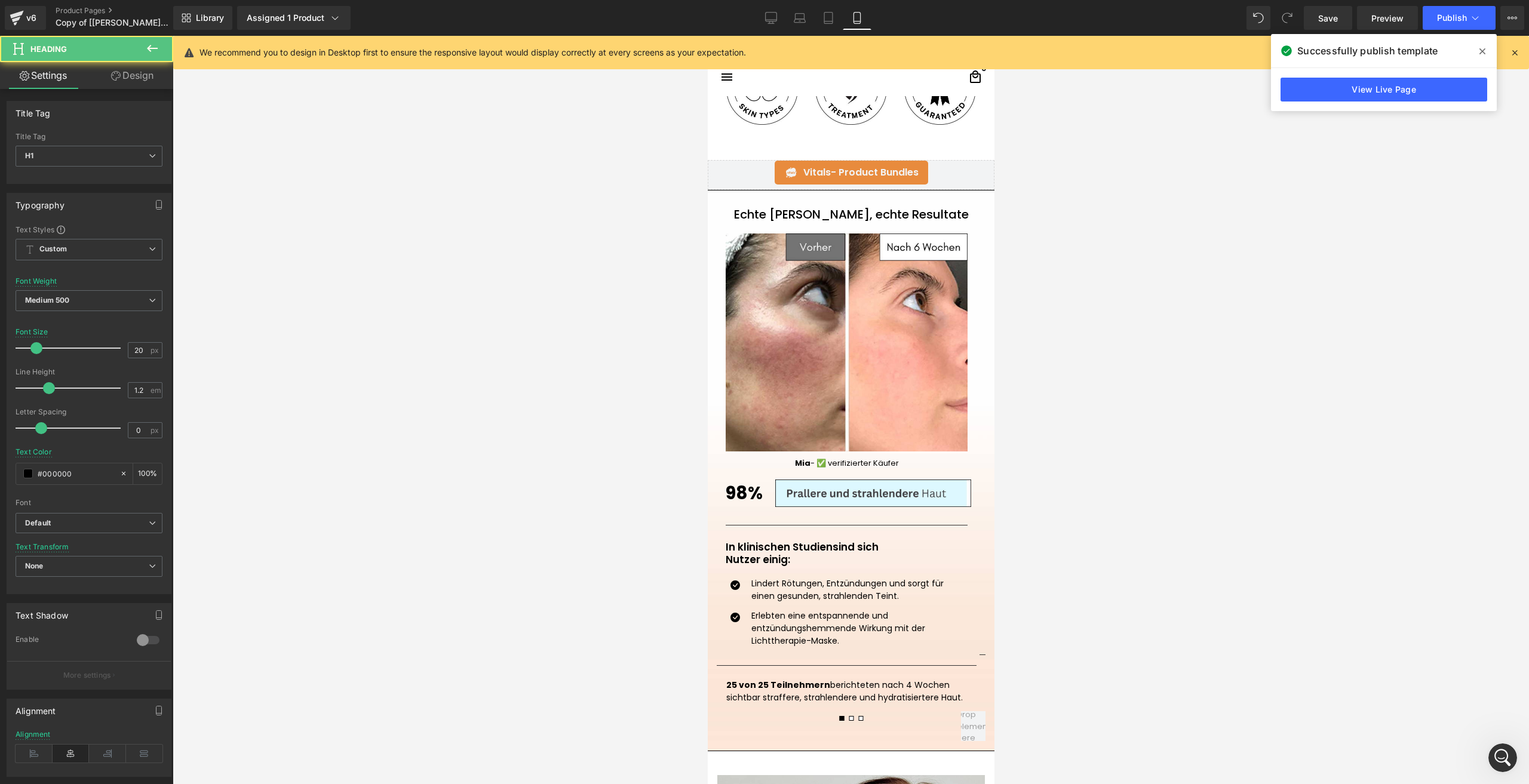
click at [109, 76] on link "Design" at bounding box center [132, 76] width 87 height 27
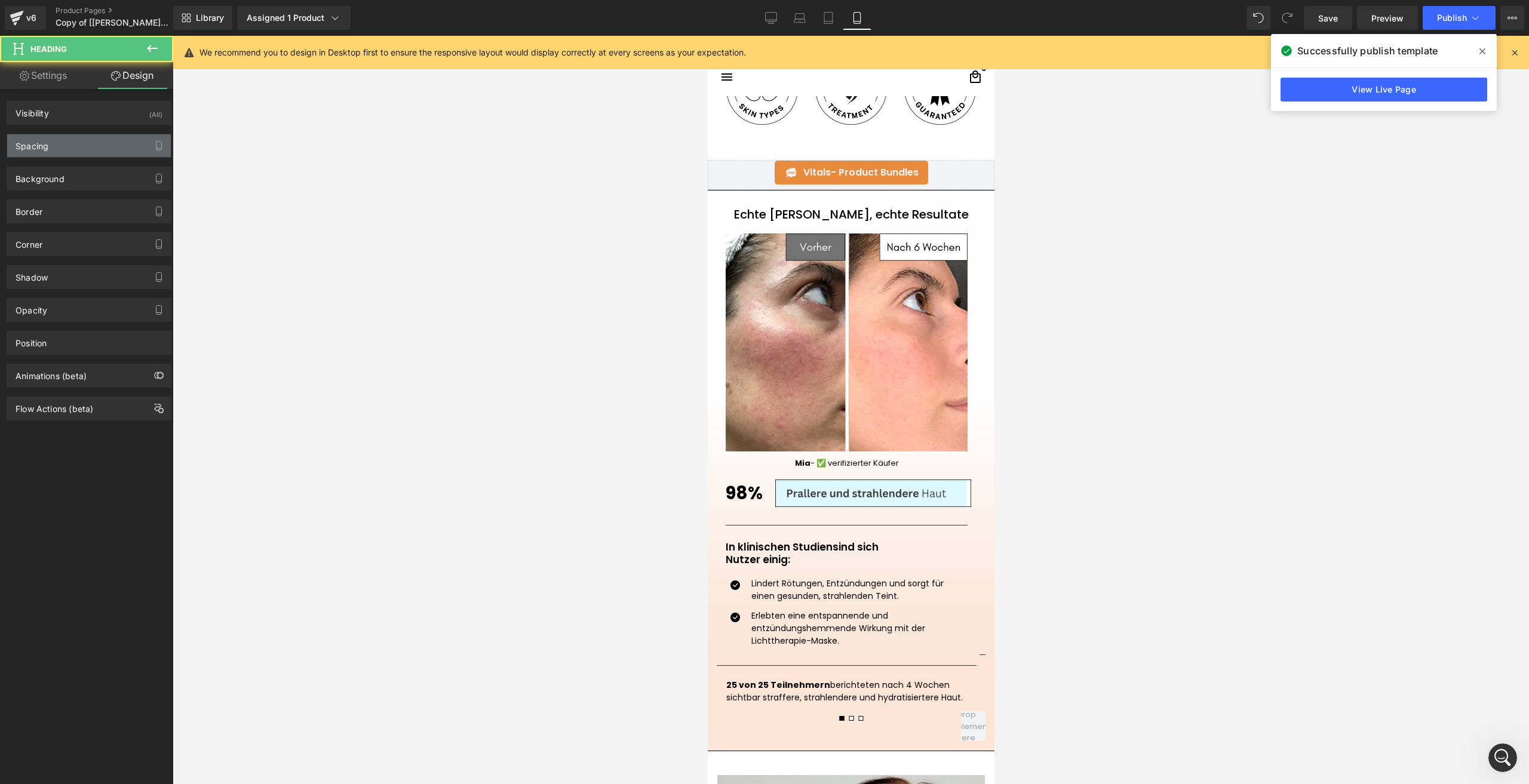
click at [78, 144] on div "Spacing" at bounding box center [89, 145] width 164 height 23
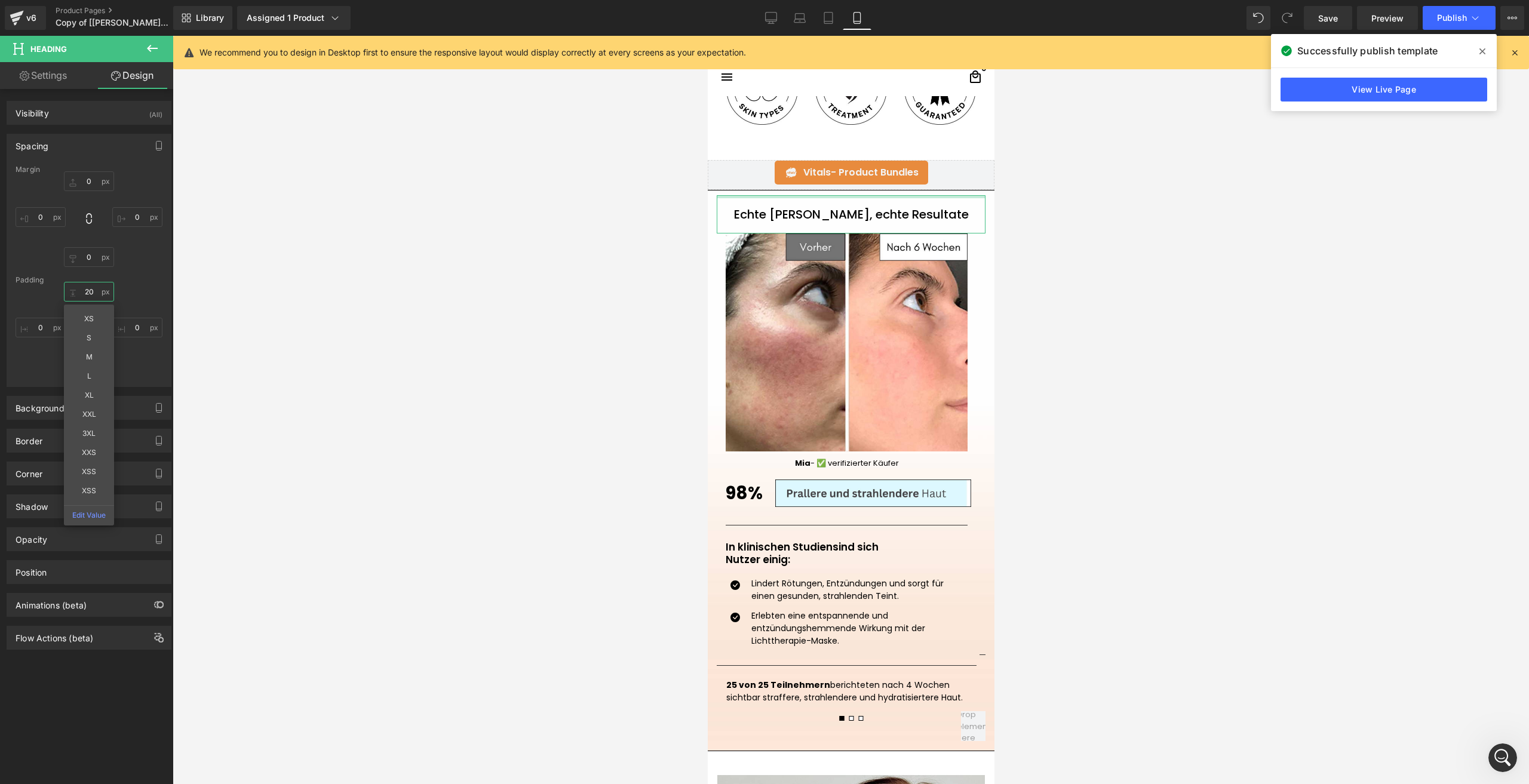
click at [81, 291] on input "text" at bounding box center [89, 291] width 50 height 19
click at [84, 292] on input "text" at bounding box center [89, 291] width 50 height 19
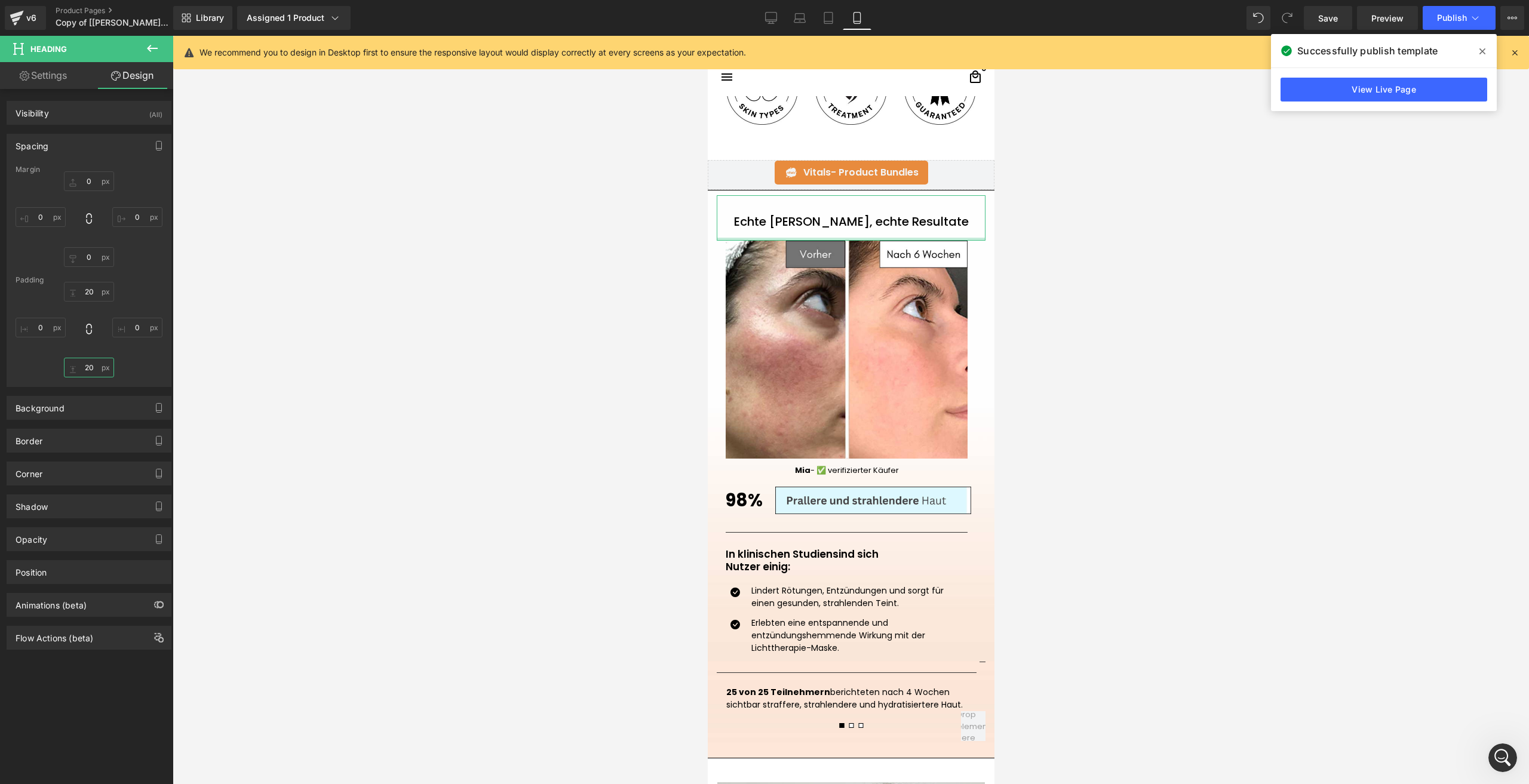
click at [89, 366] on input "text" at bounding box center [89, 367] width 50 height 19
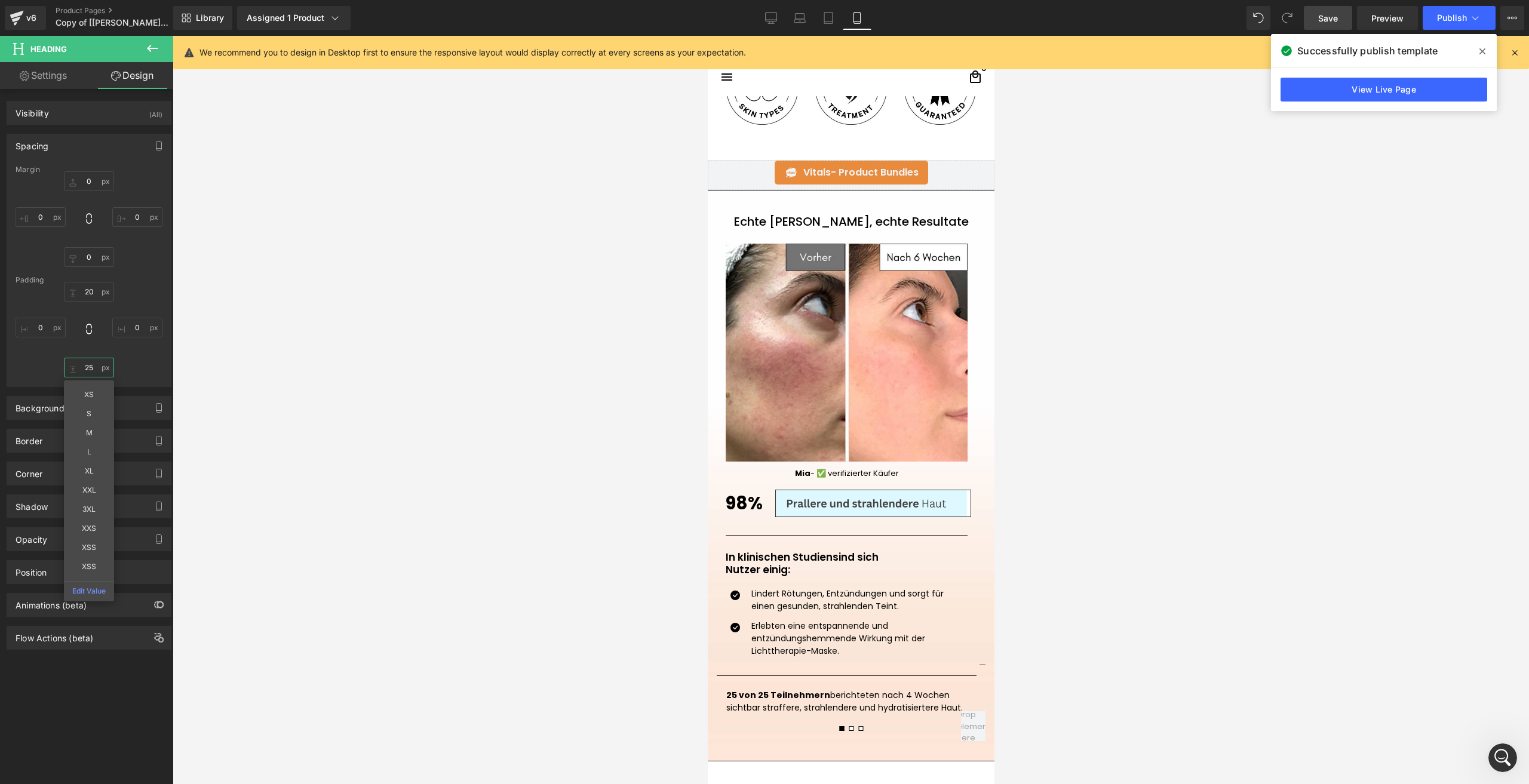
type input "25"
click at [1323, 11] on link "Save" at bounding box center [1328, 18] width 48 height 24
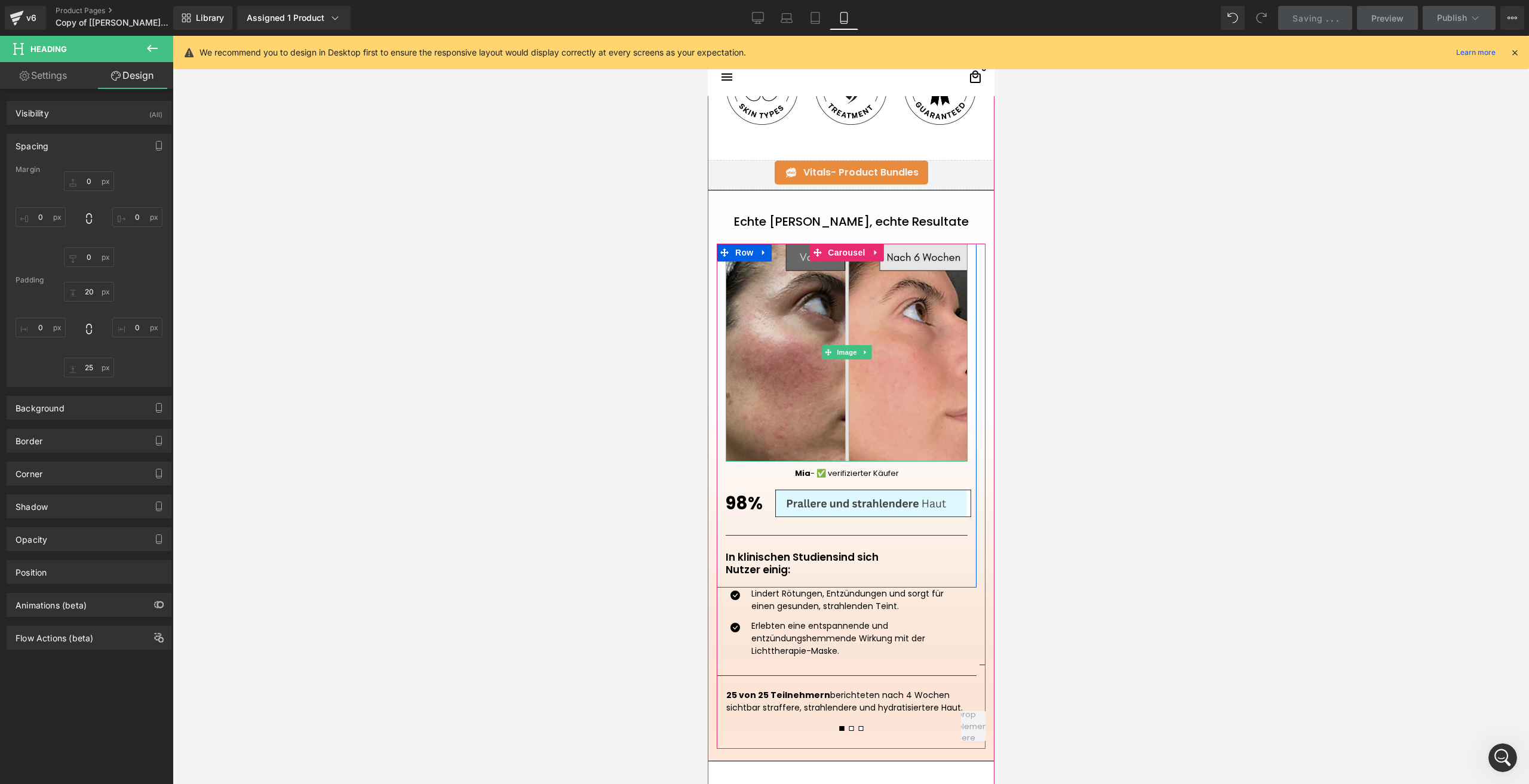
click at [778, 378] on img at bounding box center [846, 353] width 242 height 218
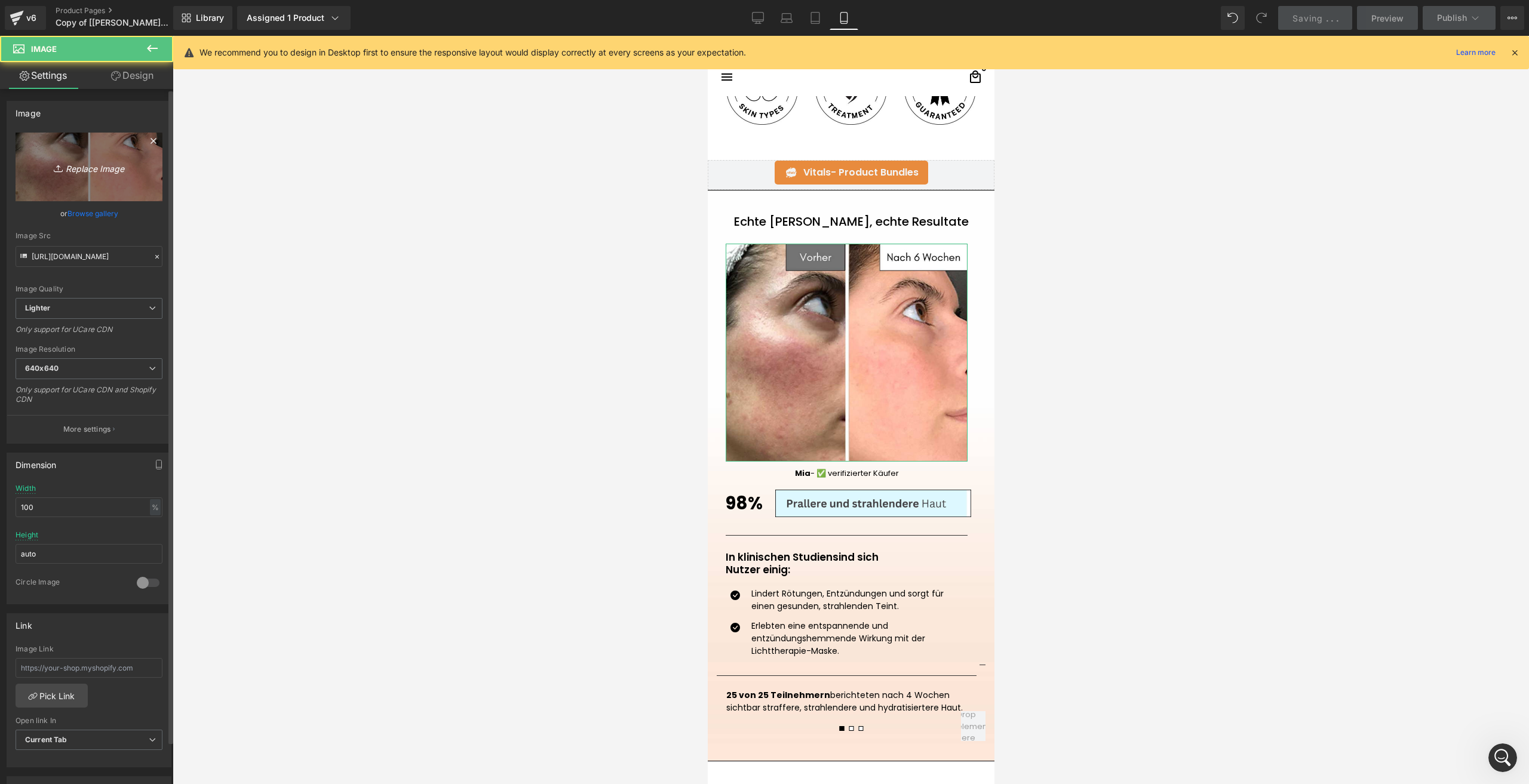
click at [38, 162] on link "Replace Image" at bounding box center [89, 166] width 147 height 68
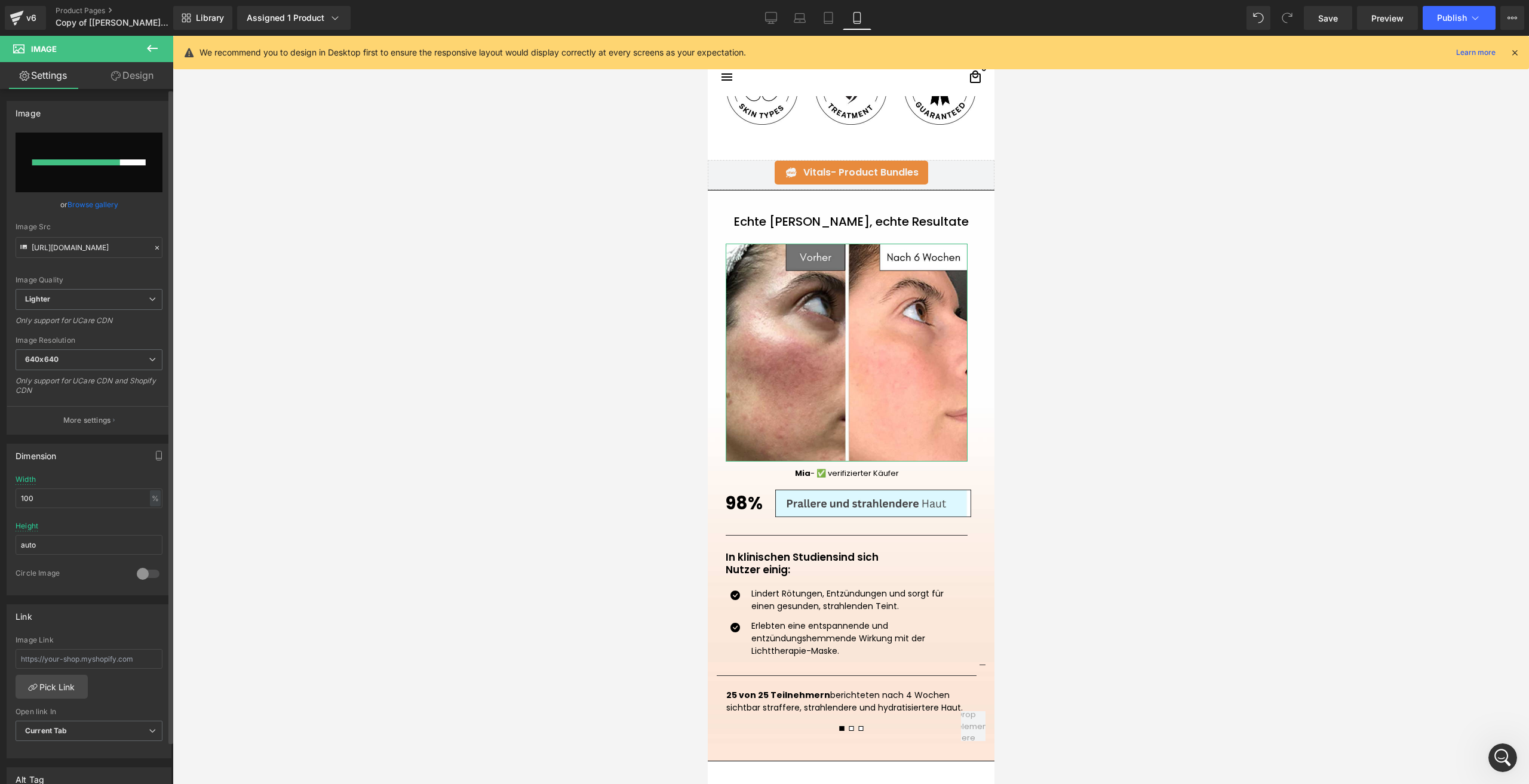
click at [84, 176] on input "file" at bounding box center [89, 162] width 147 height 60
type input "C:\fakepath\VORHER (7).png"
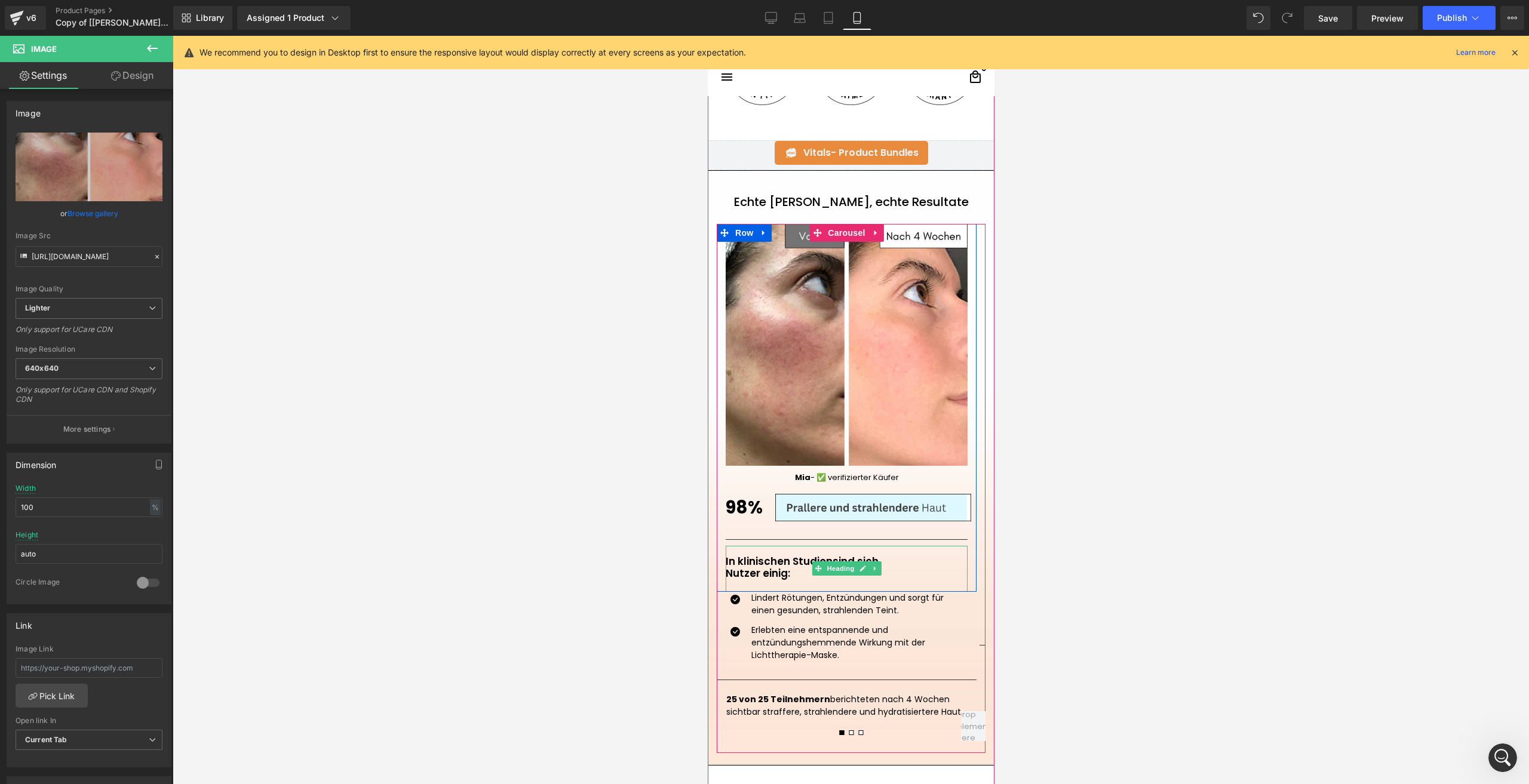
scroll to position [1134, 0]
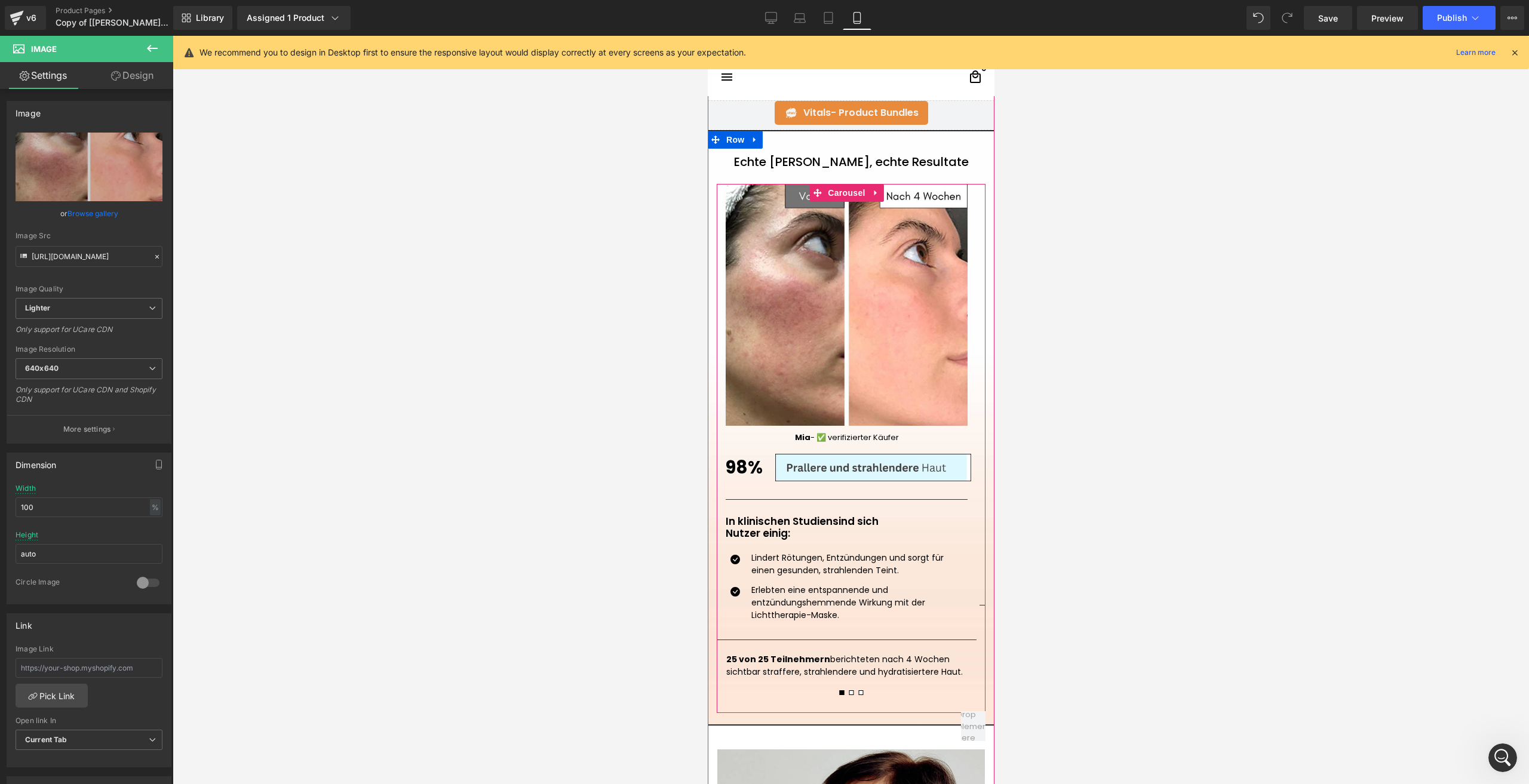
click at [849, 690] on span at bounding box center [851, 693] width 5 height 5
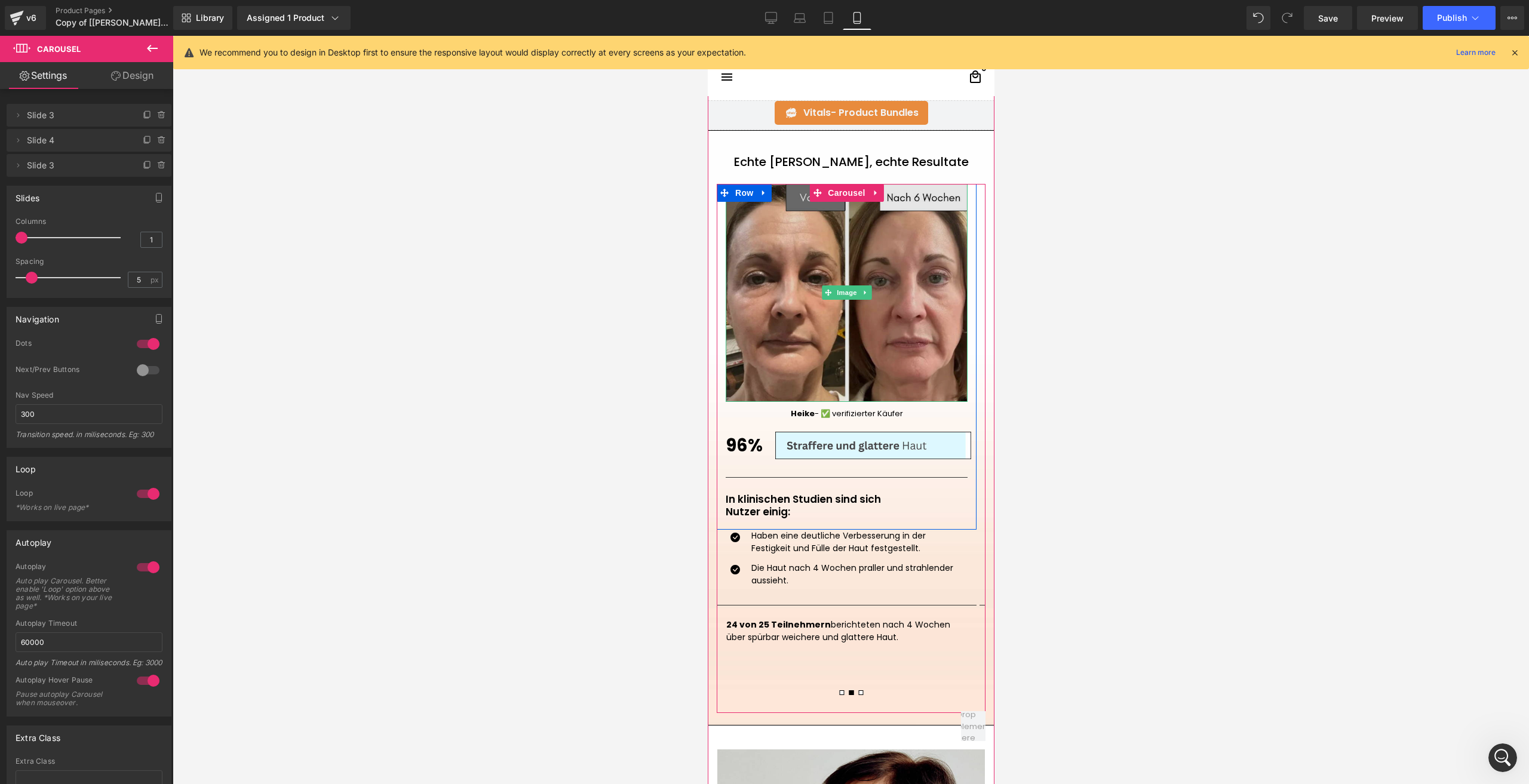
click at [821, 340] on img at bounding box center [846, 293] width 242 height 218
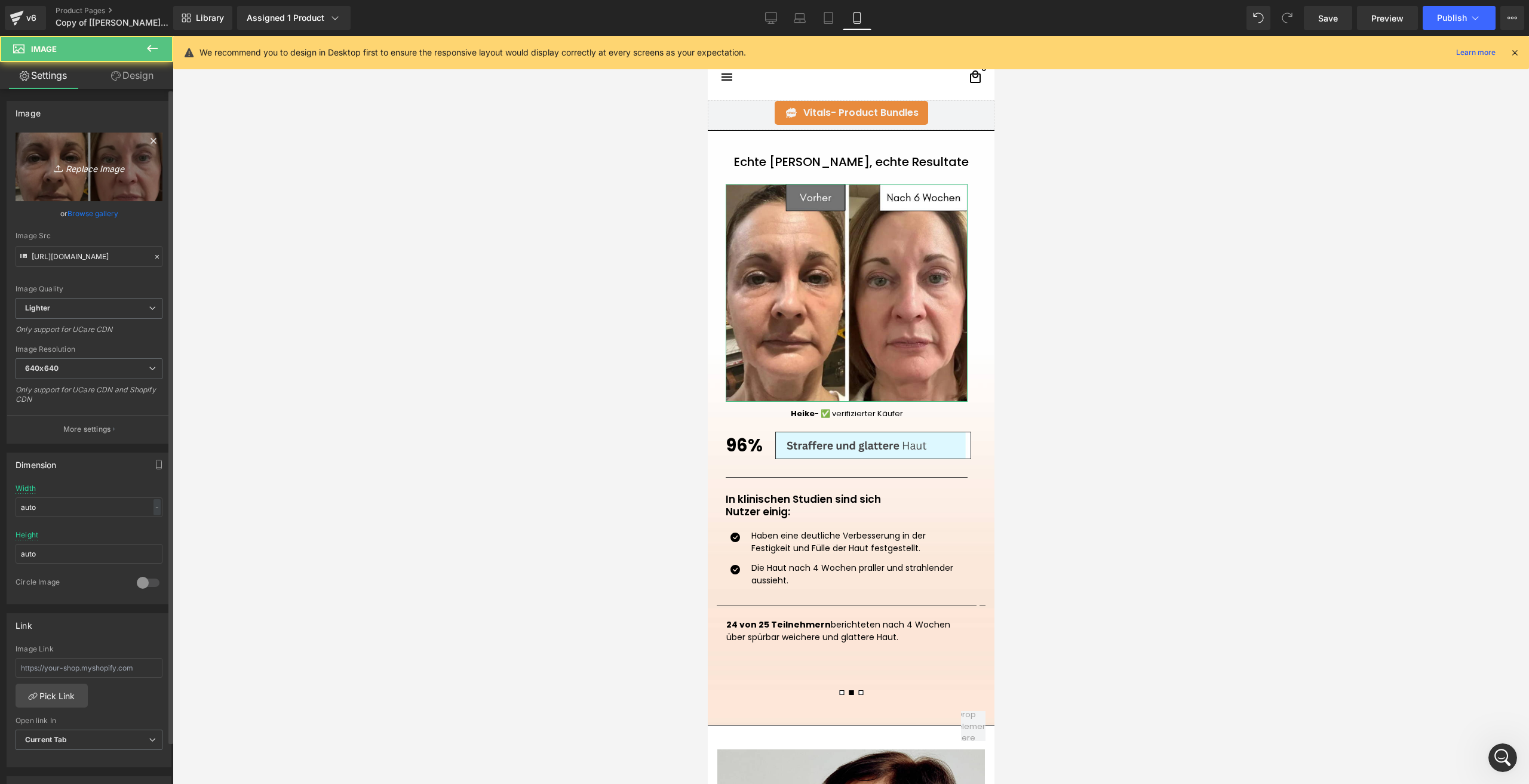
click at [114, 176] on link "Replace Image" at bounding box center [89, 166] width 147 height 68
type input "C:\fakepath\VORHER (8).png"
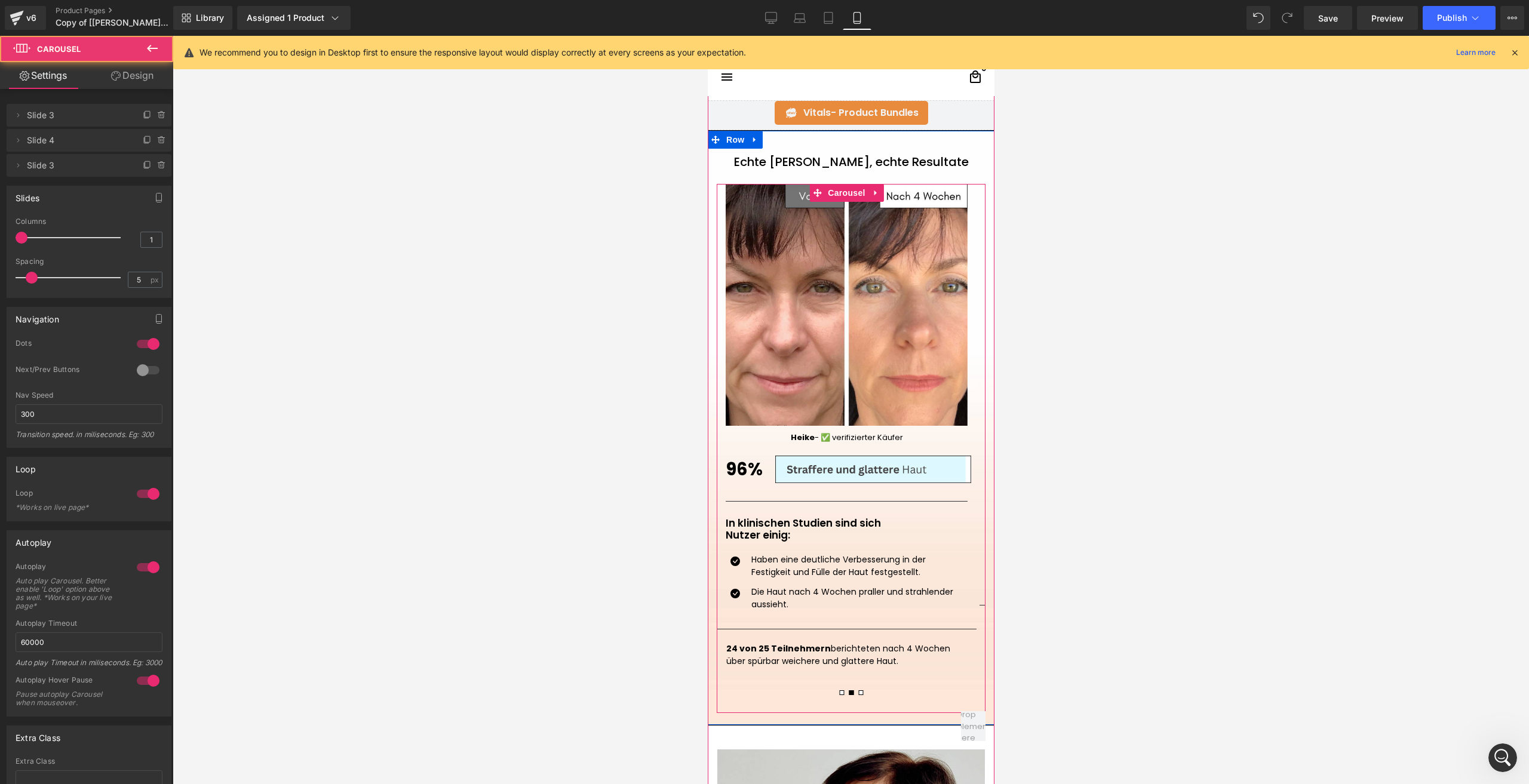
click at [858, 691] on span at bounding box center [860, 693] width 5 height 5
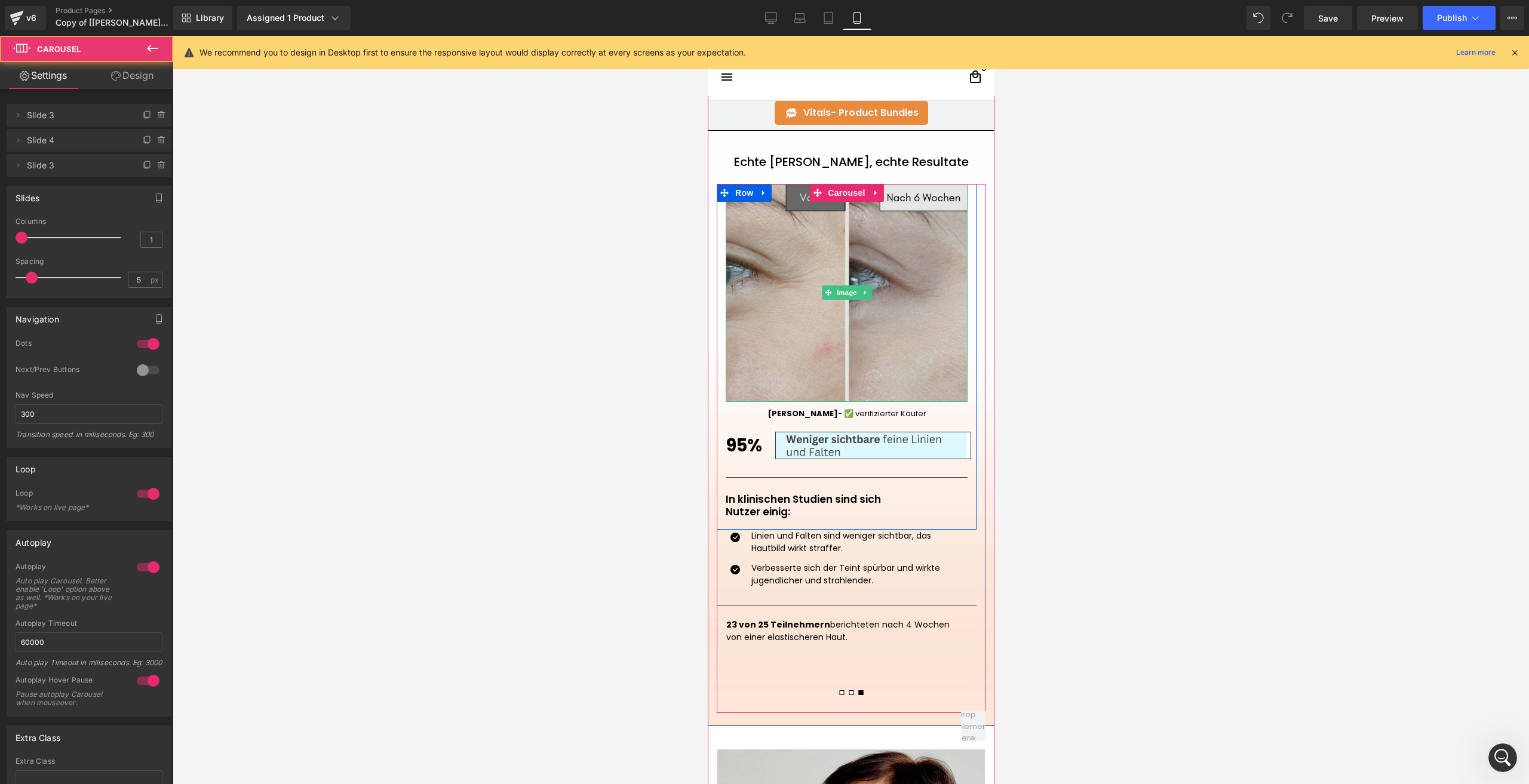
click at [796, 363] on img at bounding box center [846, 293] width 242 height 218
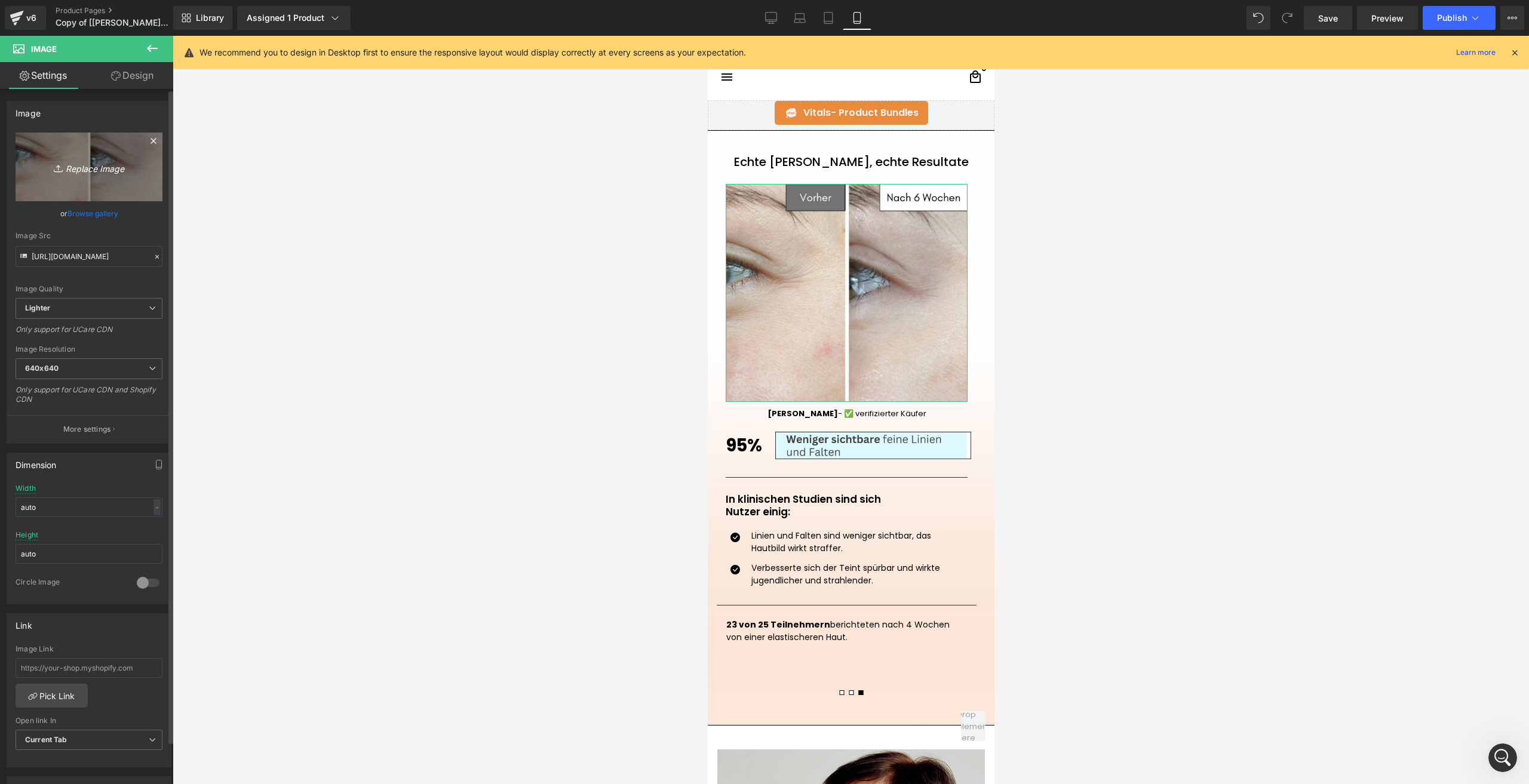
click at [129, 193] on link "Replace Image" at bounding box center [89, 166] width 147 height 68
type input "C:\fakepath\VORHER (9).png"
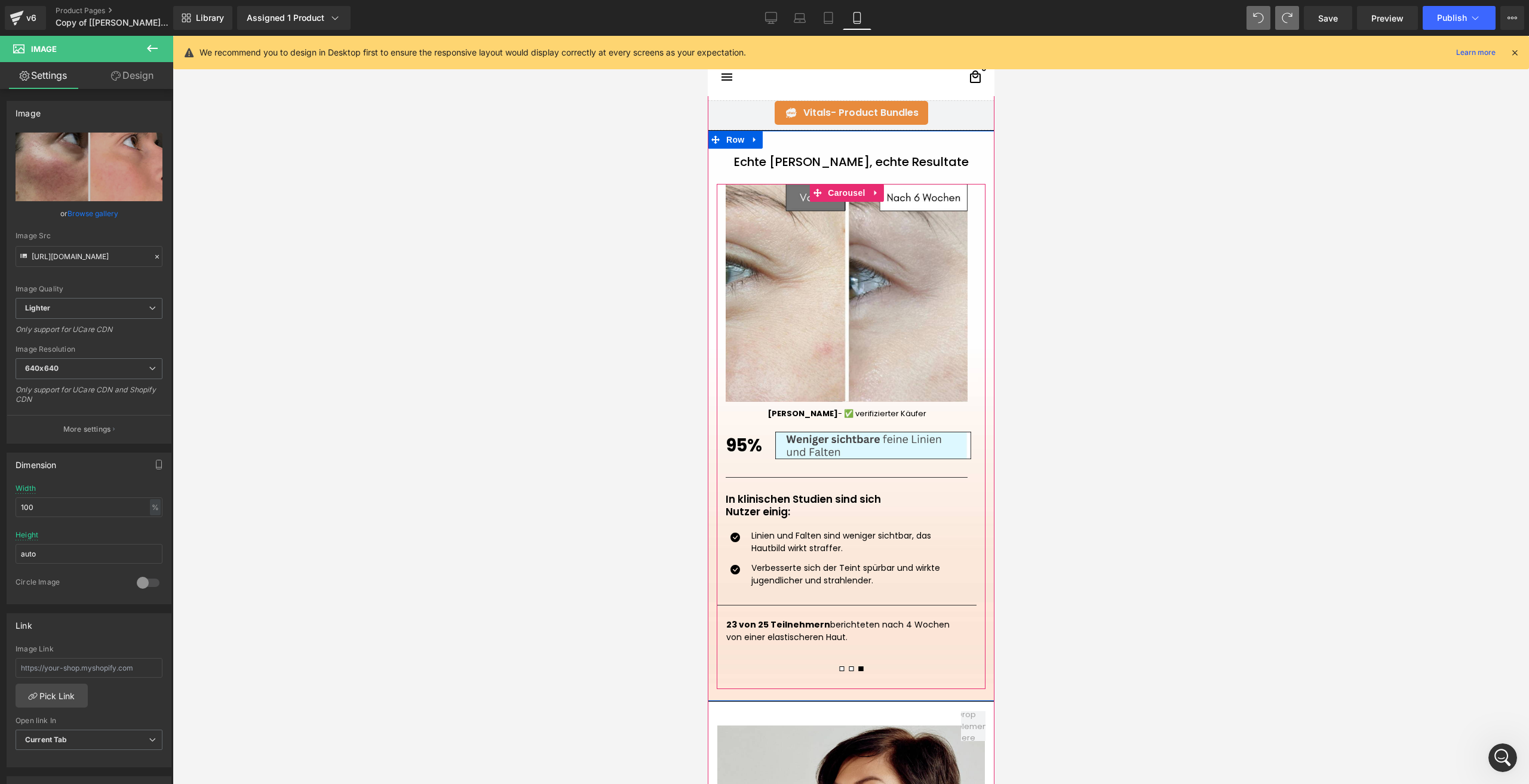
click at [838, 668] on span at bounding box center [841, 669] width 5 height 5
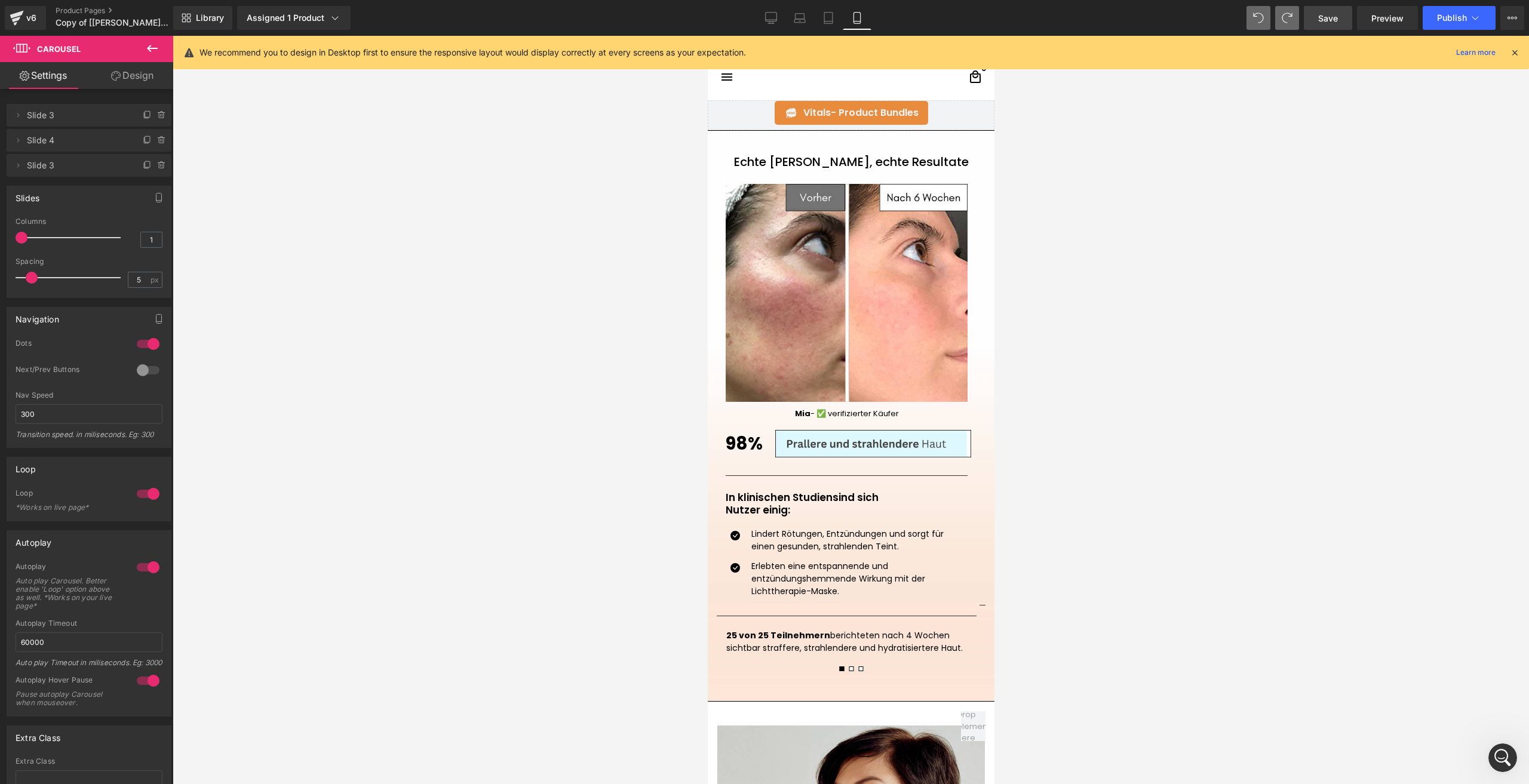
click at [1327, 18] on span "Save" at bounding box center [1328, 18] width 19 height 13
click at [1445, 20] on span "Publish" at bounding box center [1451, 18] width 30 height 9
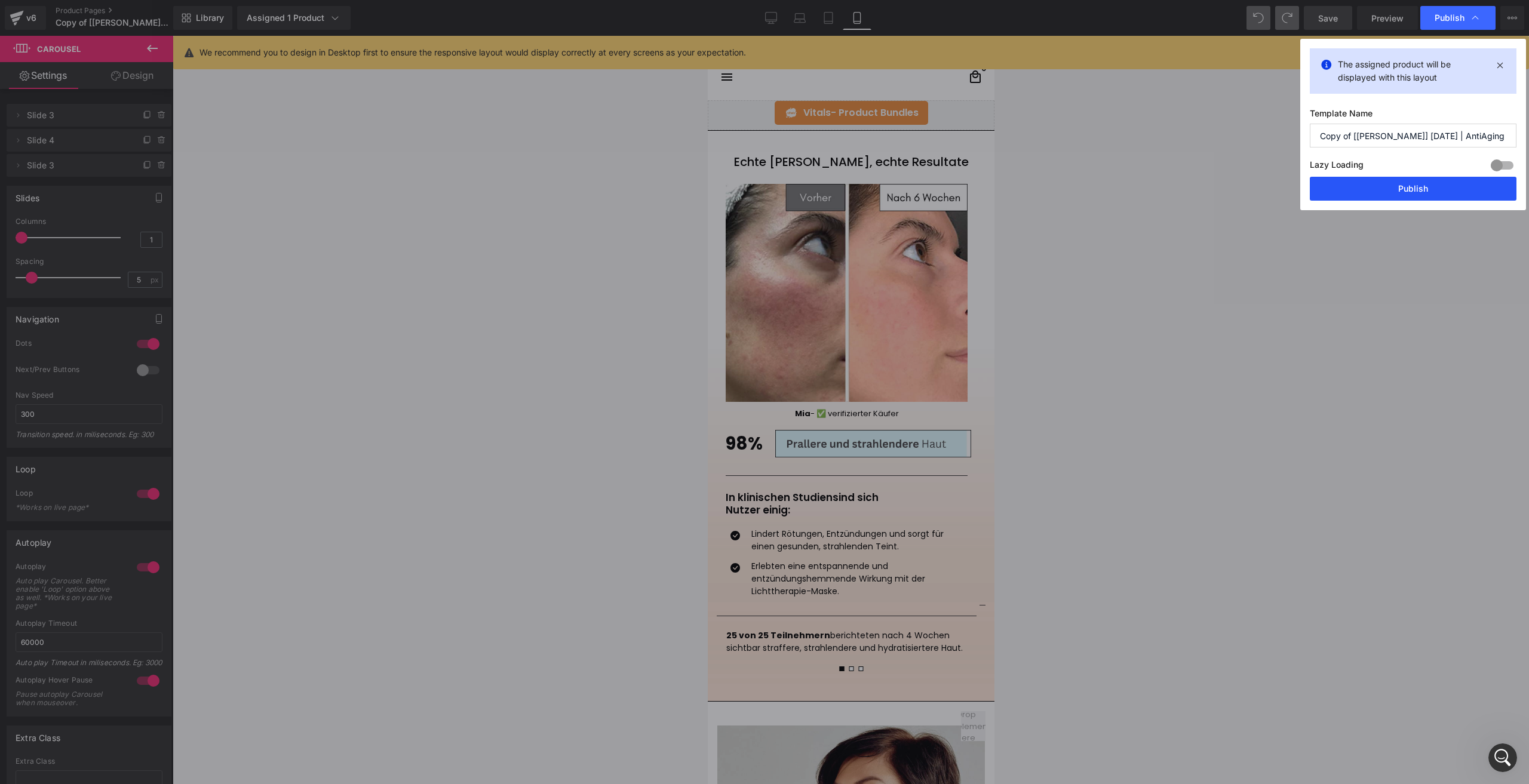
click at [1393, 199] on button "Publish" at bounding box center [1413, 188] width 207 height 24
